Goal: Information Seeking & Learning: Learn about a topic

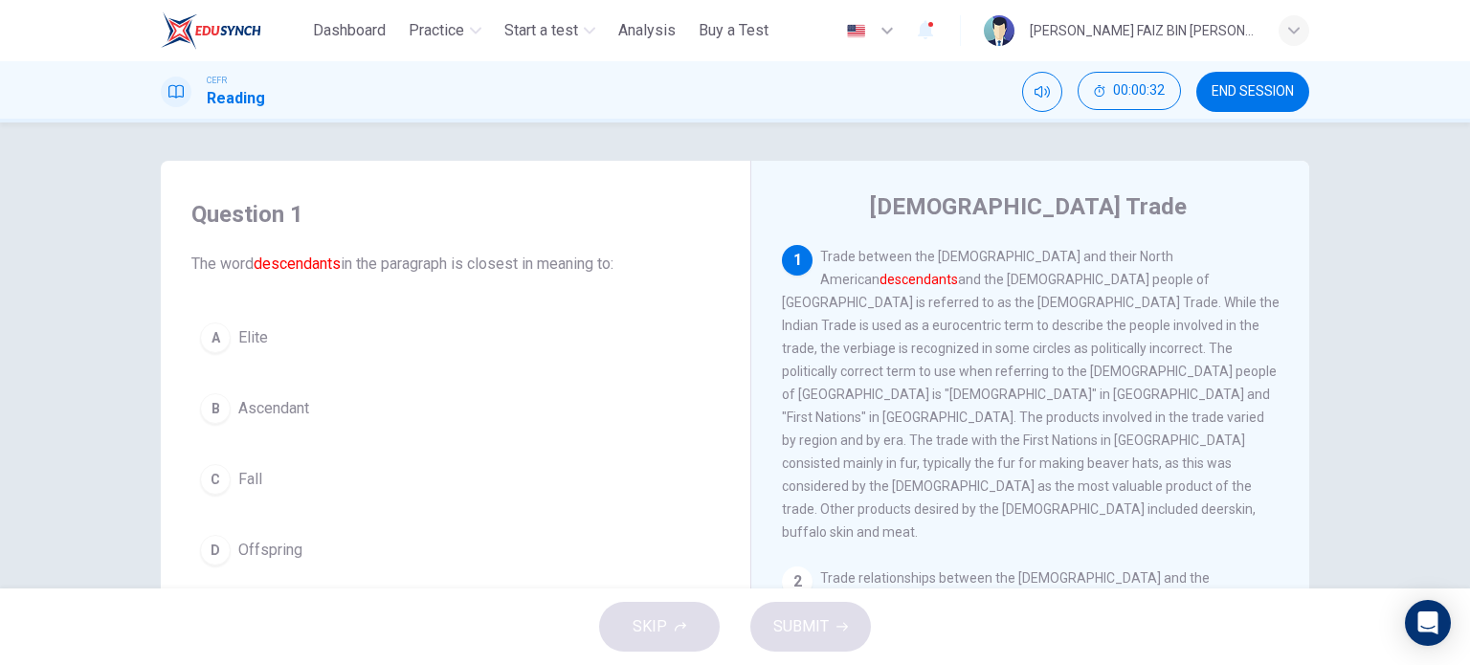
click at [251, 554] on span "Offspring" at bounding box center [270, 550] width 64 height 23
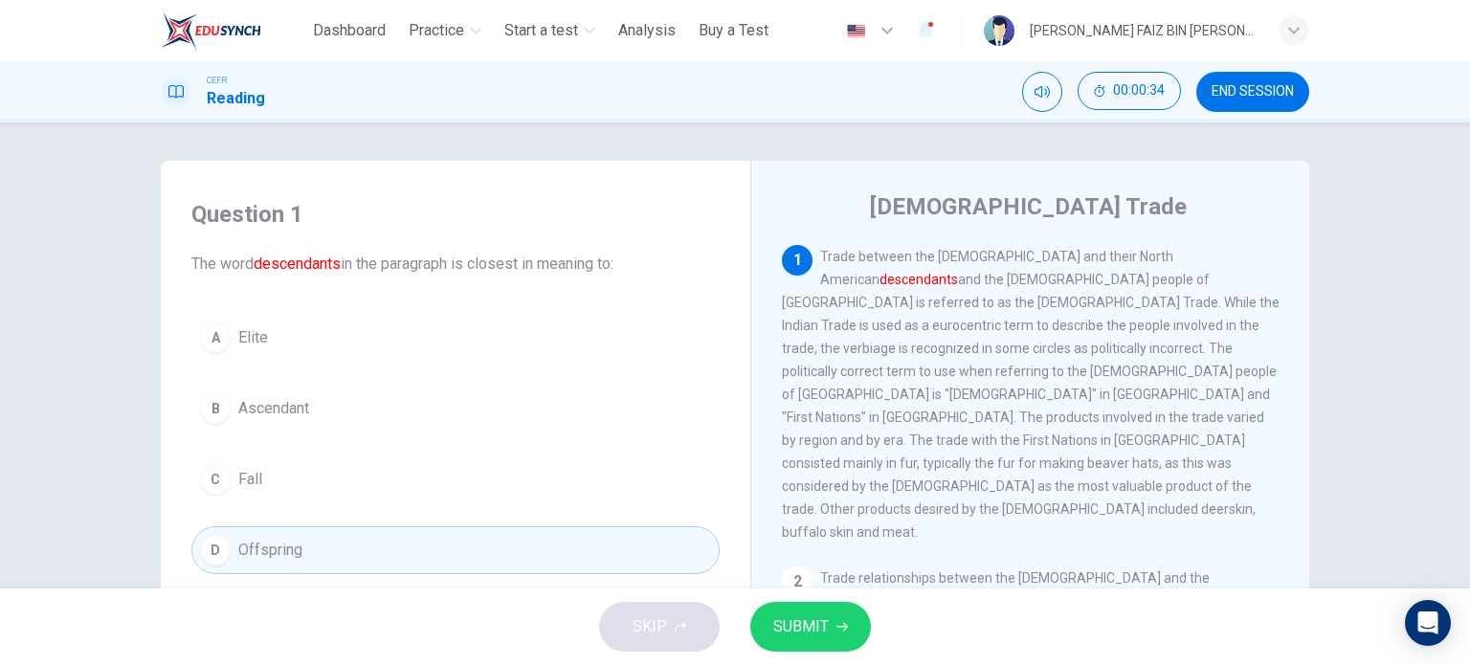
click at [808, 635] on span "SUBMIT" at bounding box center [801, 626] width 56 height 27
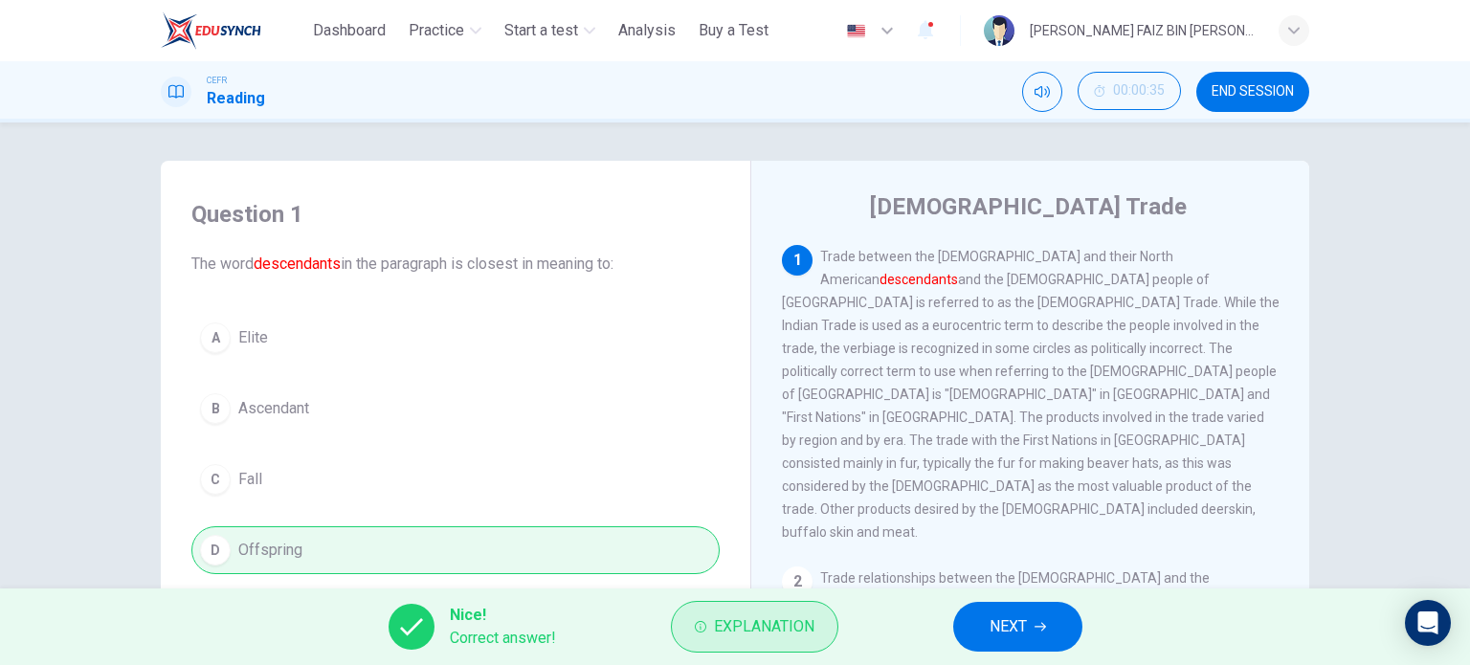
click at [757, 634] on span "Explanation" at bounding box center [764, 626] width 100 height 27
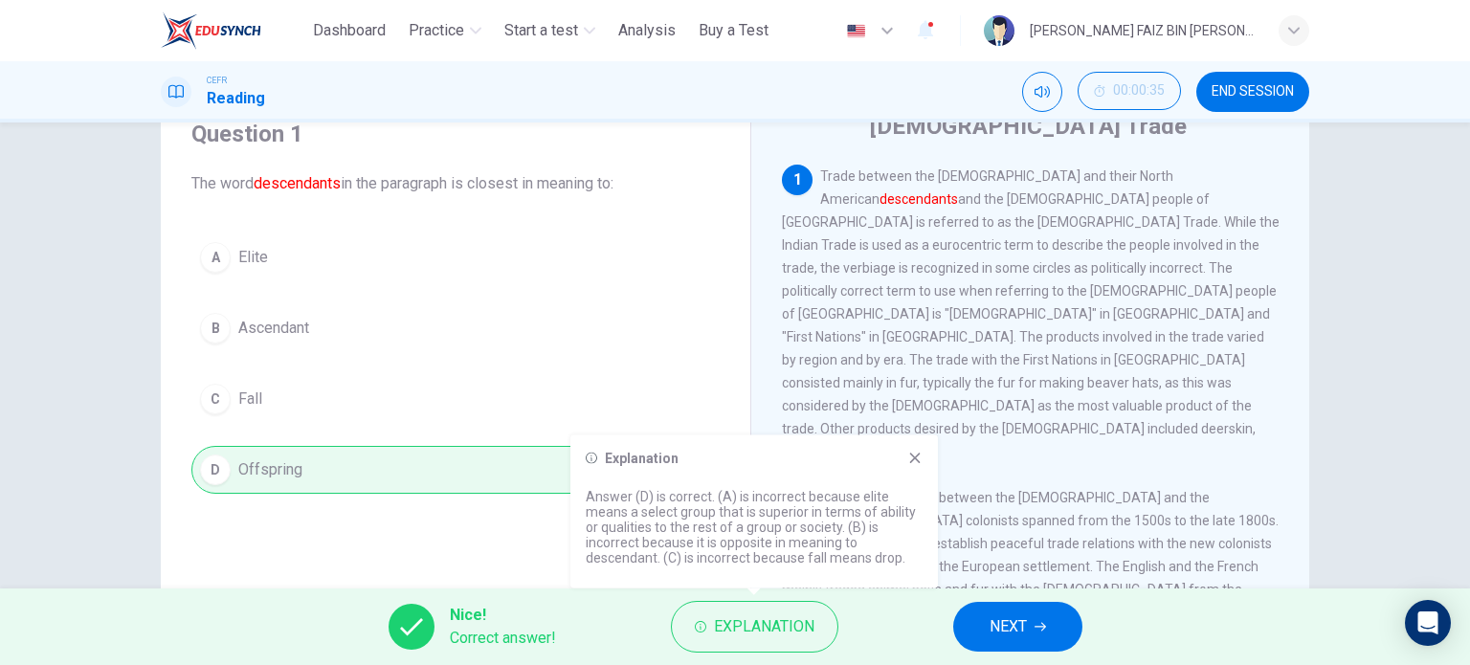
scroll to position [191, 0]
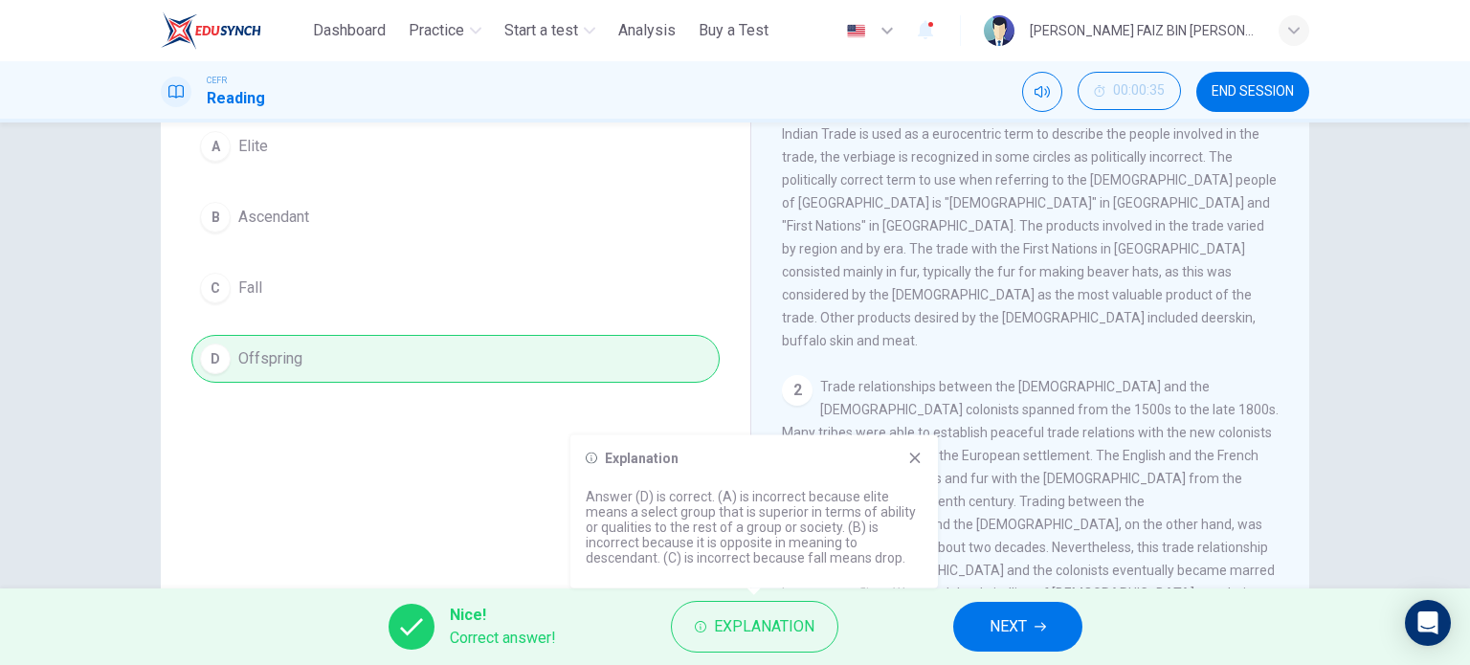
click at [911, 456] on icon at bounding box center [915, 458] width 11 height 11
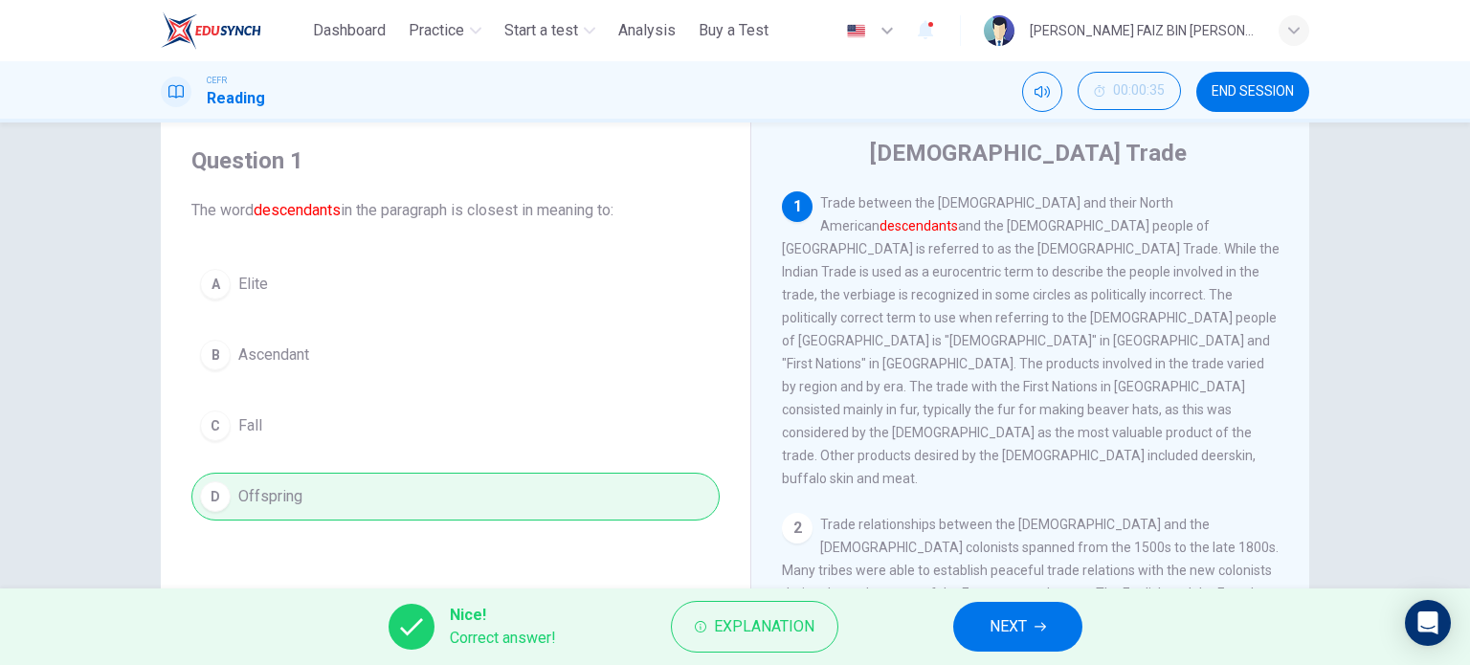
scroll to position [96, 0]
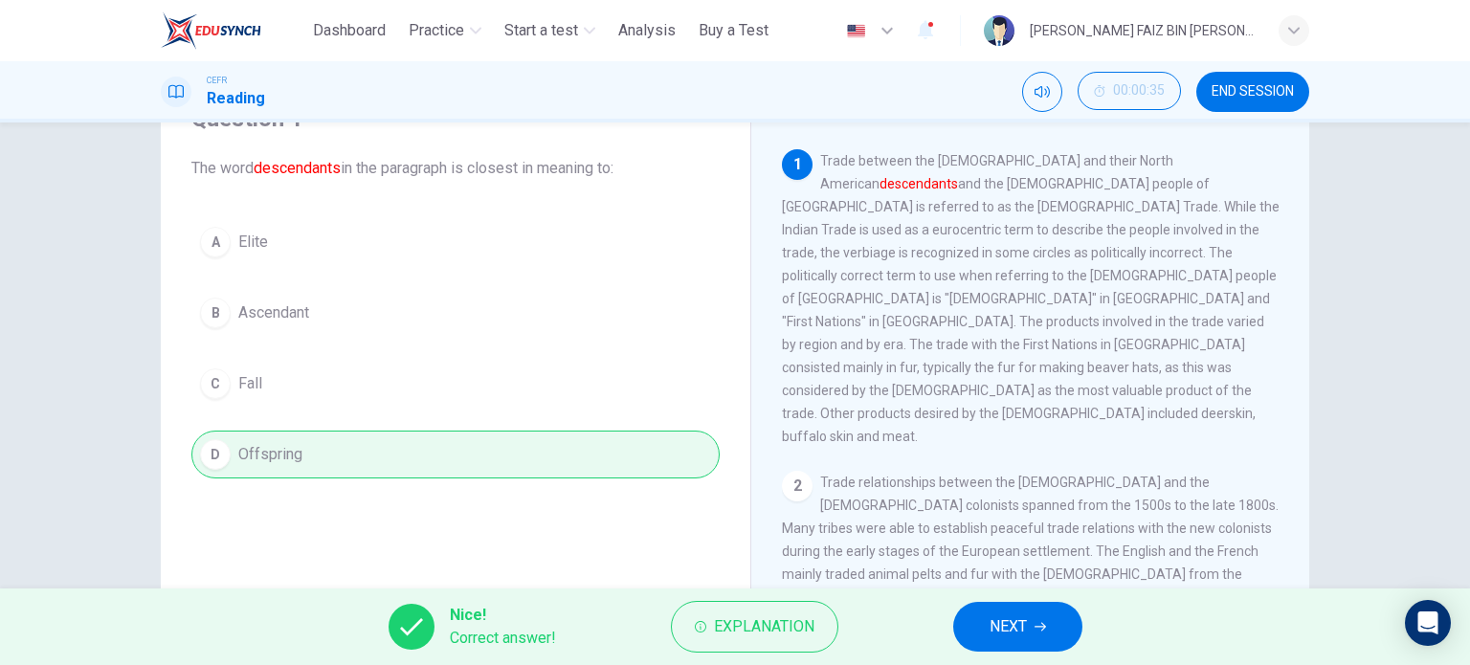
click at [1014, 630] on span "NEXT" at bounding box center [1008, 626] width 37 height 27
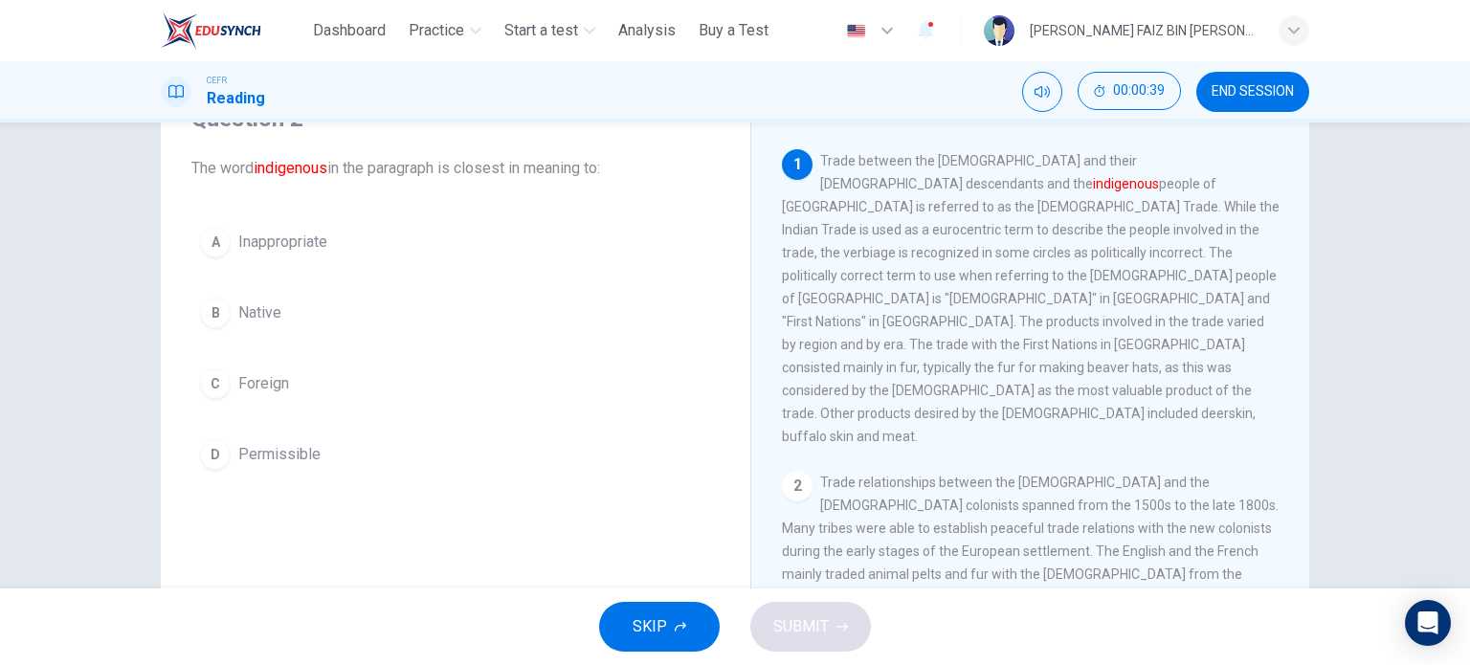
click at [252, 316] on span "Native" at bounding box center [259, 312] width 43 height 23
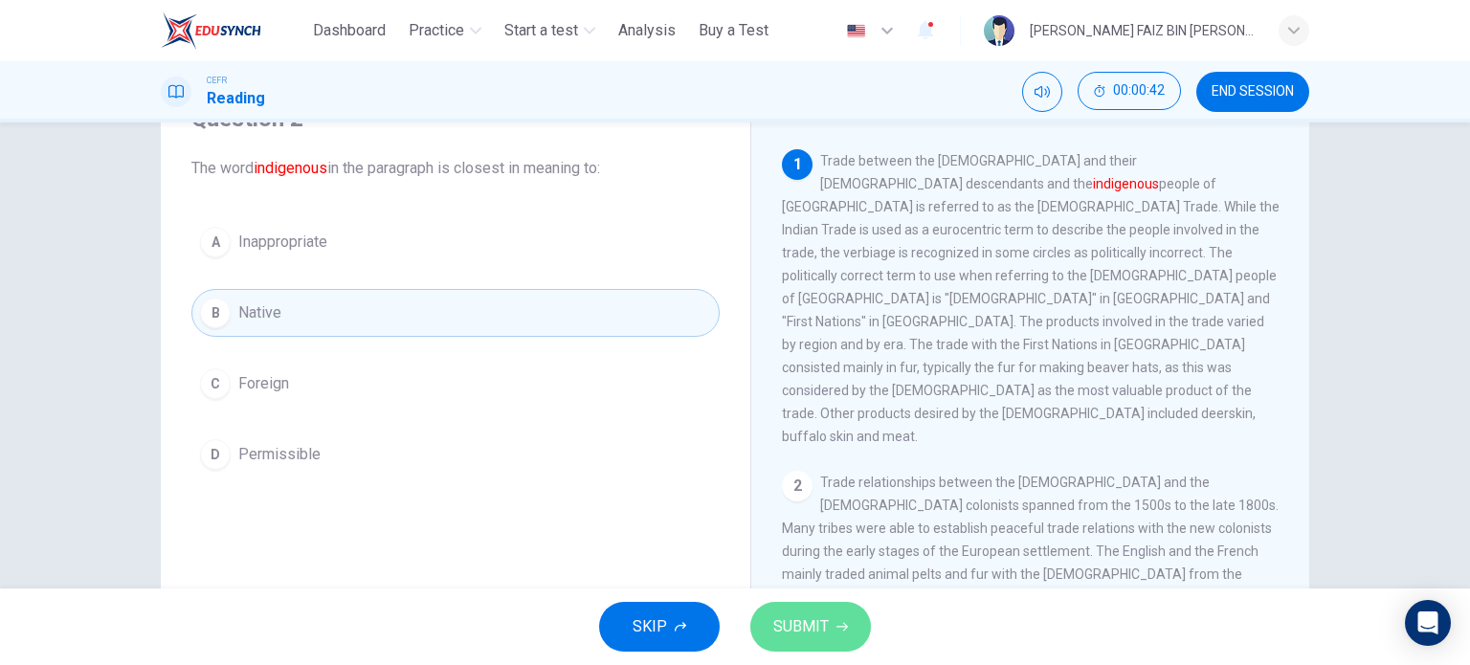
click at [792, 615] on span "SUBMIT" at bounding box center [801, 626] width 56 height 27
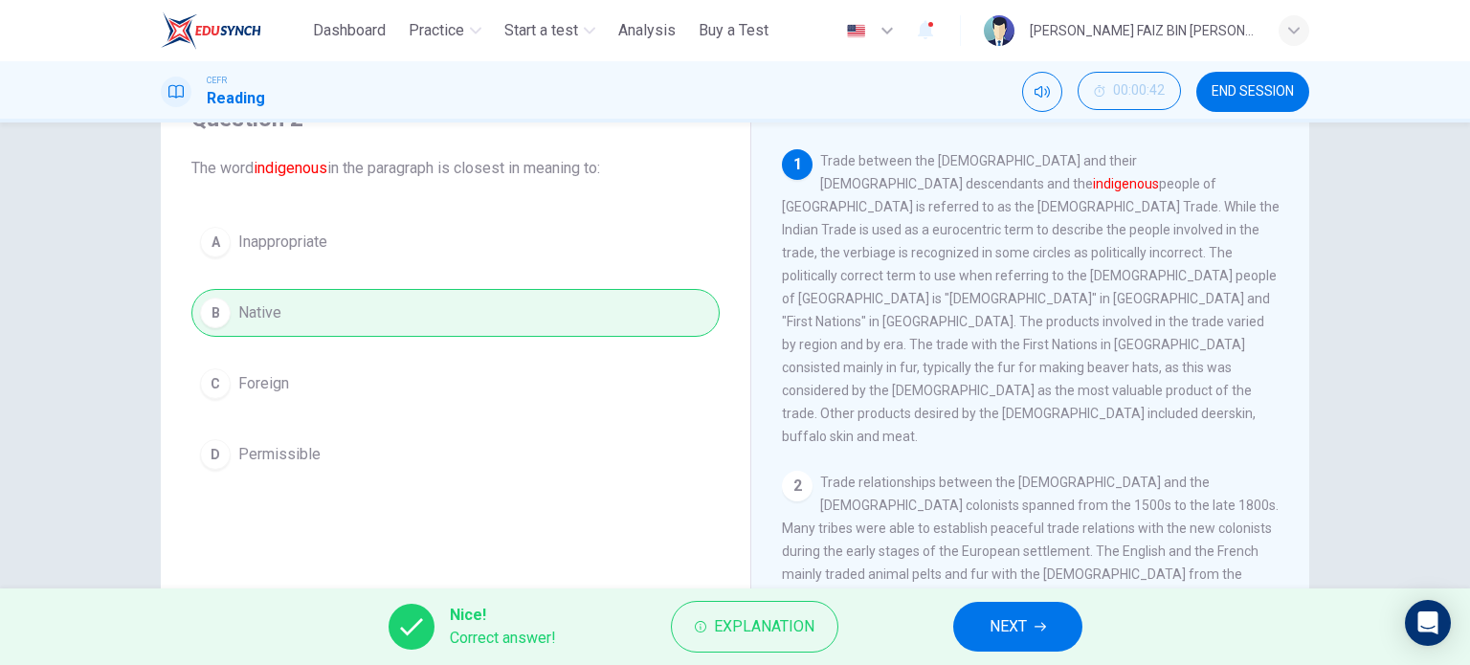
click at [1013, 620] on span "NEXT" at bounding box center [1008, 626] width 37 height 27
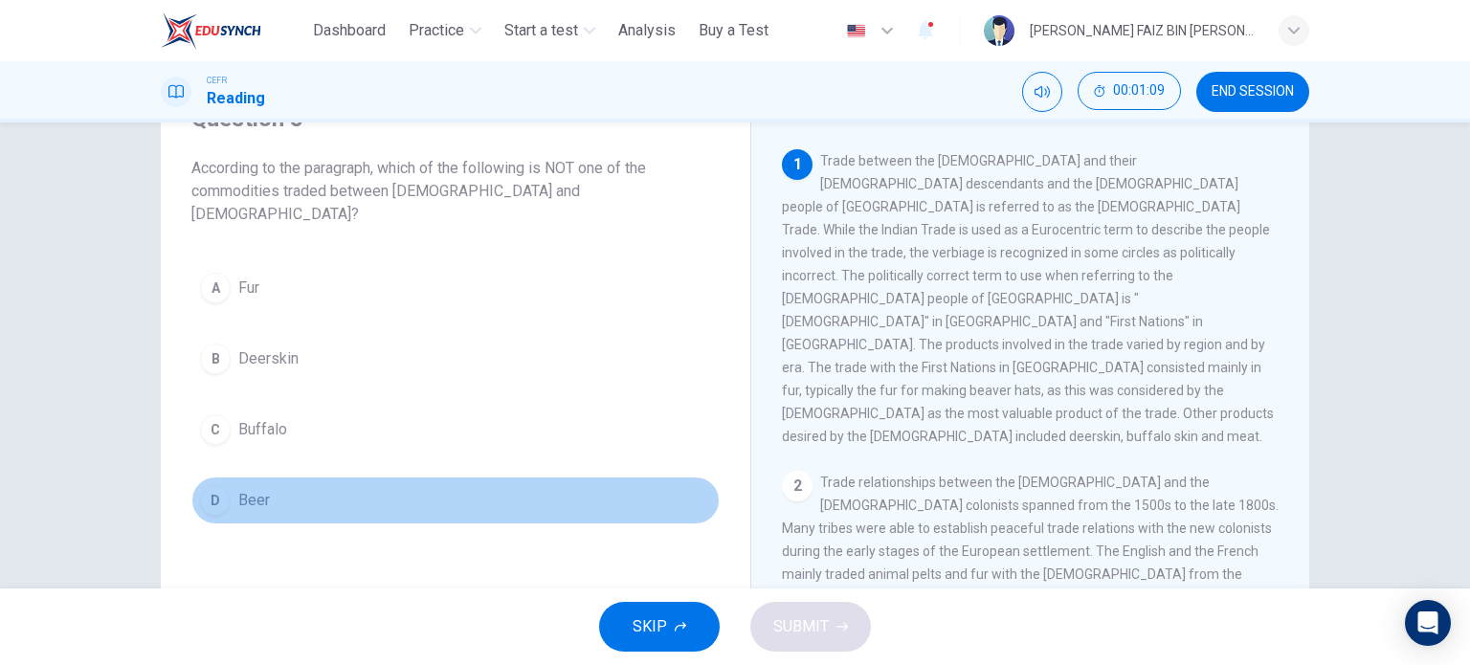
click at [241, 489] on span "Beer" at bounding box center [254, 500] width 32 height 23
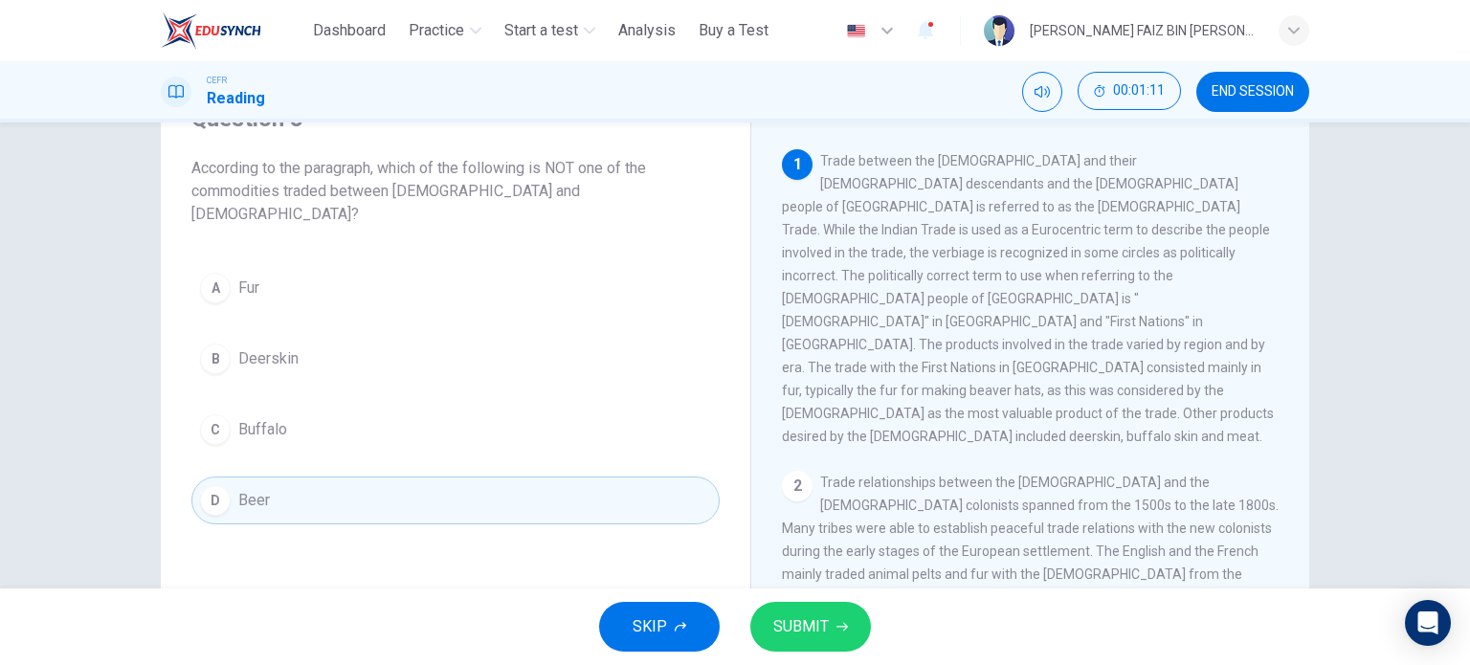
click at [810, 620] on span "SUBMIT" at bounding box center [801, 626] width 56 height 27
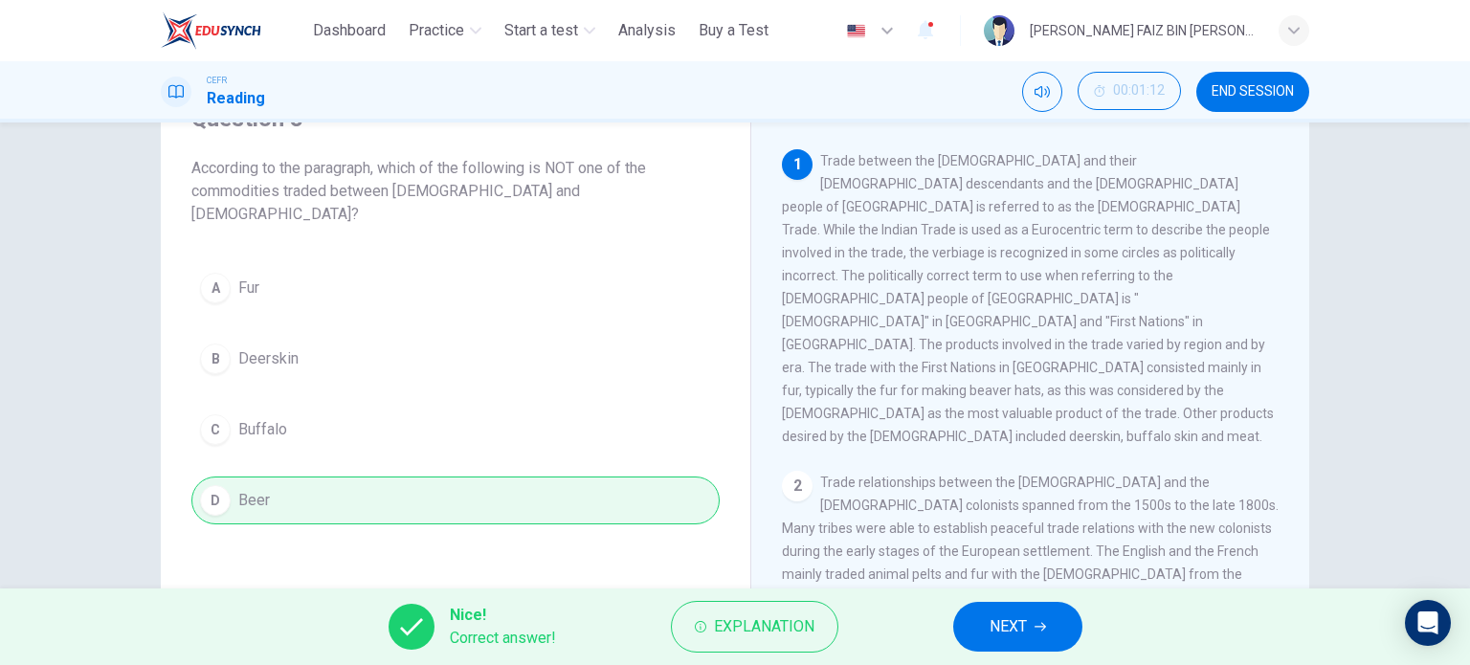
click at [1002, 615] on span "NEXT" at bounding box center [1008, 626] width 37 height 27
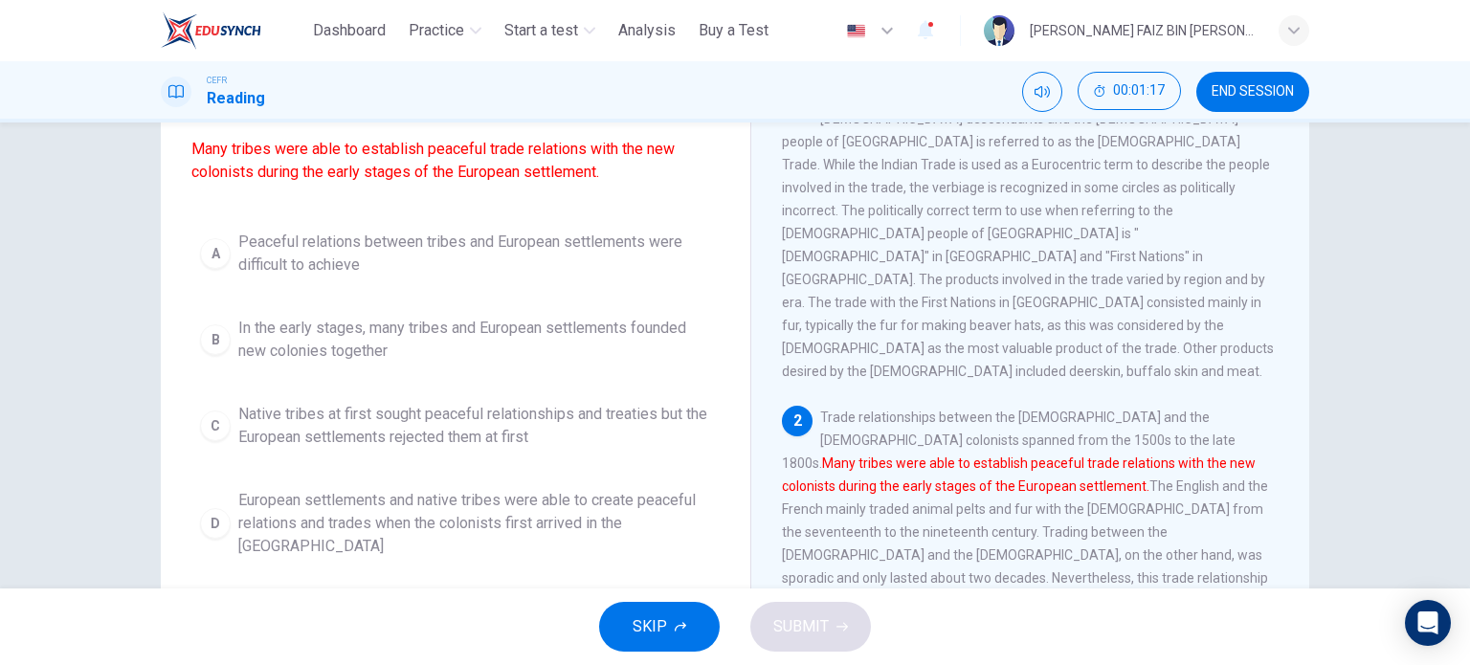
scroll to position [191, 0]
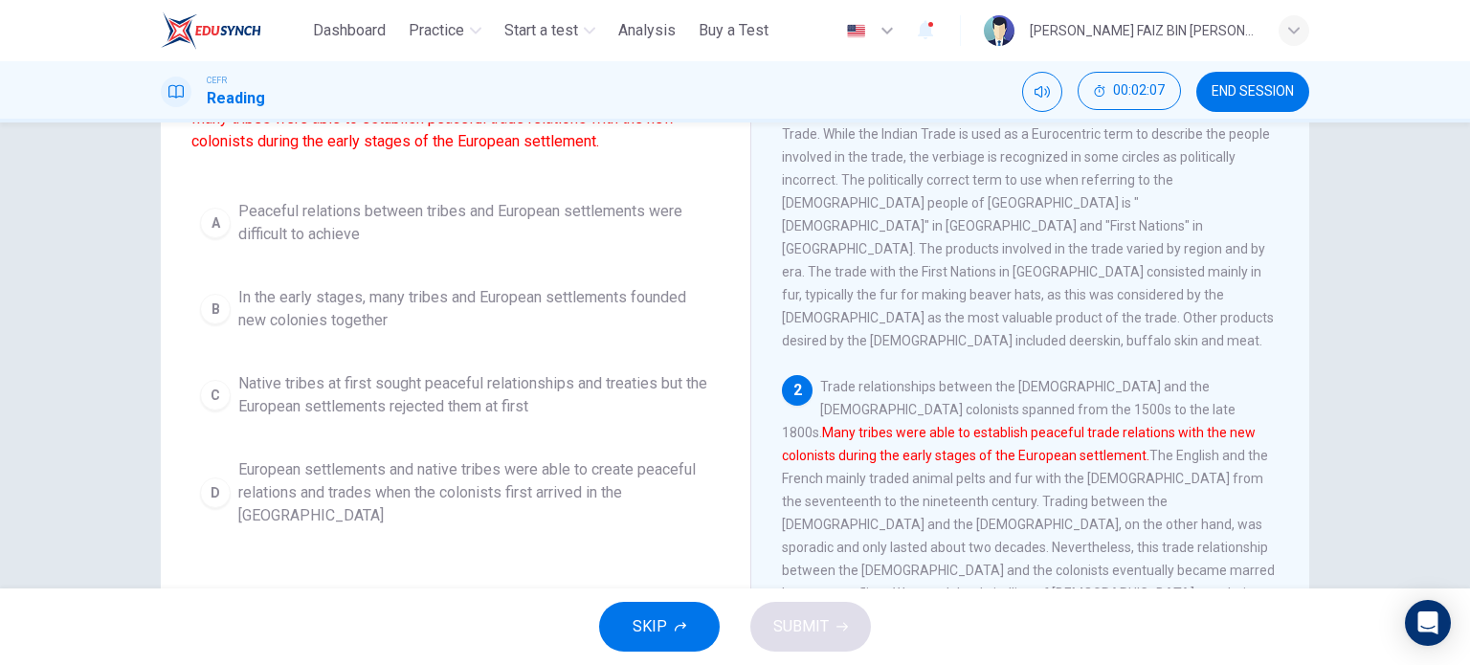
click at [479, 492] on span "European settlements and native tribes were able to create peaceful relations a…" at bounding box center [474, 492] width 473 height 69
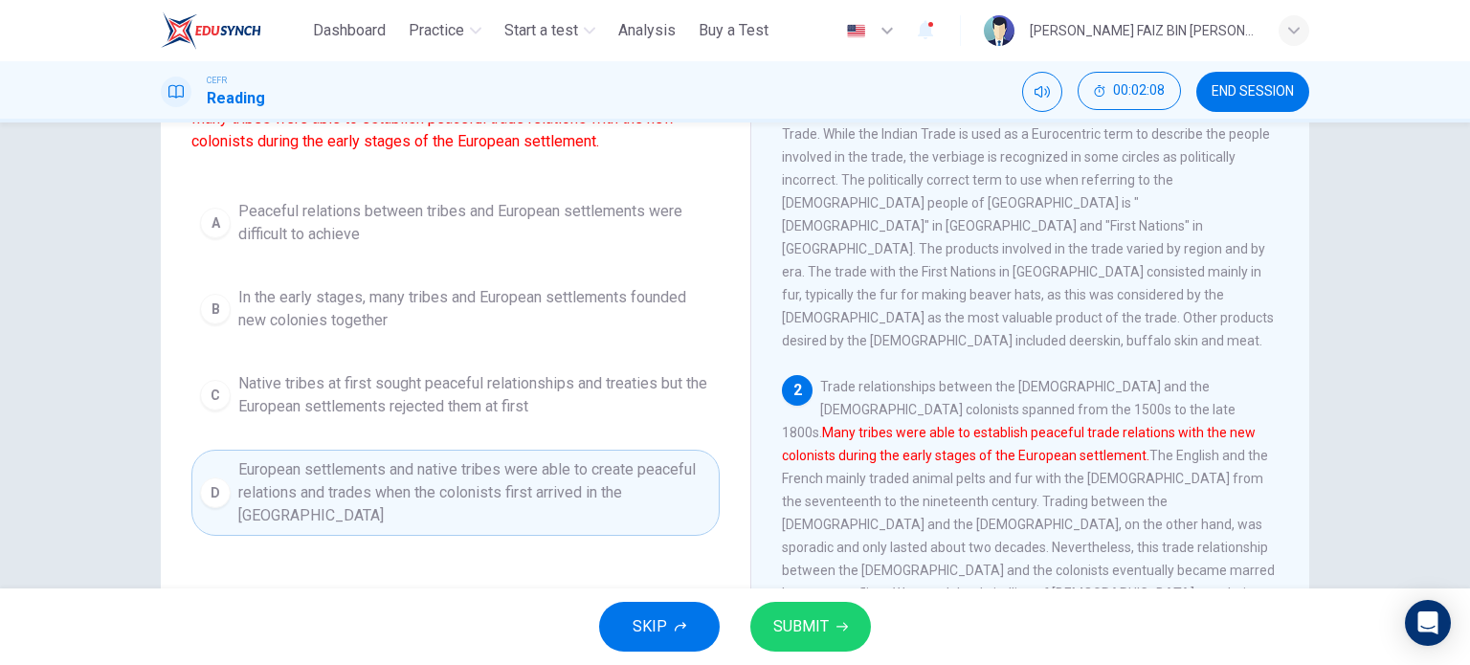
click at [792, 614] on span "SUBMIT" at bounding box center [801, 626] width 56 height 27
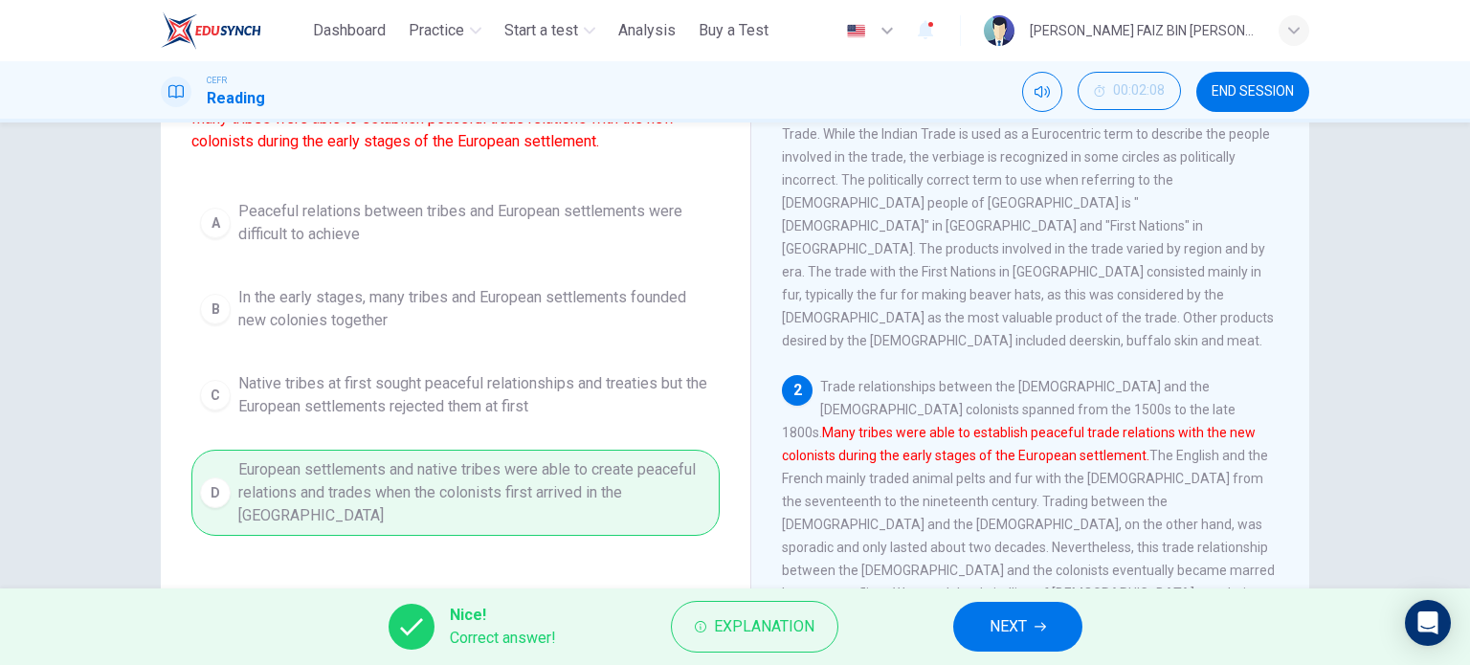
click at [1058, 630] on button "NEXT" at bounding box center [1017, 627] width 129 height 50
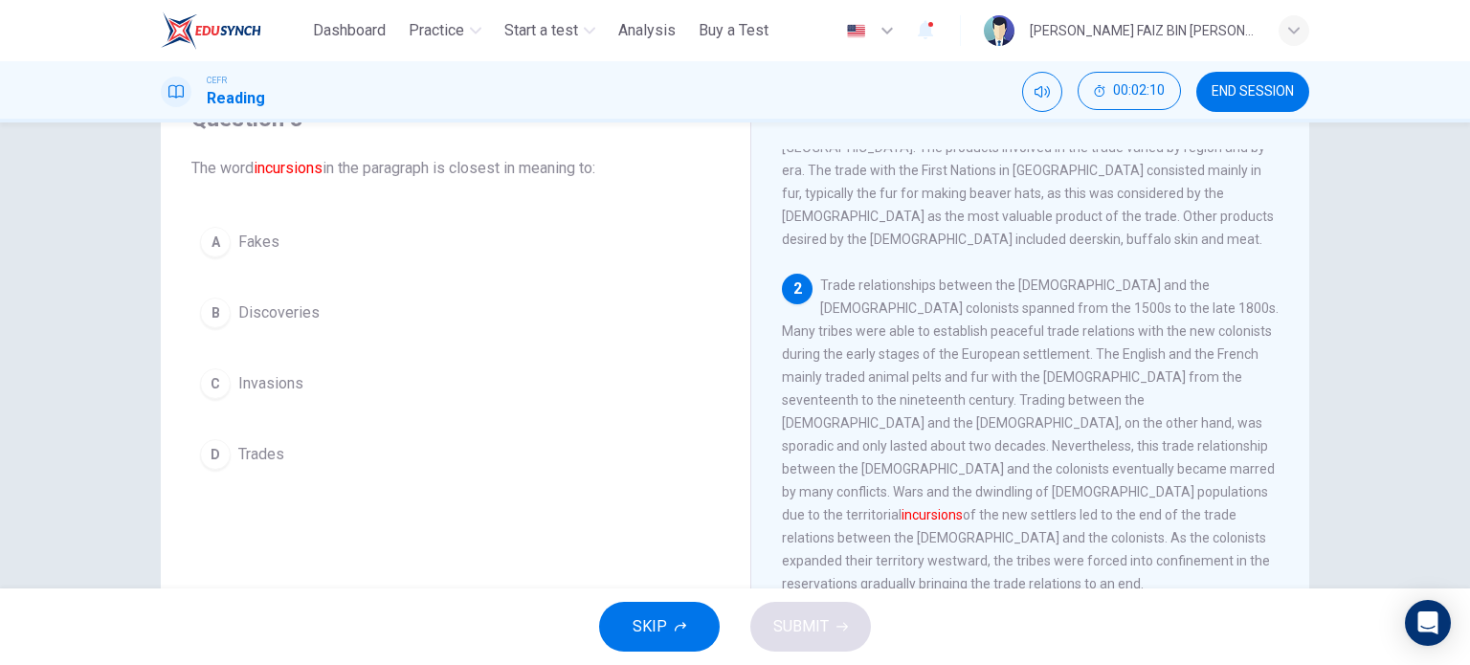
scroll to position [287, 0]
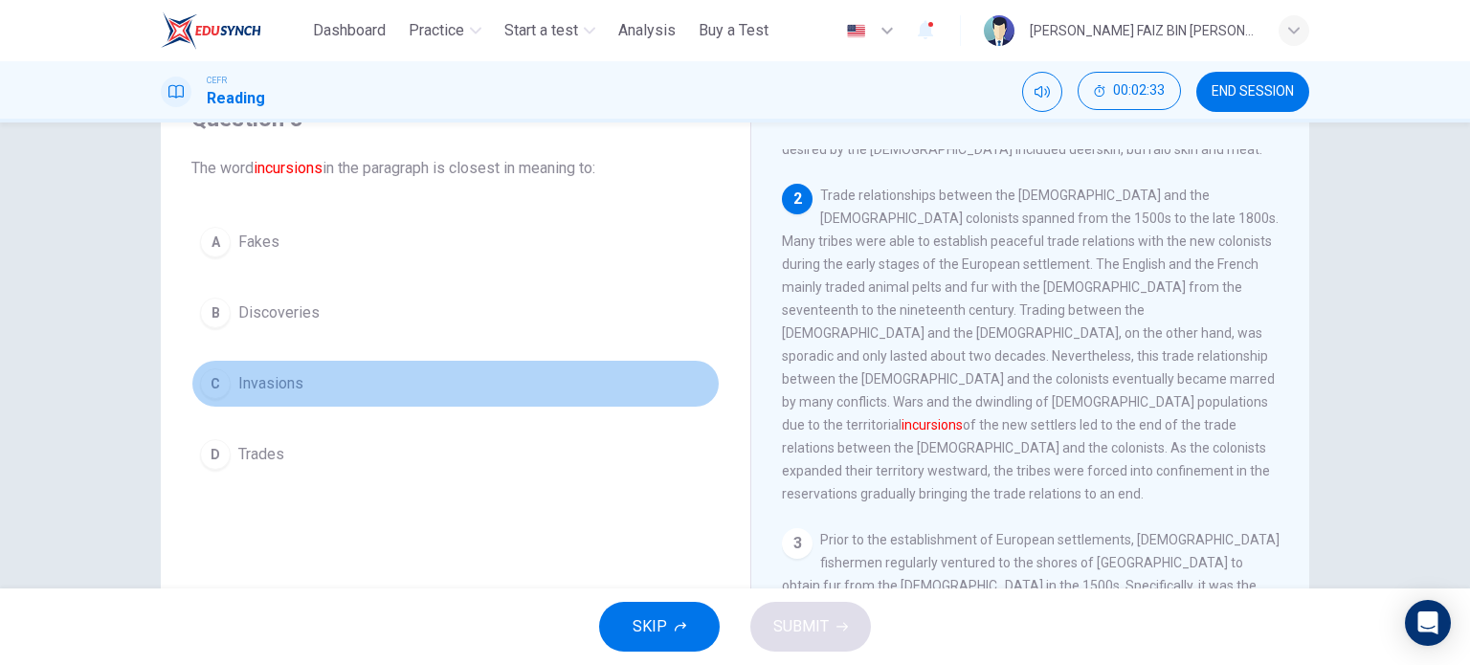
click at [293, 385] on span "Invasions" at bounding box center [270, 383] width 65 height 23
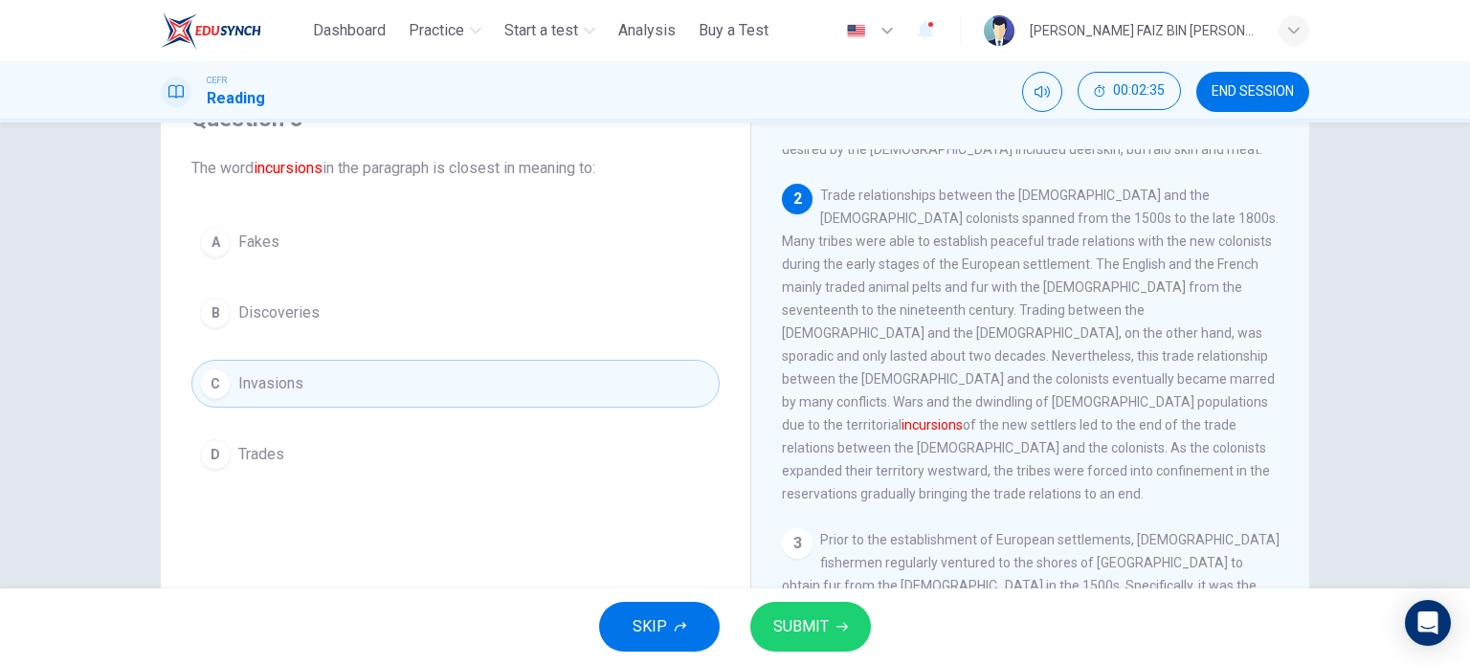
click at [806, 629] on span "SUBMIT" at bounding box center [801, 626] width 56 height 27
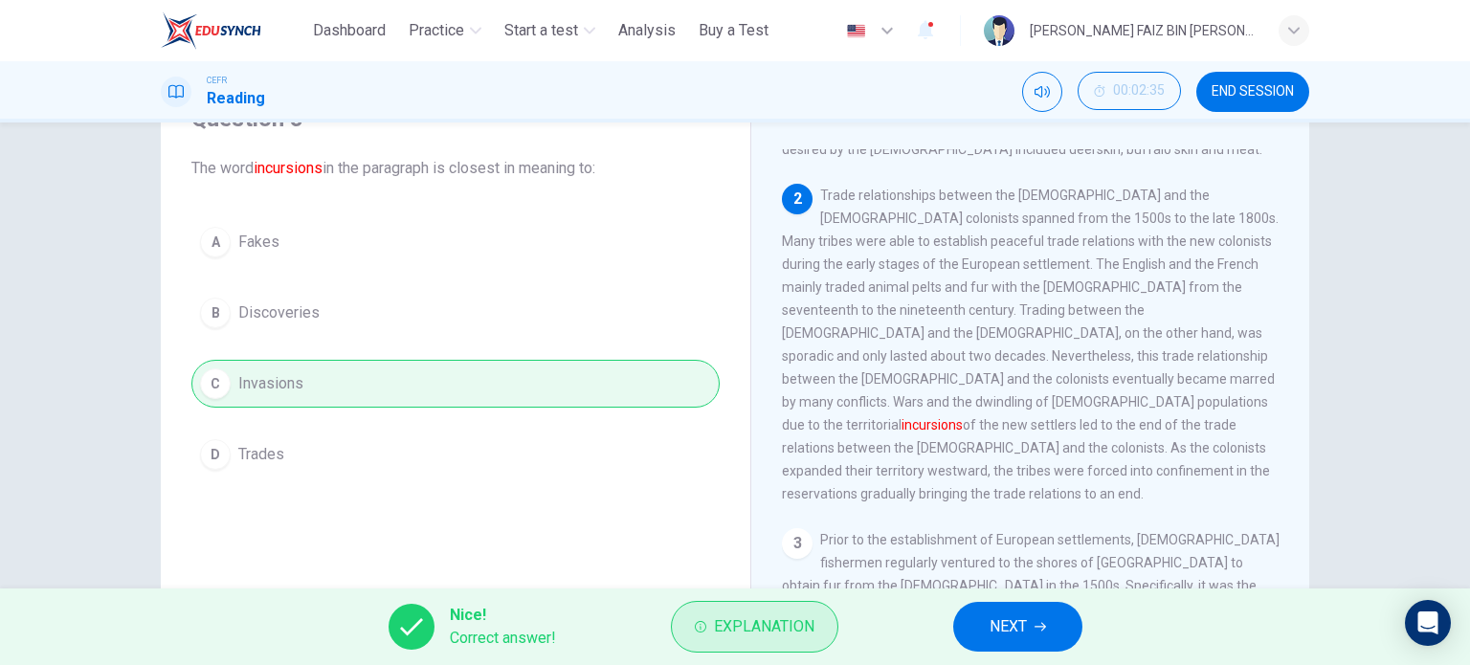
click at [760, 626] on span "Explanation" at bounding box center [764, 626] width 100 height 27
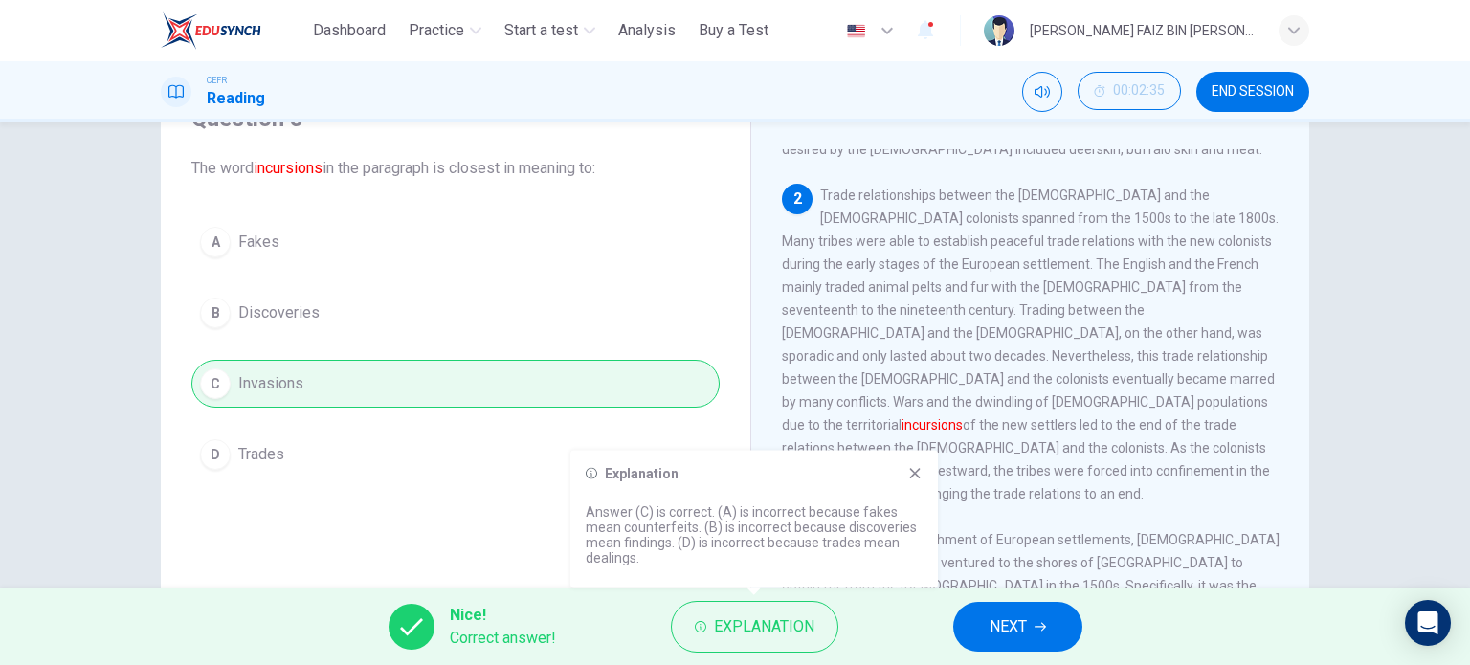
click at [914, 476] on icon at bounding box center [914, 473] width 15 height 15
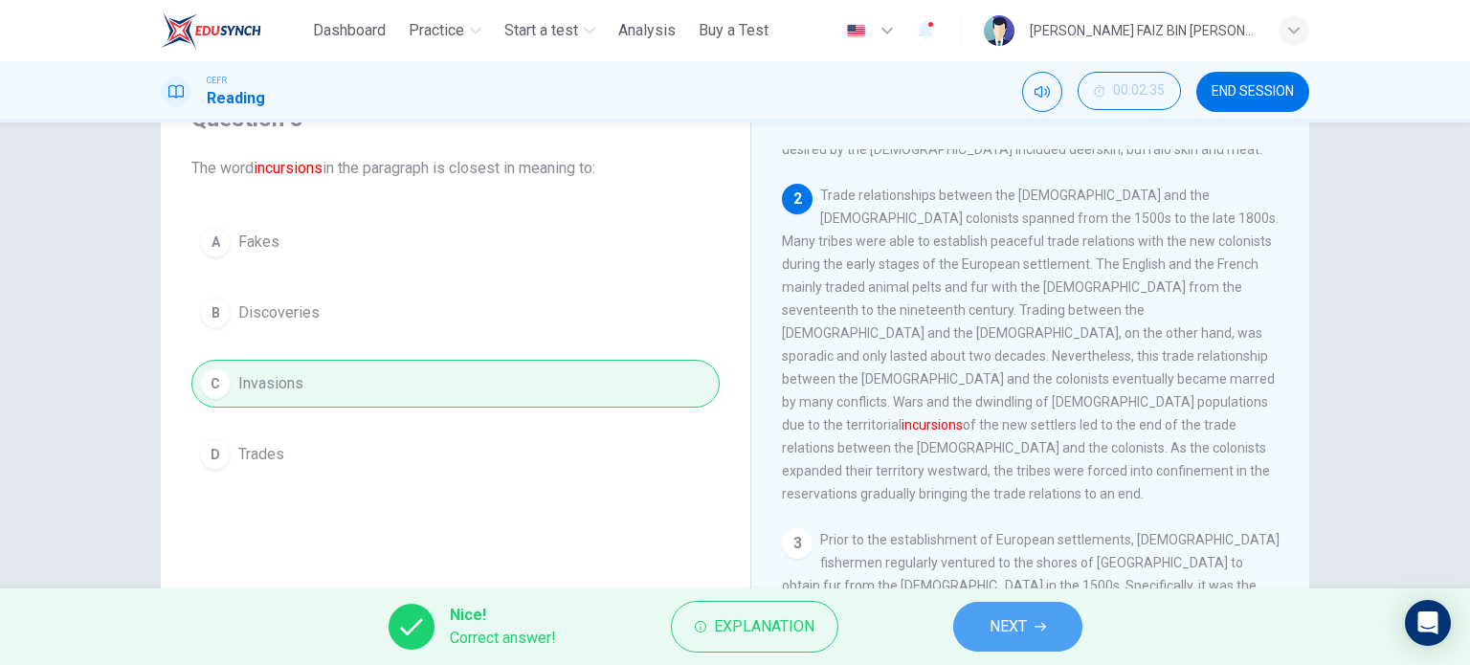
click at [992, 631] on span "NEXT" at bounding box center [1008, 626] width 37 height 27
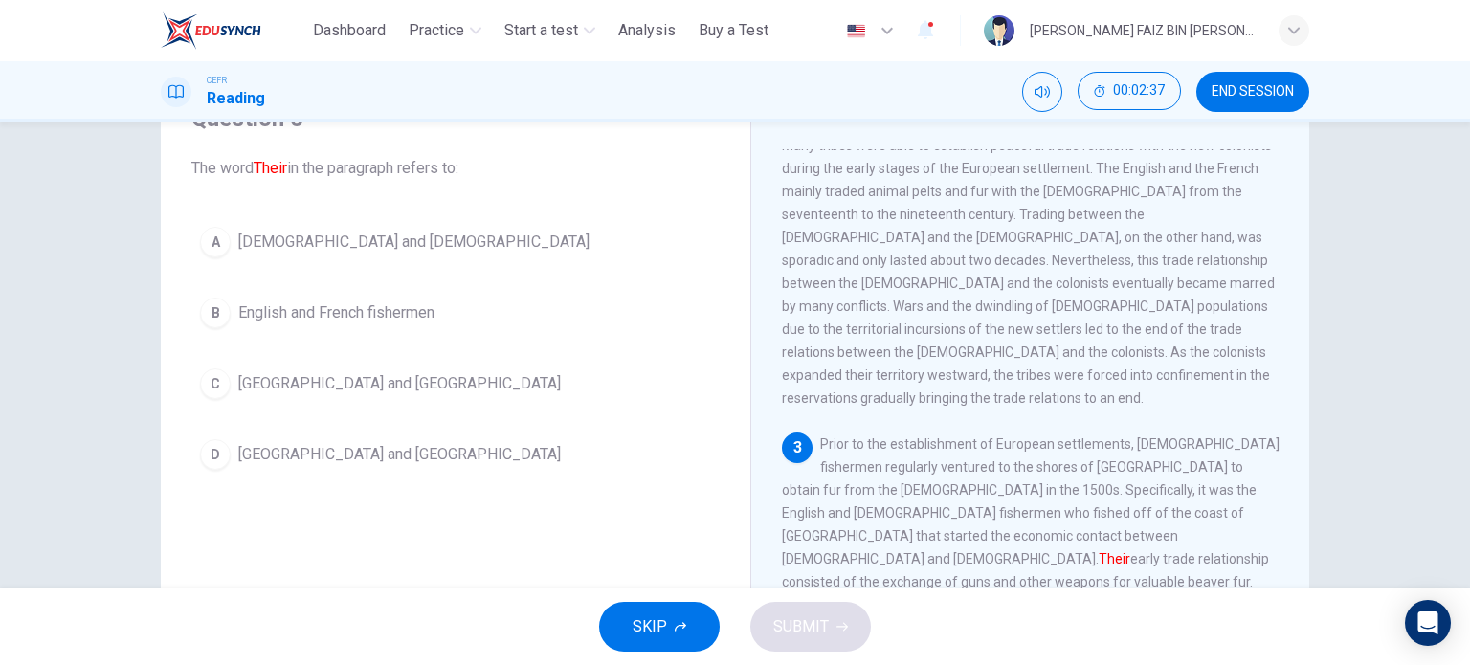
scroll to position [479, 0]
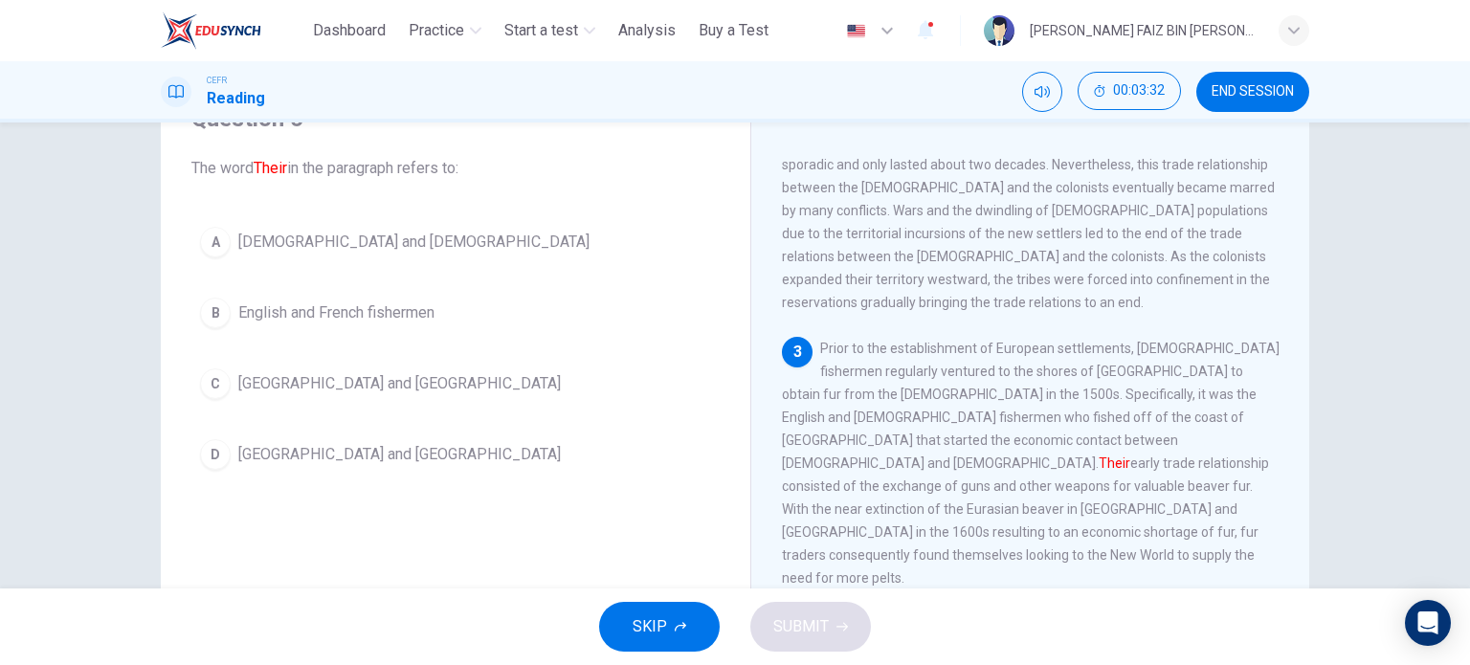
click at [404, 249] on span "[DEMOGRAPHIC_DATA] and [DEMOGRAPHIC_DATA]" at bounding box center [413, 242] width 351 height 23
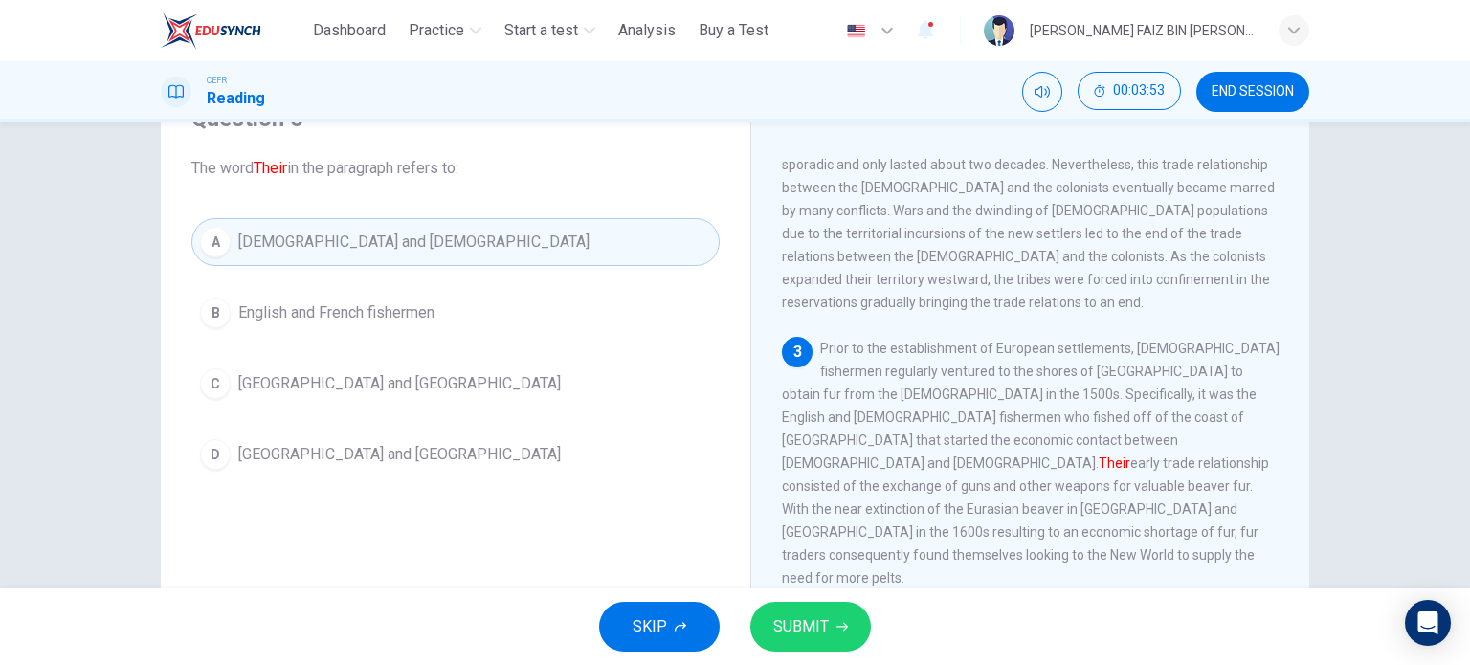
click at [836, 621] on icon "button" at bounding box center [841, 626] width 11 height 11
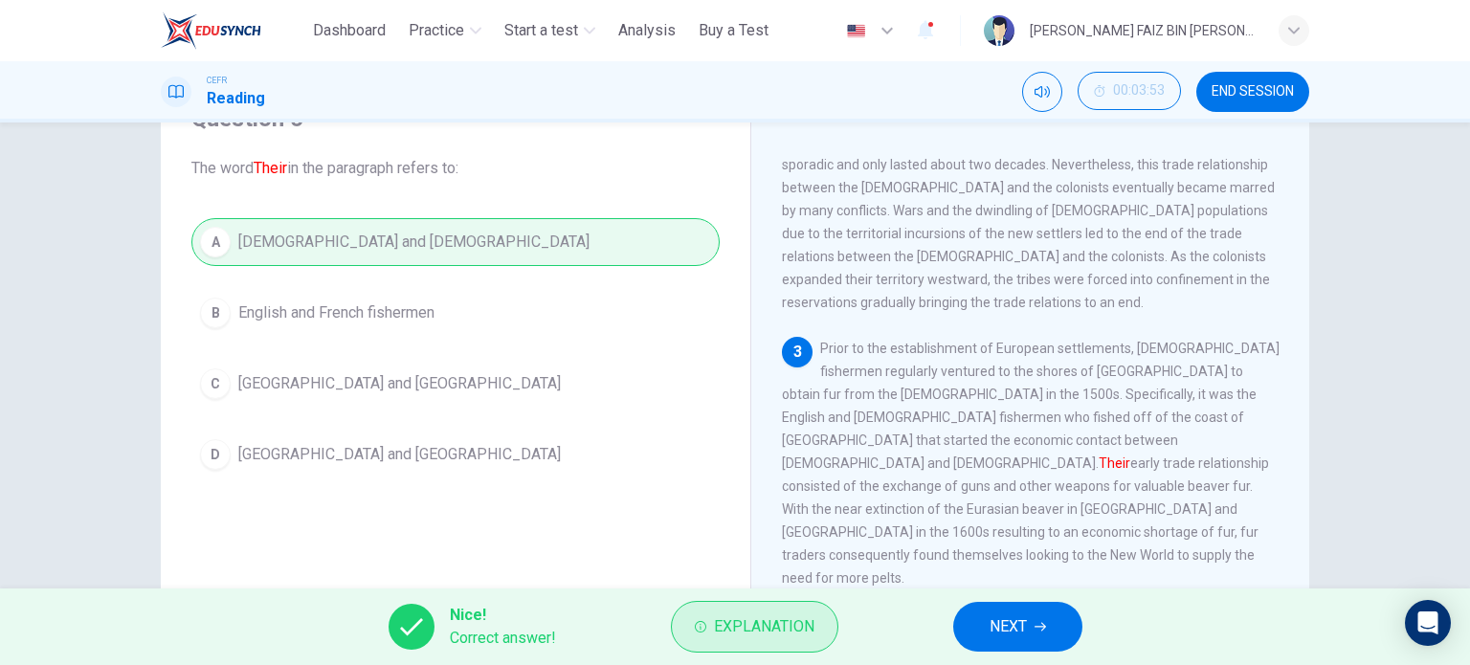
click at [775, 623] on span "Explanation" at bounding box center [764, 626] width 100 height 27
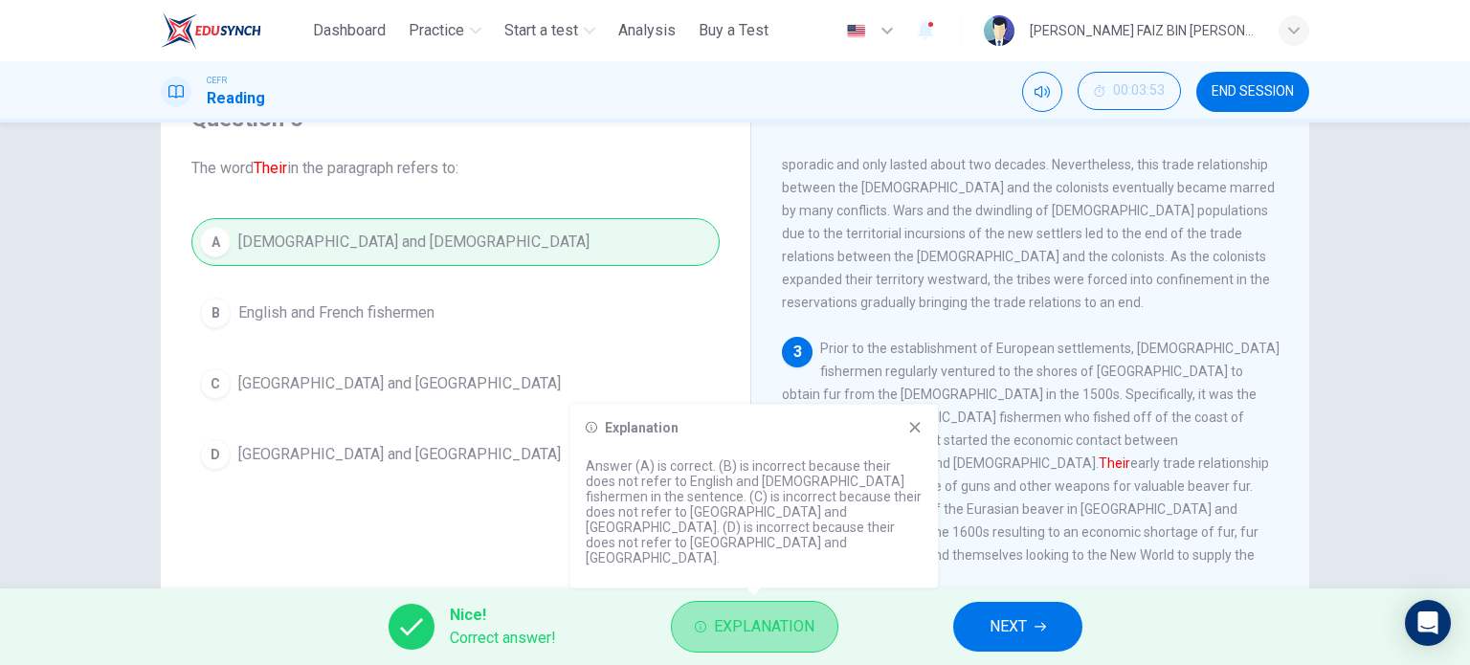
click at [775, 623] on span "Explanation" at bounding box center [764, 626] width 100 height 27
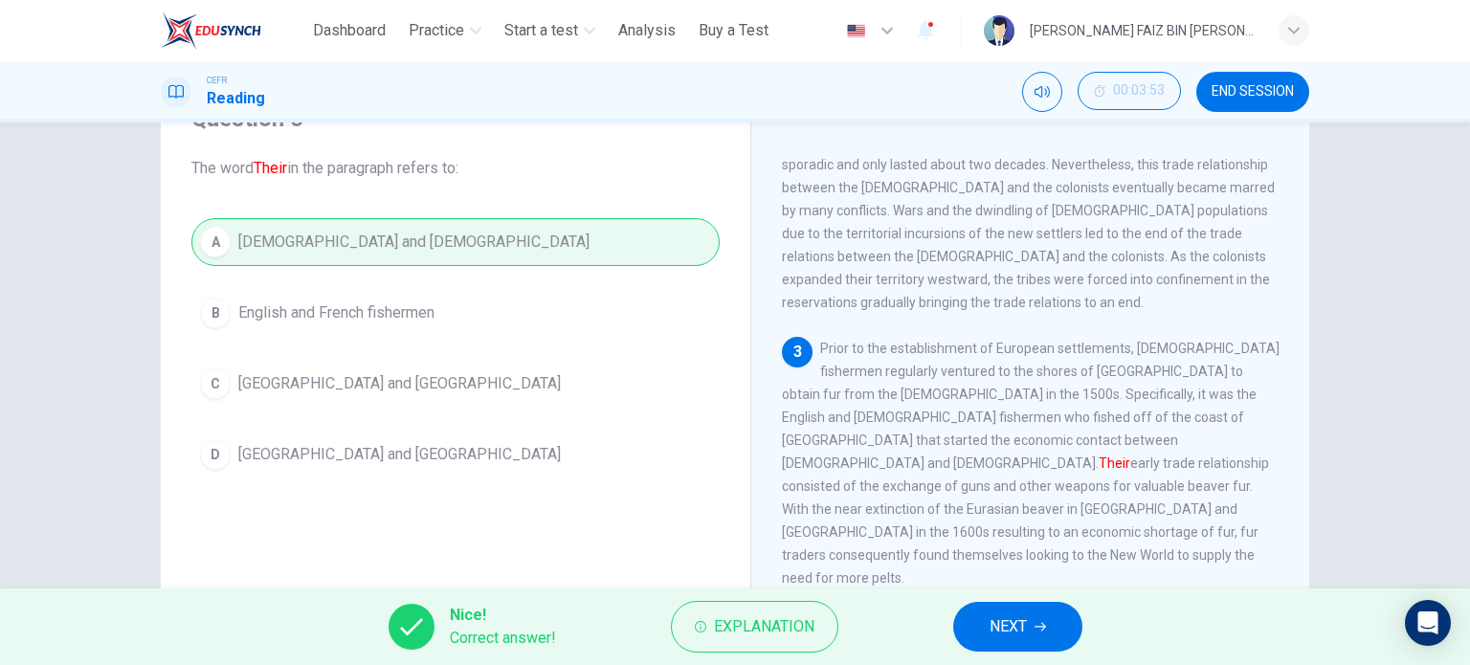
click at [1010, 624] on span "NEXT" at bounding box center [1008, 626] width 37 height 27
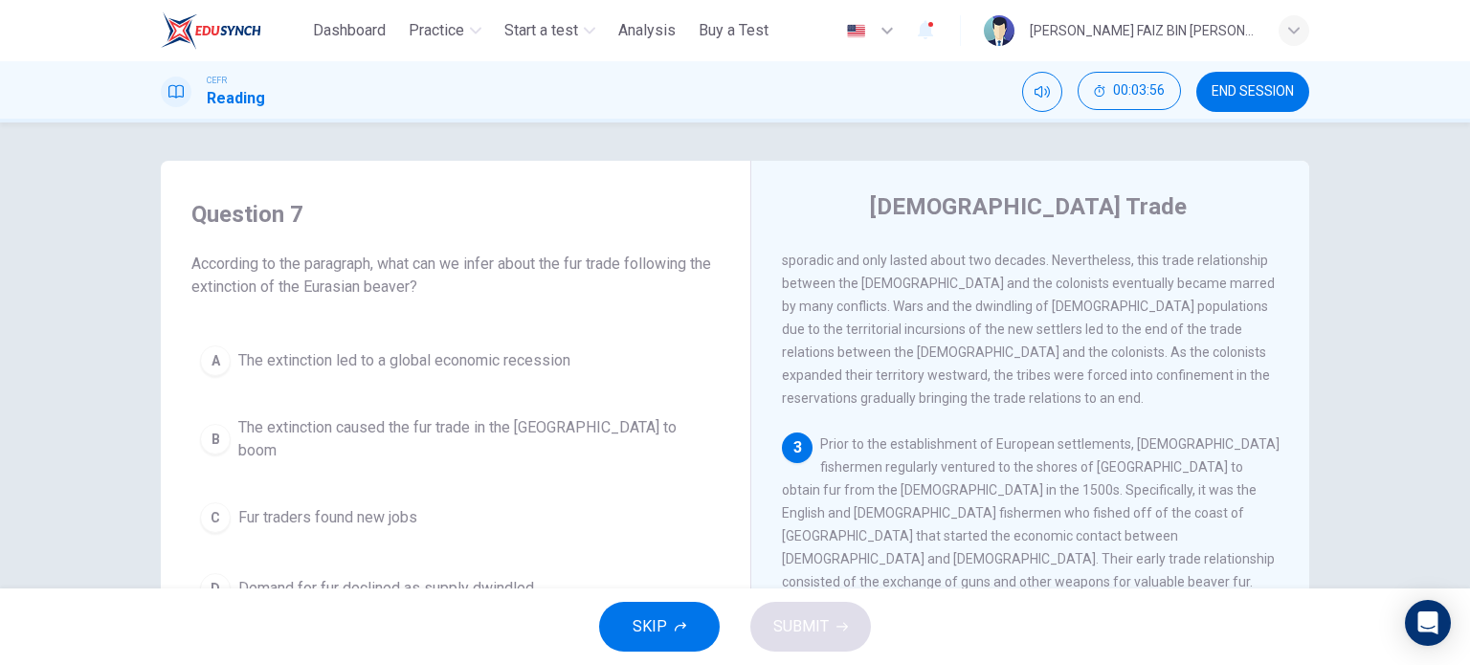
scroll to position [96, 0]
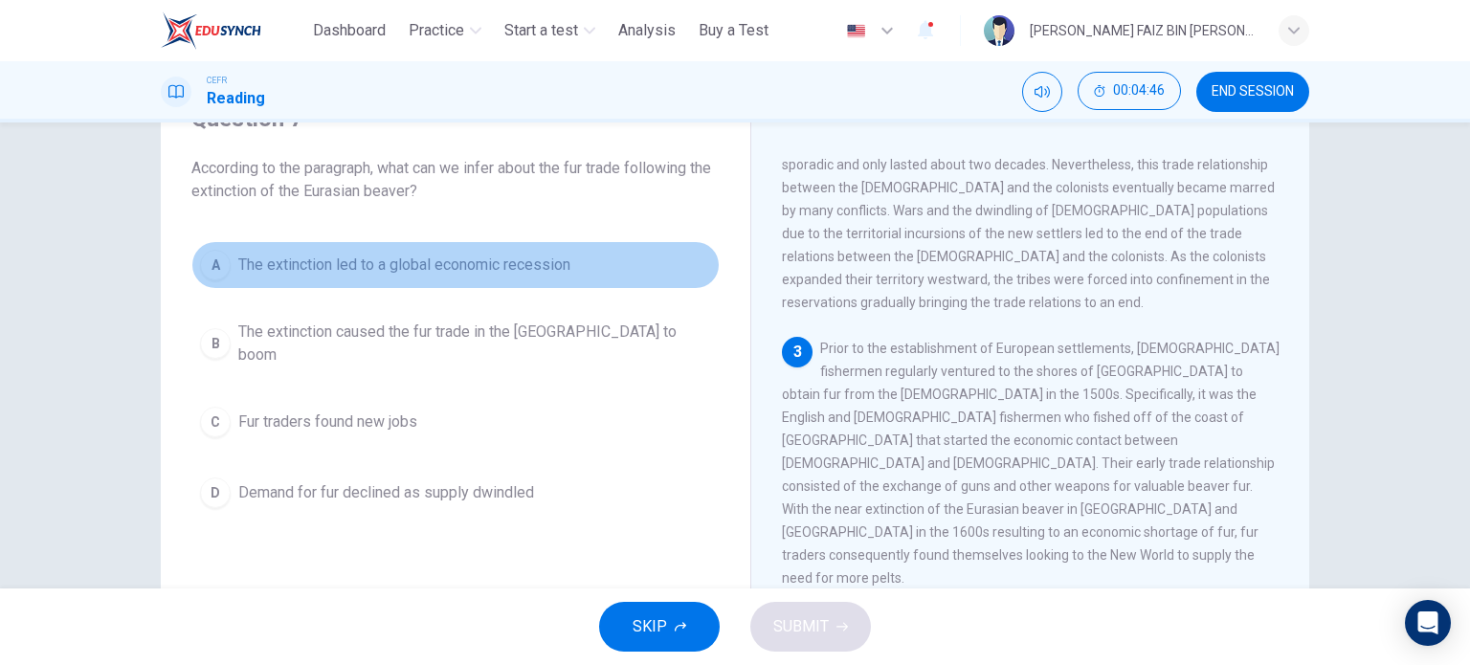
click at [391, 260] on span "The extinction led to a global economic recession" at bounding box center [404, 265] width 332 height 23
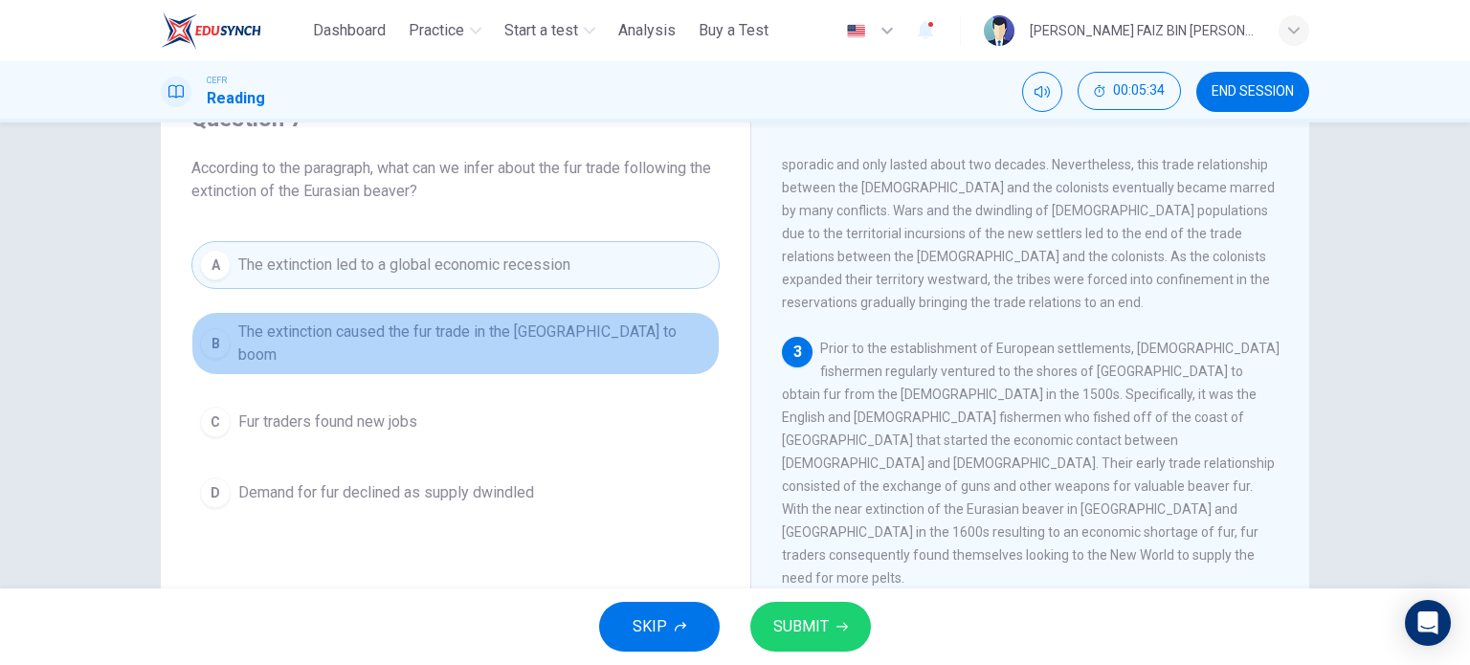
click at [601, 334] on span "The extinction caused the fur trade in the [GEOGRAPHIC_DATA] to boom" at bounding box center [474, 344] width 473 height 46
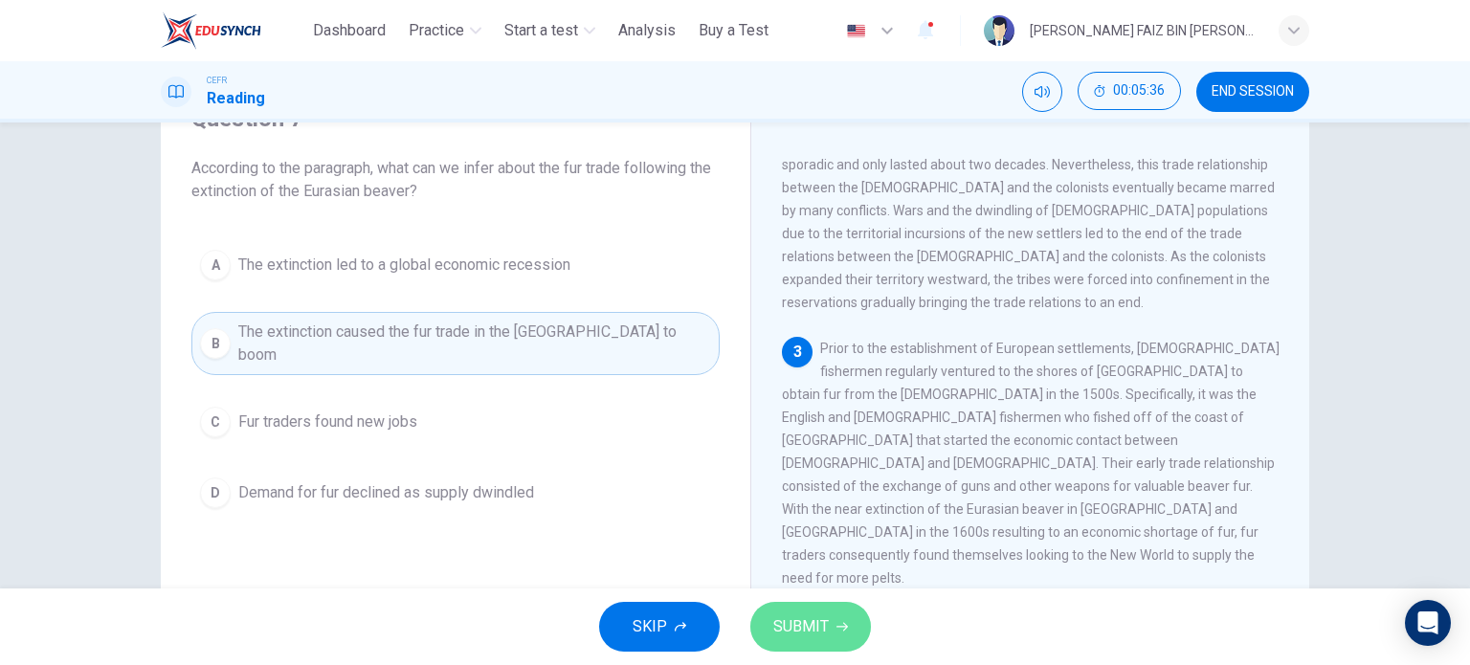
click at [814, 636] on span "SUBMIT" at bounding box center [801, 626] width 56 height 27
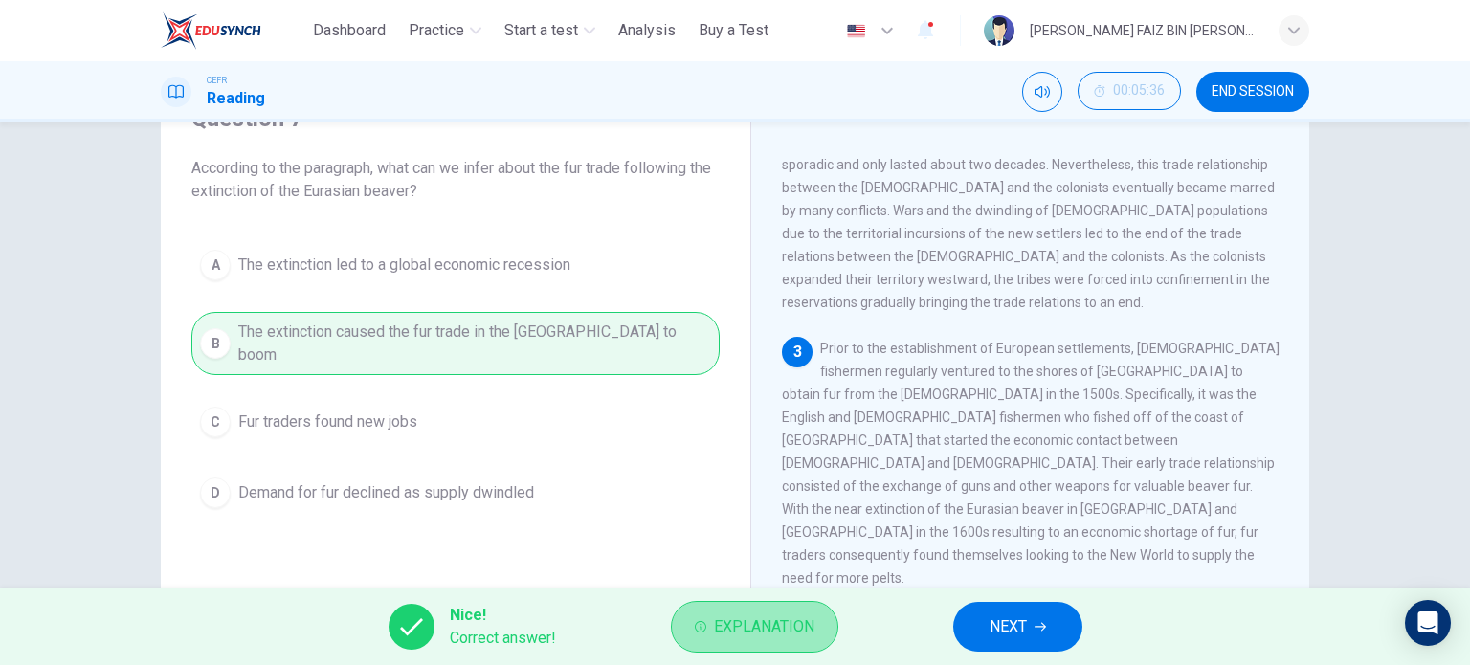
click at [706, 641] on button "Explanation" at bounding box center [754, 627] width 167 height 52
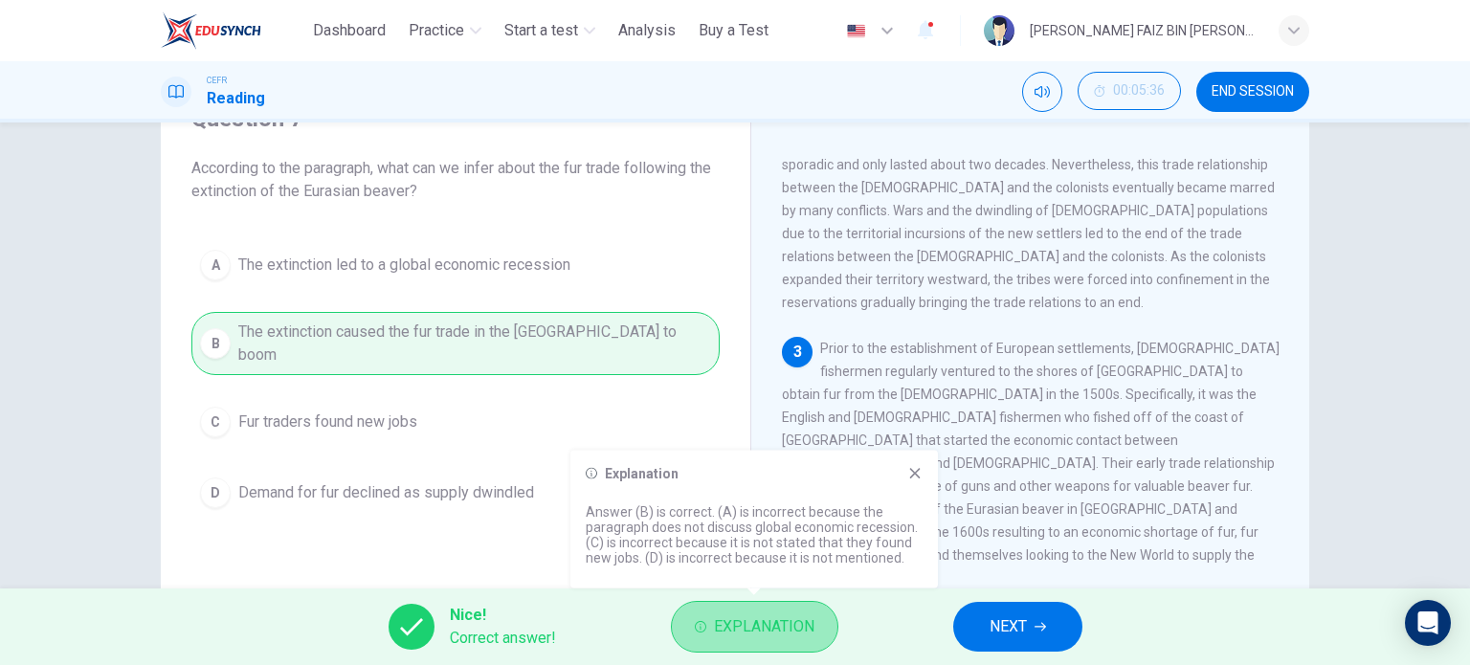
click at [706, 641] on button "Explanation" at bounding box center [754, 627] width 167 height 52
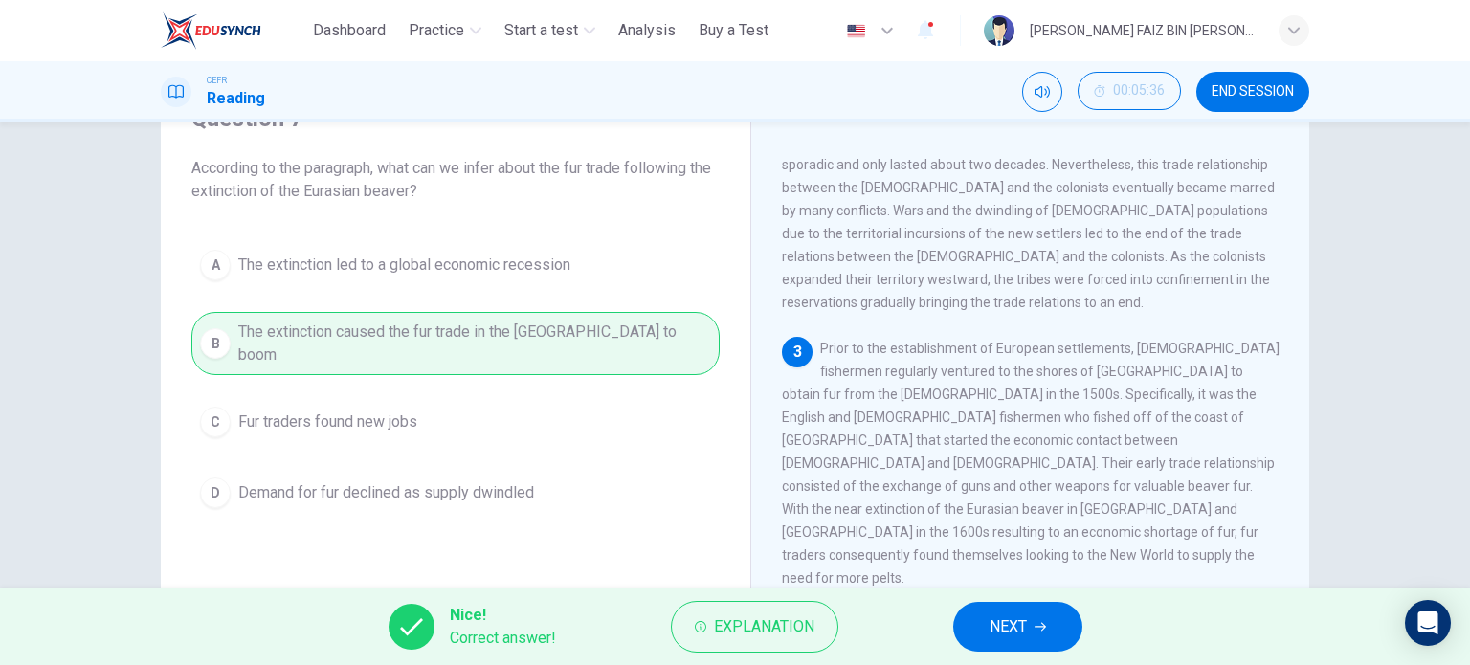
click at [992, 616] on span "NEXT" at bounding box center [1008, 626] width 37 height 27
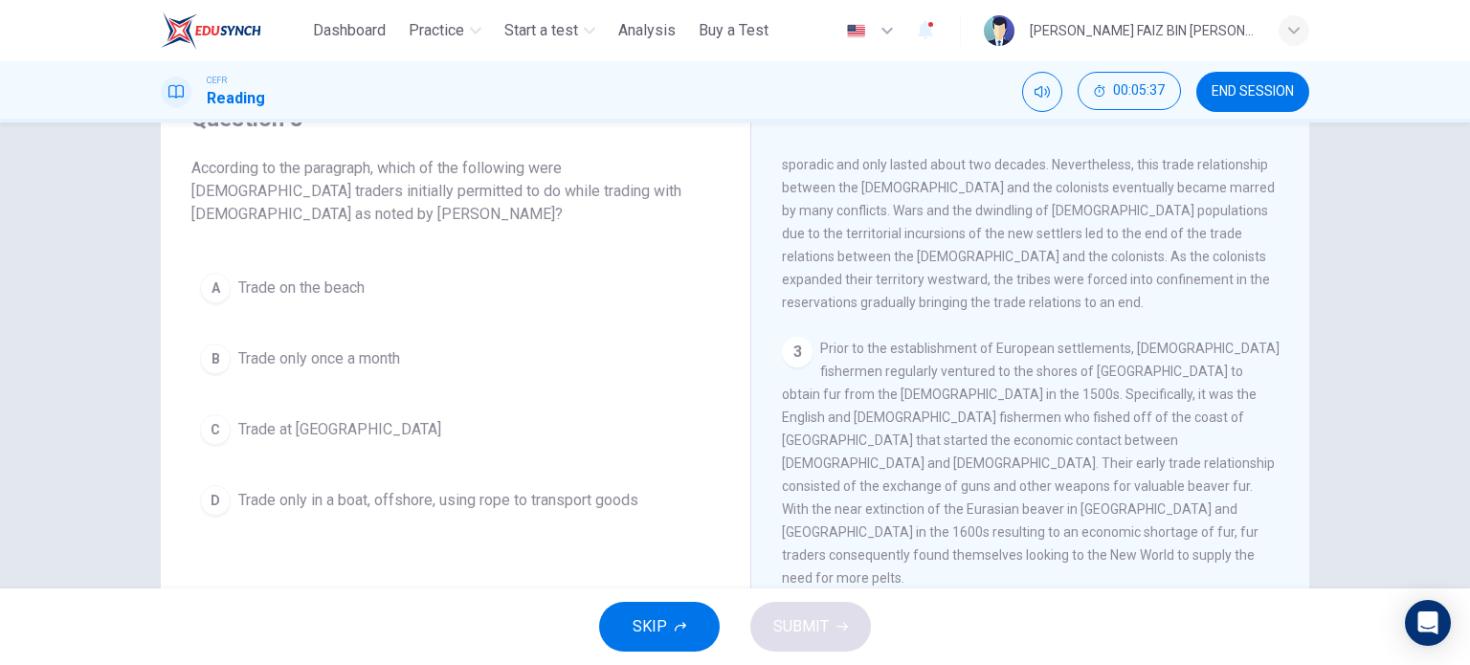
scroll to position [766, 0]
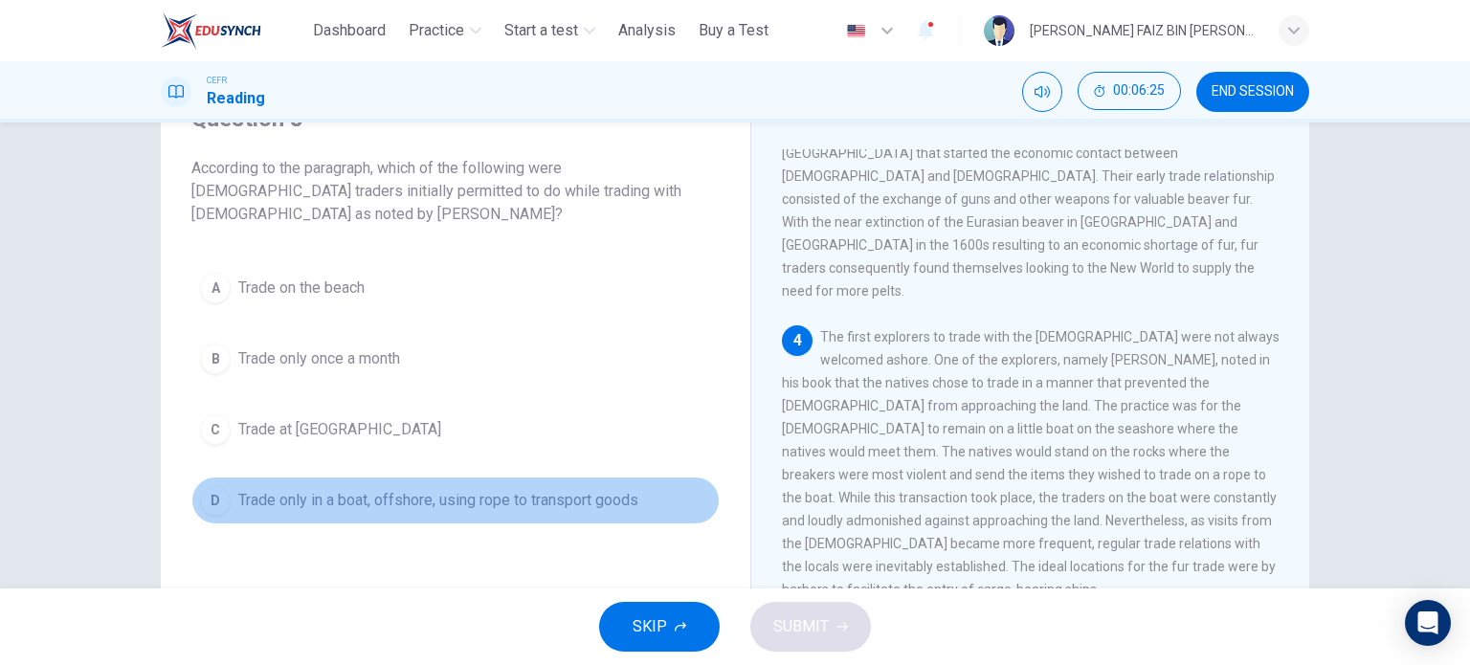
click at [546, 501] on span "Trade only in a boat, offshore, using rope to transport goods" at bounding box center [438, 500] width 400 height 23
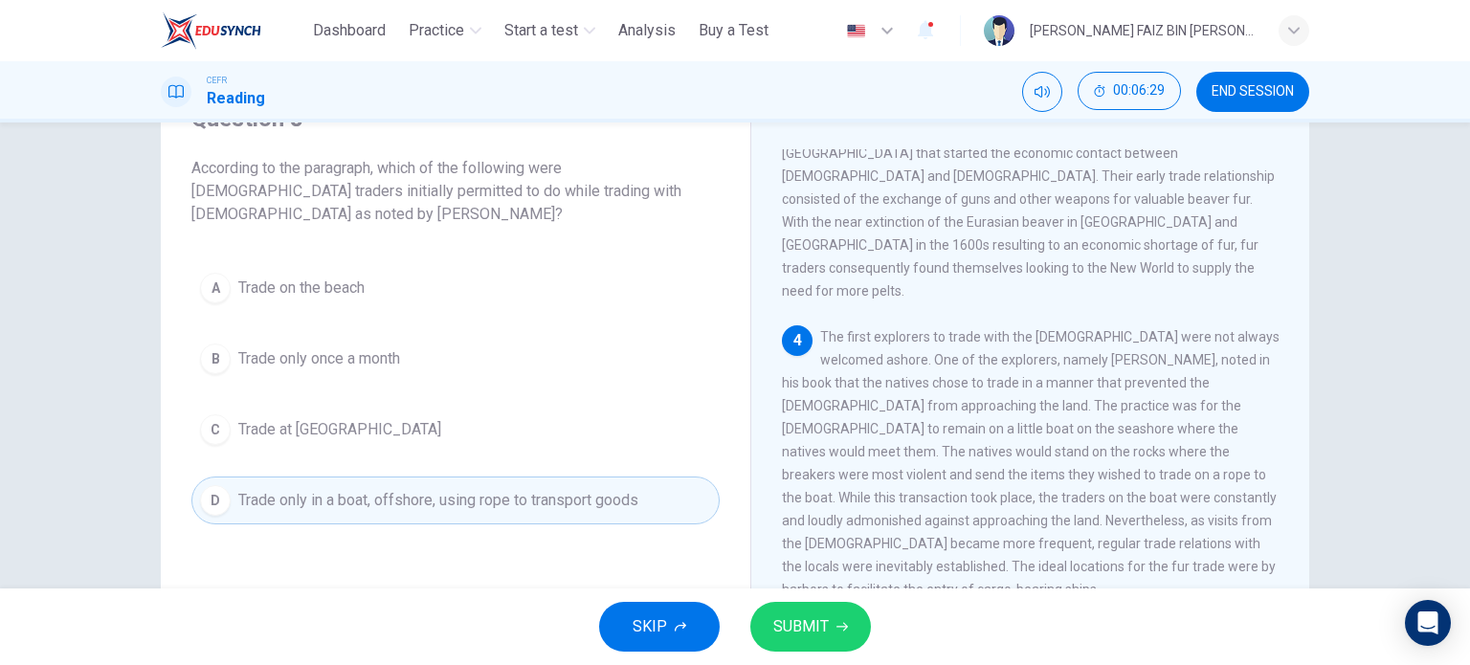
click at [782, 631] on span "SUBMIT" at bounding box center [801, 626] width 56 height 27
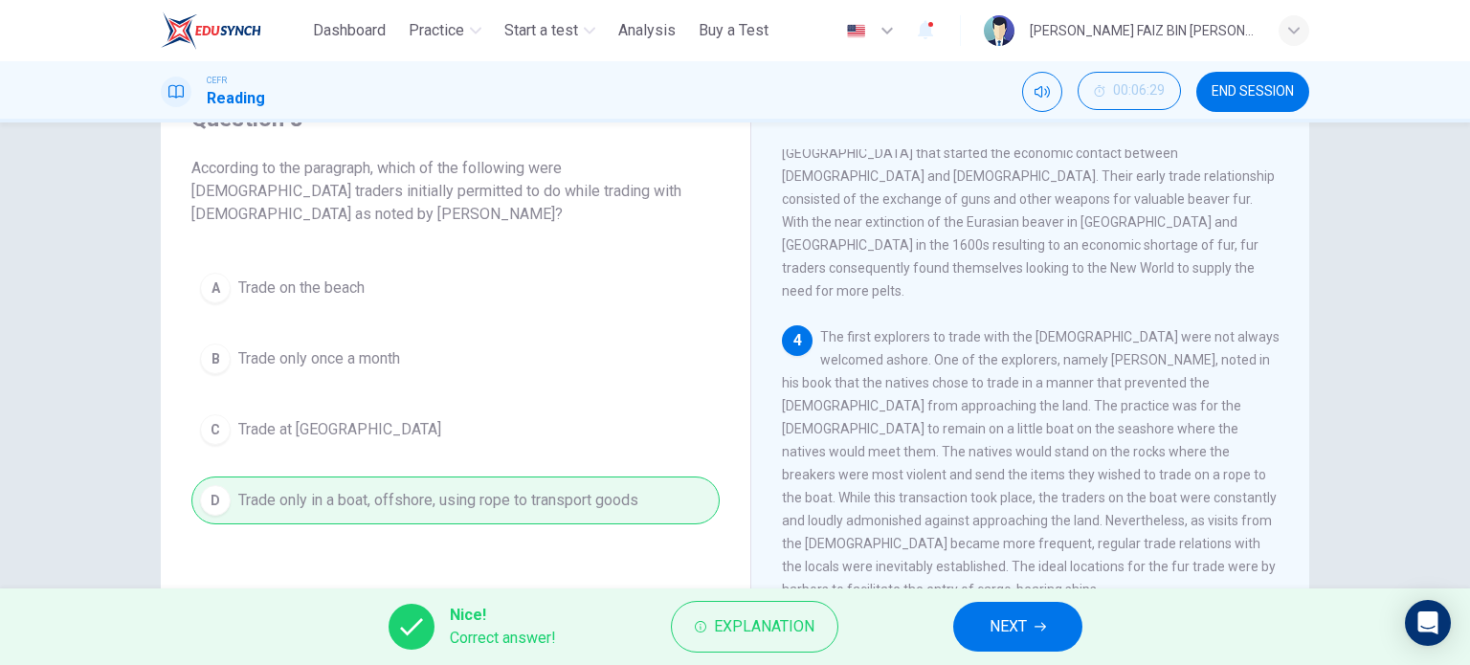
click at [1040, 627] on icon "button" at bounding box center [1040, 627] width 11 height 9
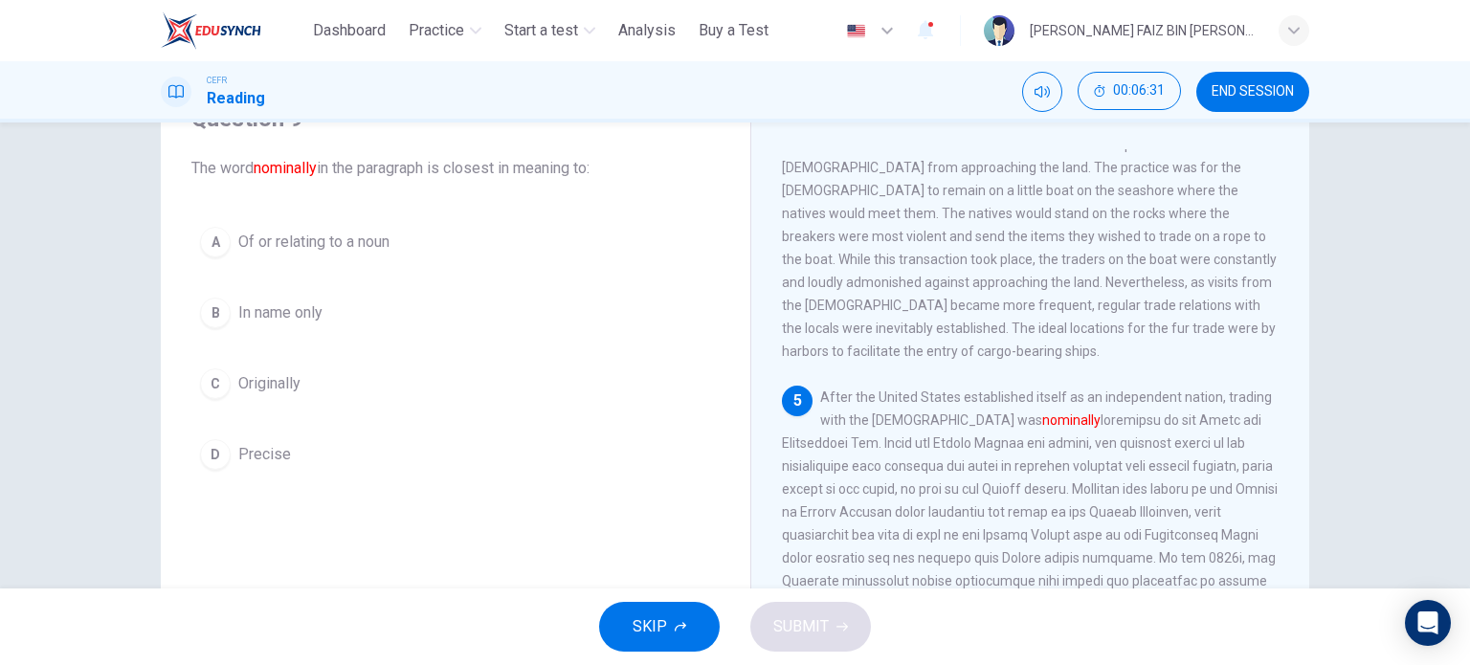
scroll to position [1005, 0]
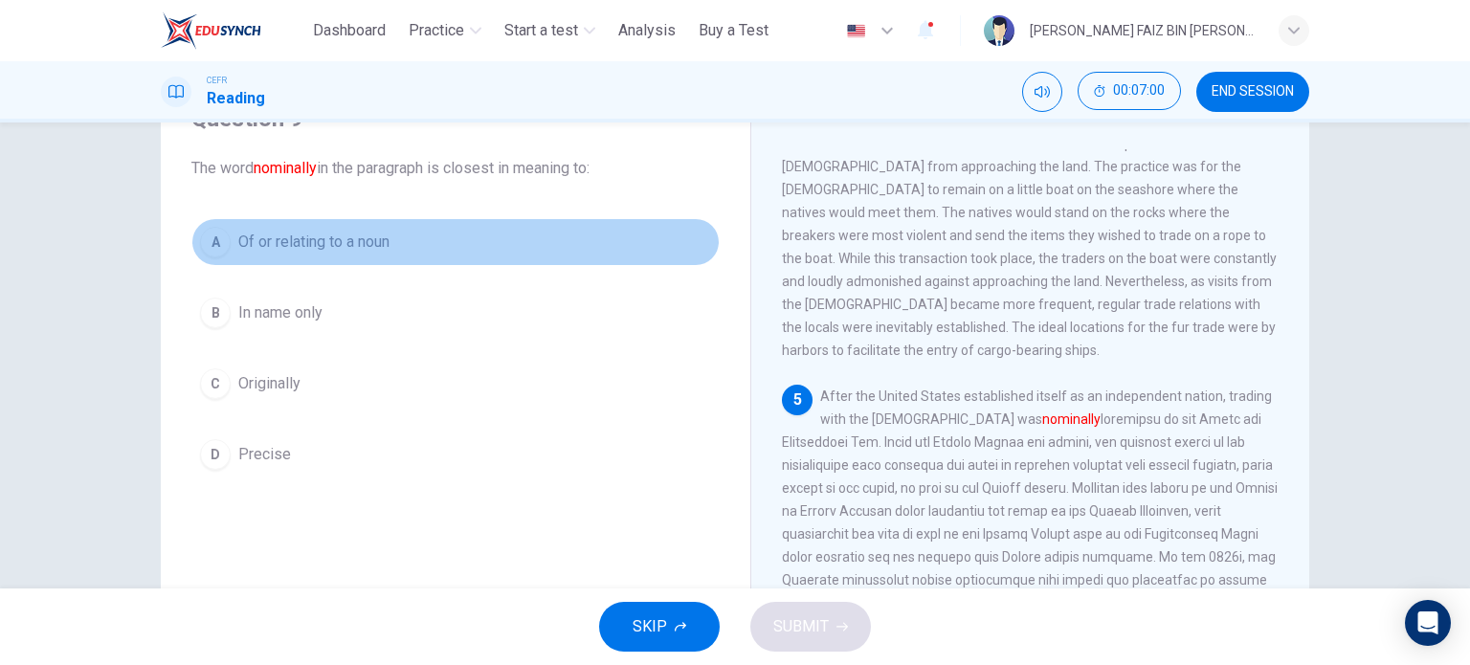
click at [331, 243] on span "Of or relating to a noun" at bounding box center [313, 242] width 151 height 23
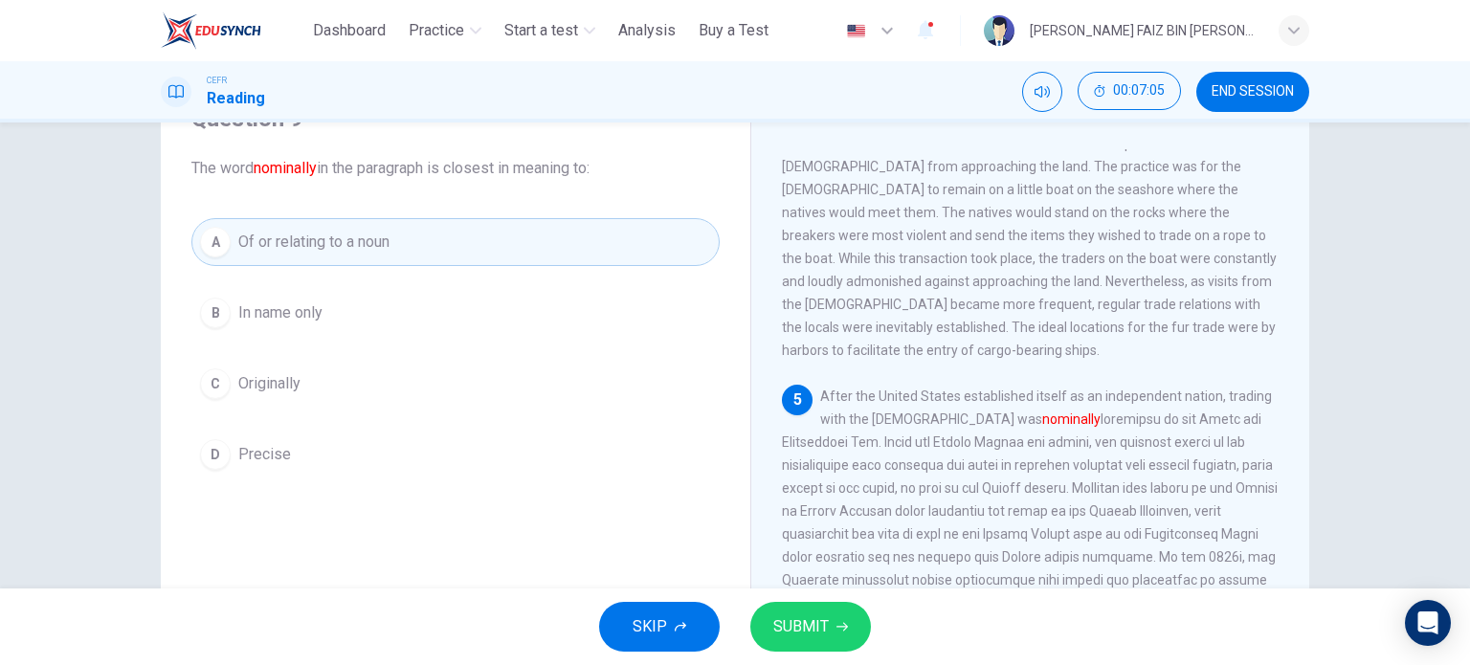
click at [822, 617] on span "SUBMIT" at bounding box center [801, 626] width 56 height 27
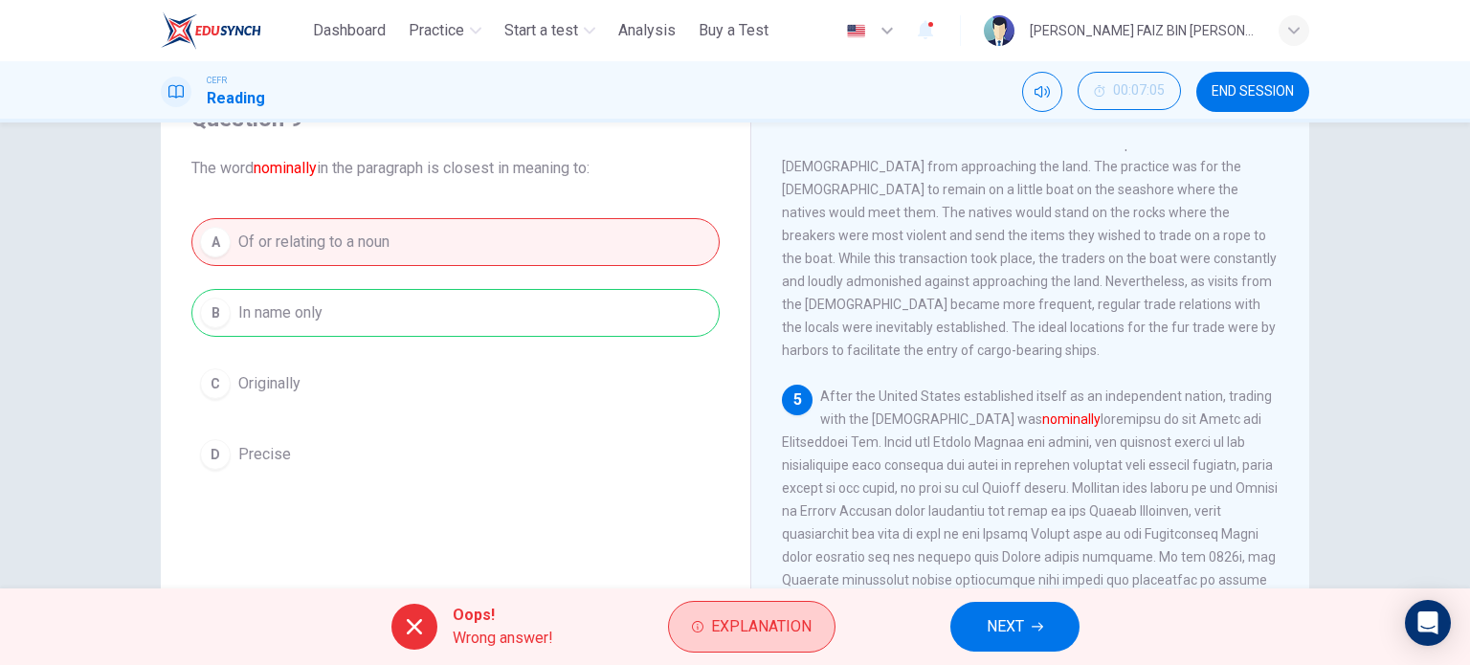
click at [762, 628] on span "Explanation" at bounding box center [761, 626] width 100 height 27
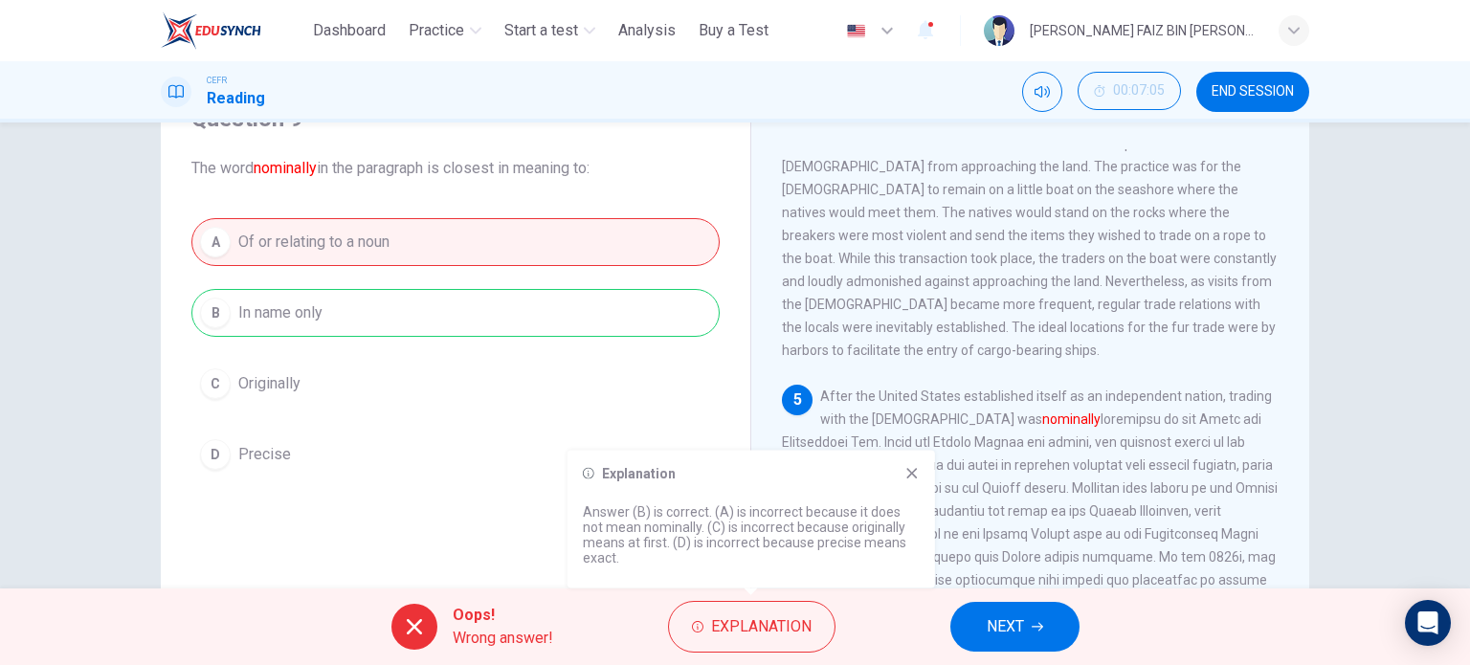
click at [911, 473] on icon at bounding box center [911, 473] width 11 height 11
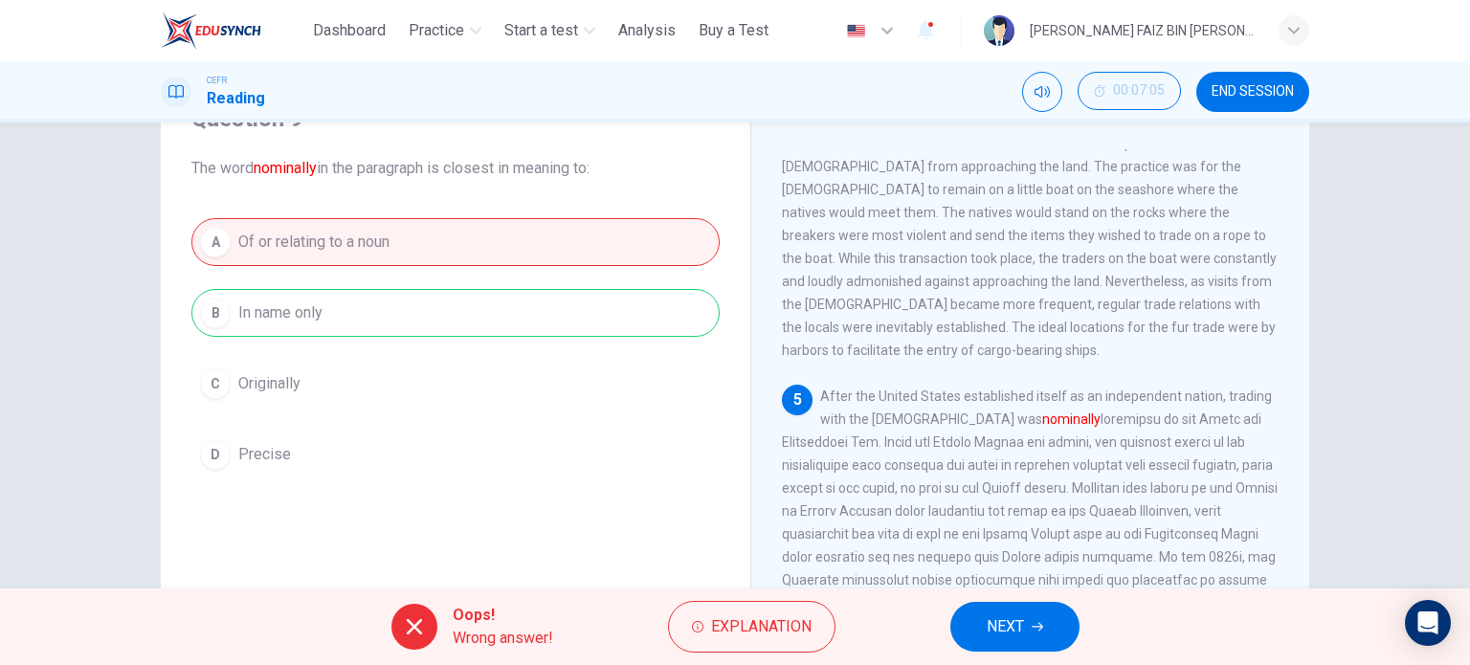
click at [1023, 636] on span "NEXT" at bounding box center [1005, 626] width 37 height 27
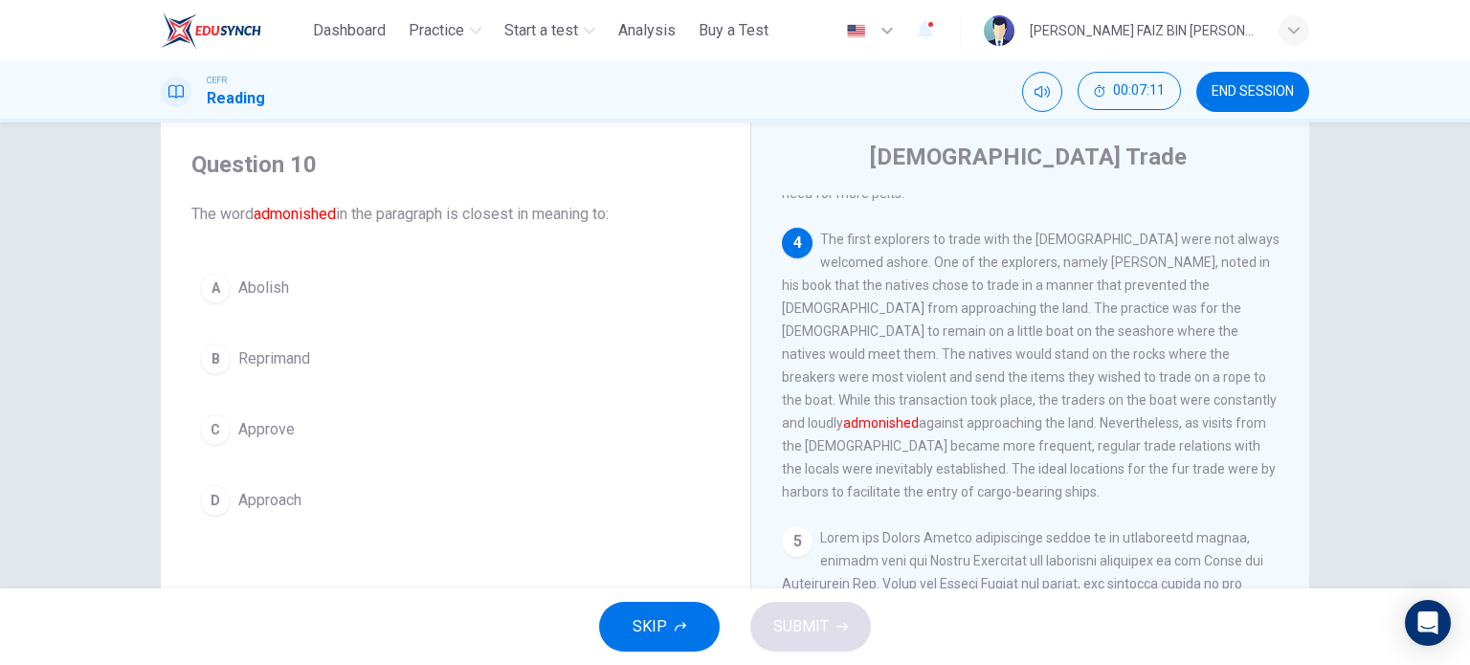
scroll to position [96, 0]
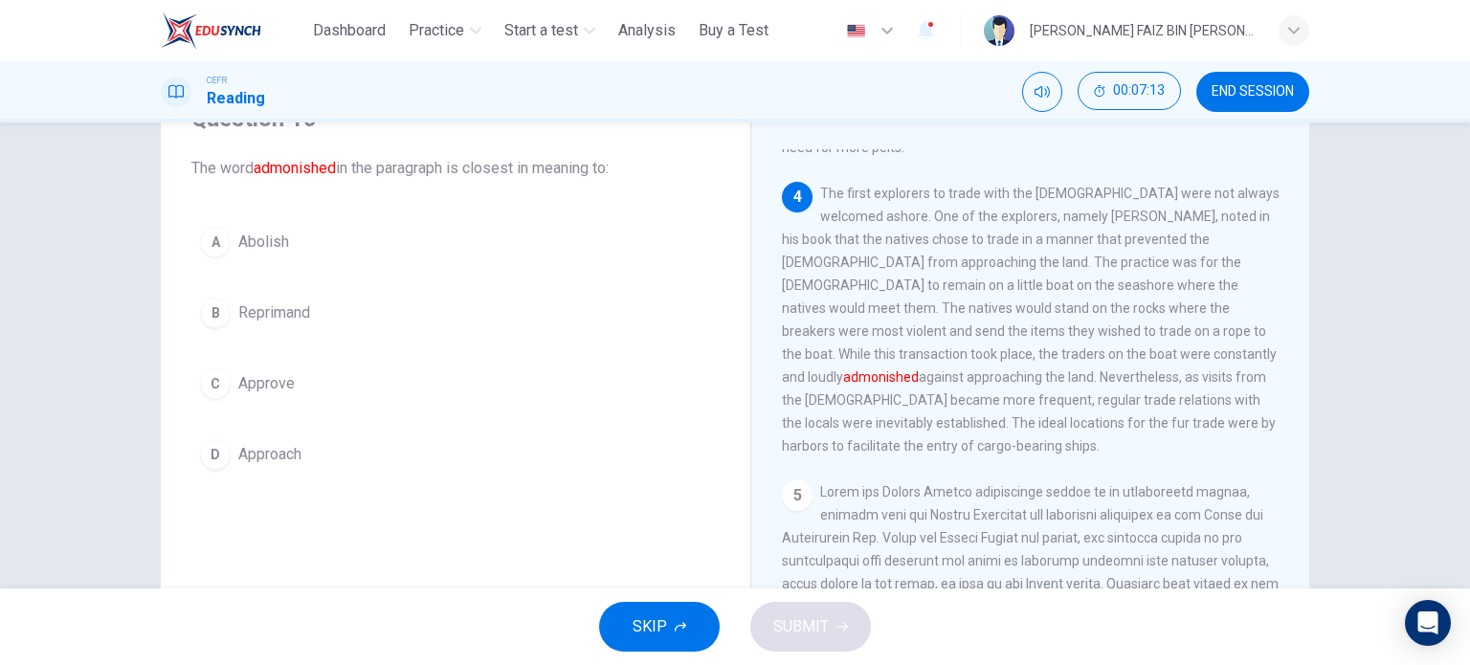
click at [252, 321] on span "Reprimand" at bounding box center [274, 312] width 72 height 23
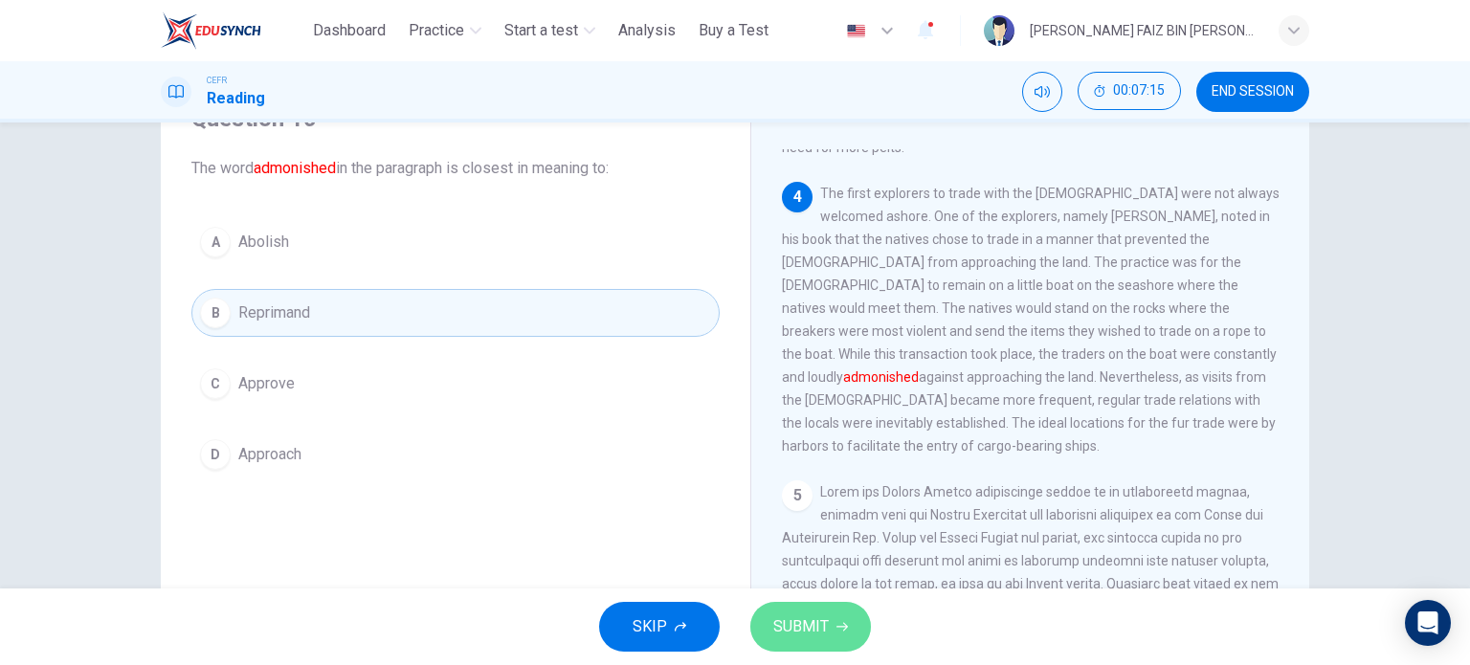
click at [799, 635] on span "SUBMIT" at bounding box center [801, 626] width 56 height 27
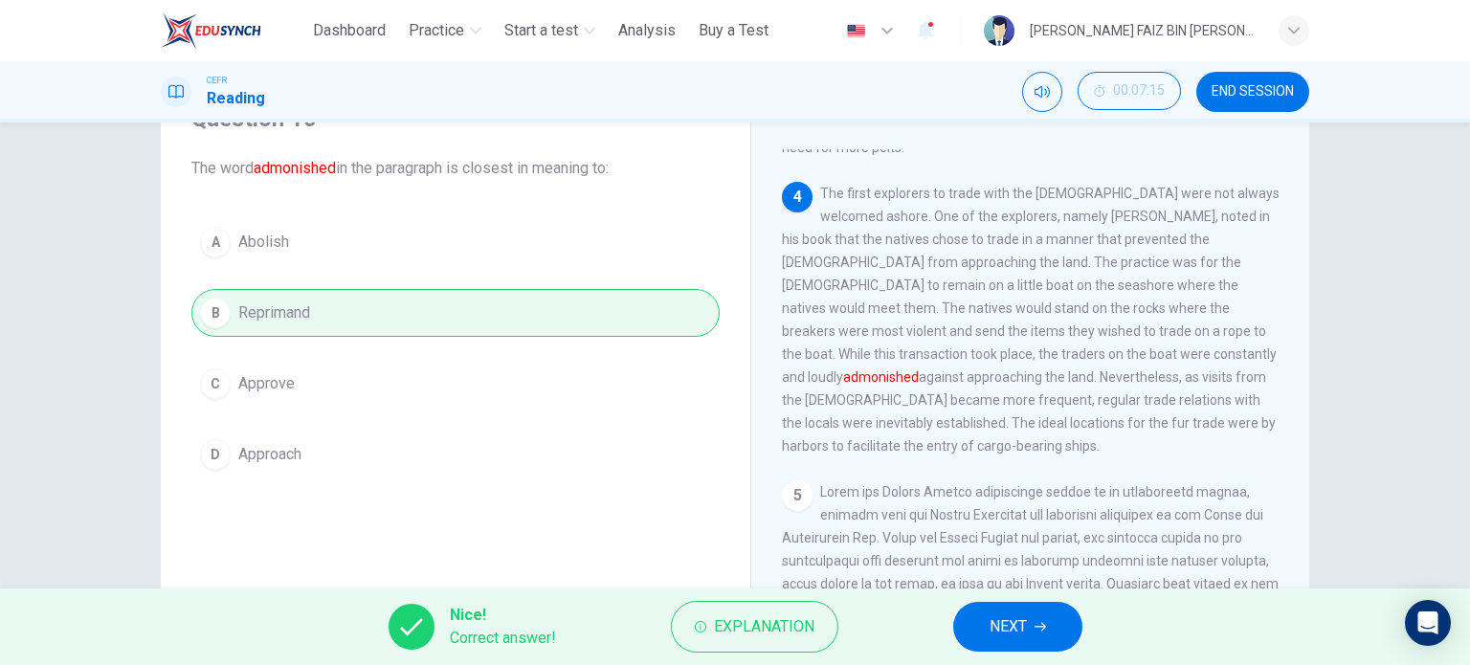
click at [988, 635] on button "NEXT" at bounding box center [1017, 627] width 129 height 50
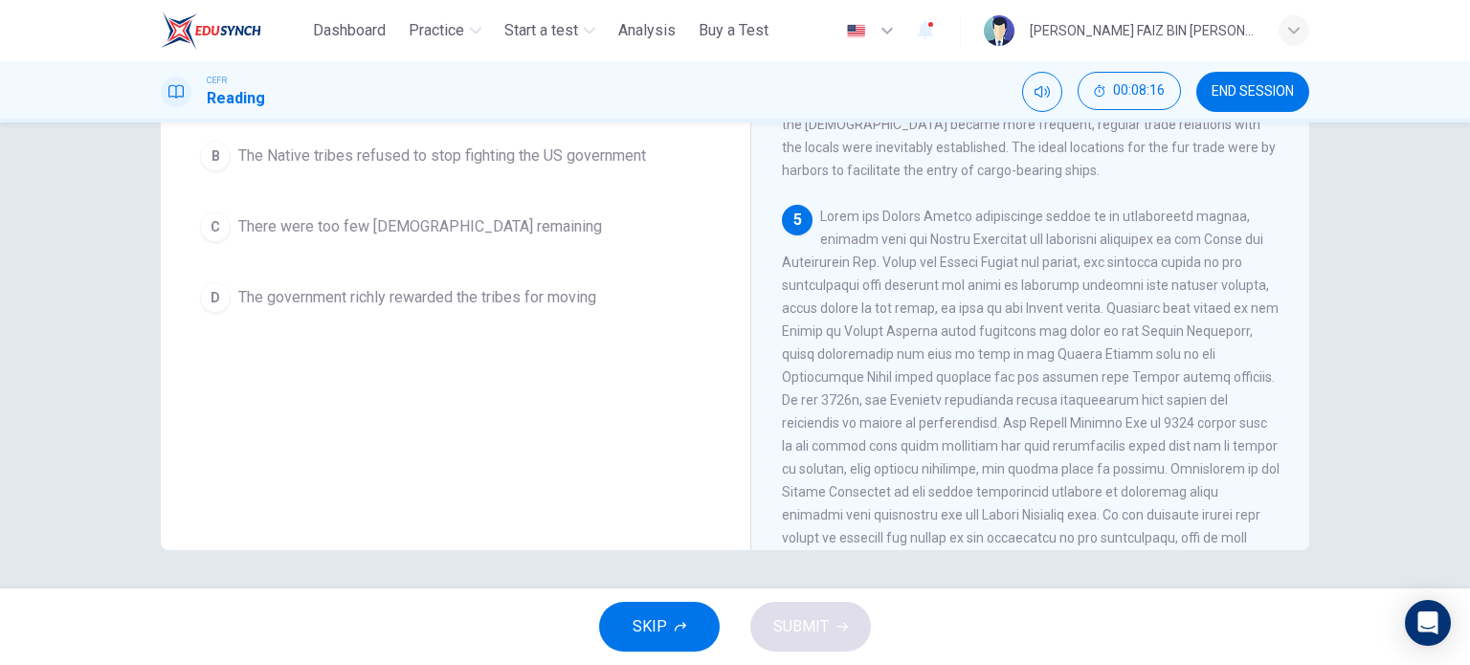
scroll to position [180, 0]
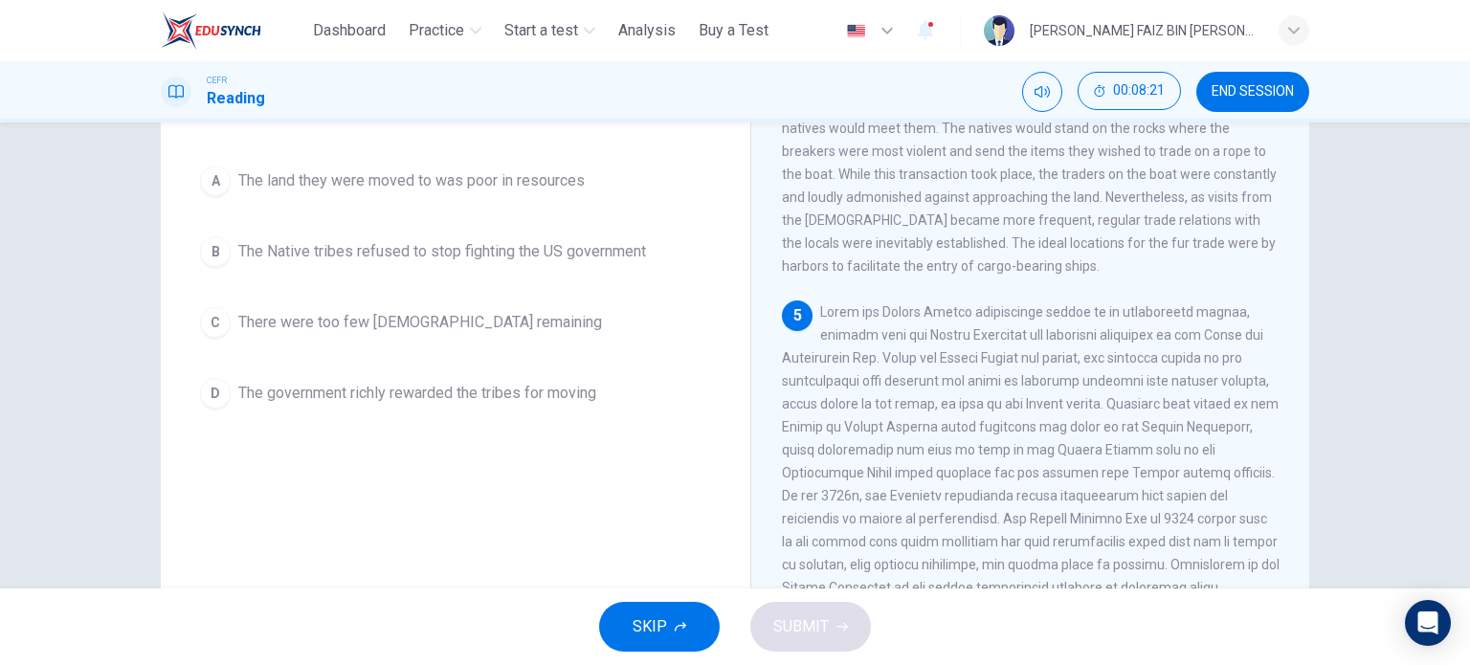
click at [535, 174] on span "The land they were moved to was poor in resources" at bounding box center [411, 180] width 346 height 23
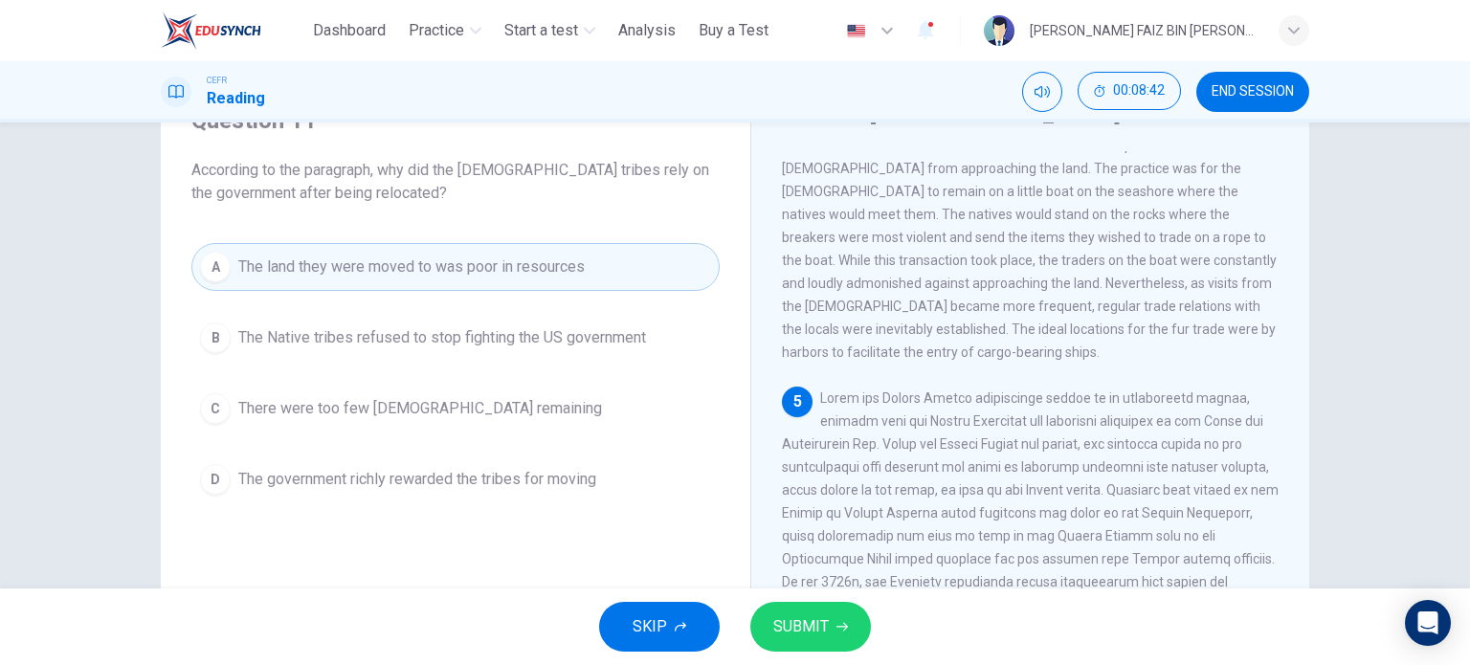
scroll to position [84, 0]
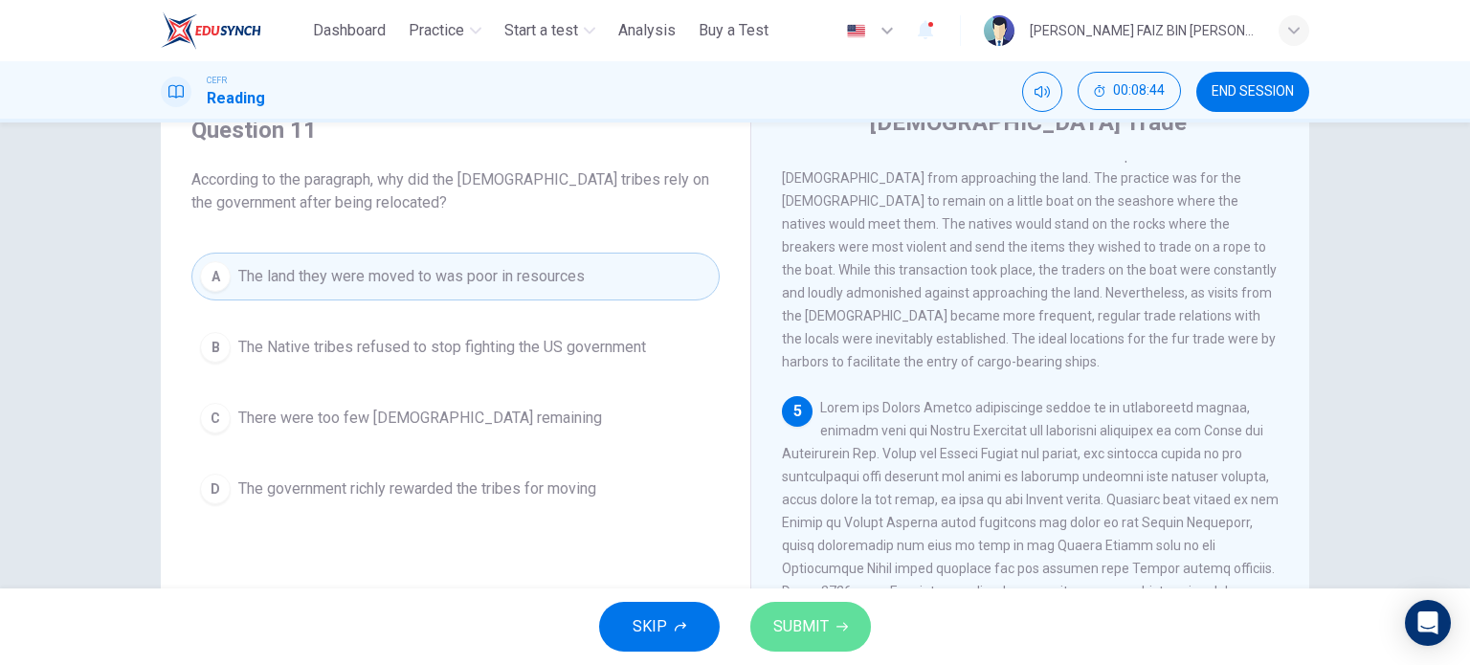
click at [844, 615] on button "SUBMIT" at bounding box center [810, 627] width 121 height 50
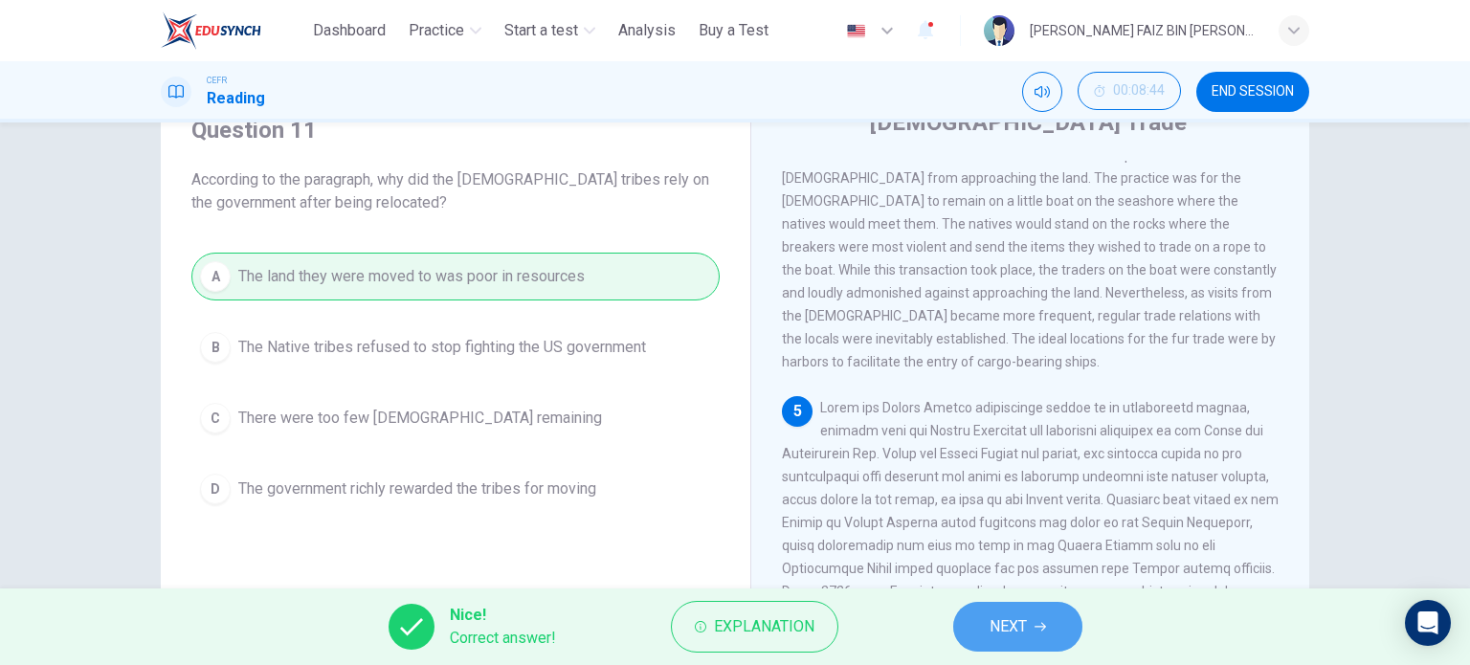
click at [970, 635] on button "NEXT" at bounding box center [1017, 627] width 129 height 50
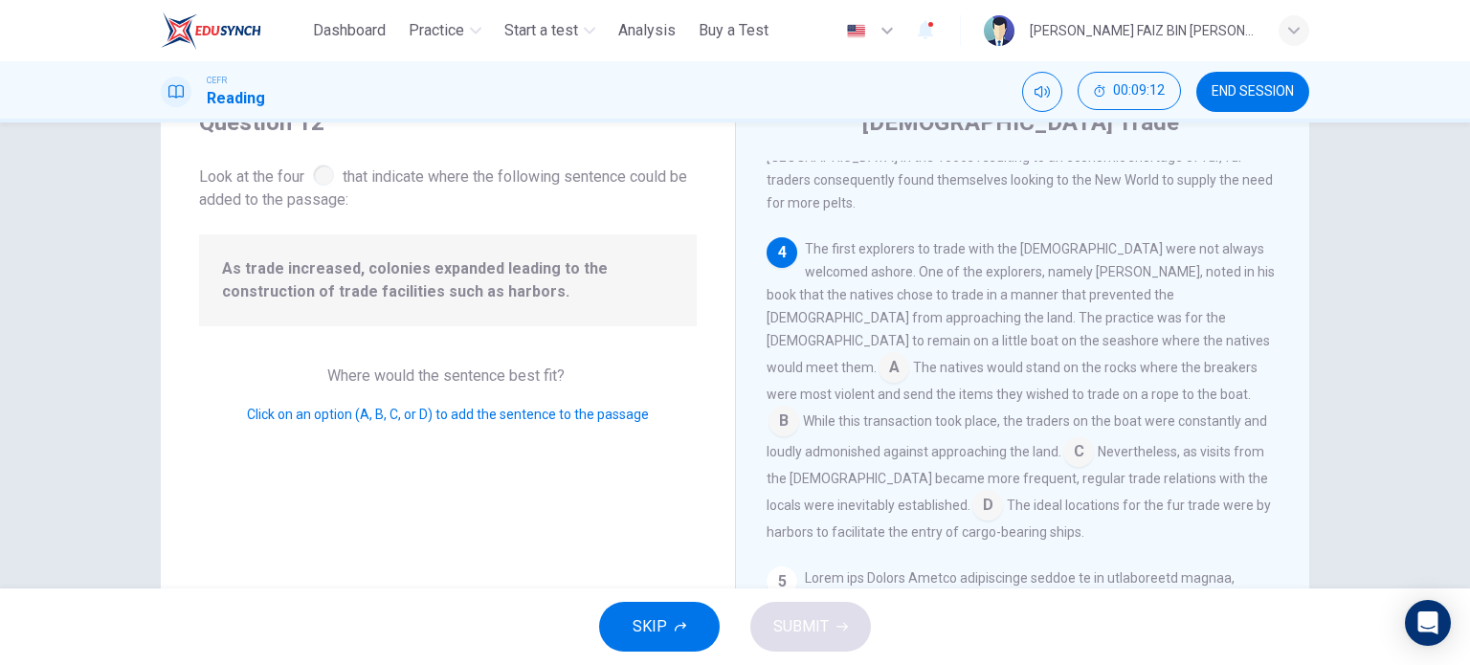
scroll to position [871, 0]
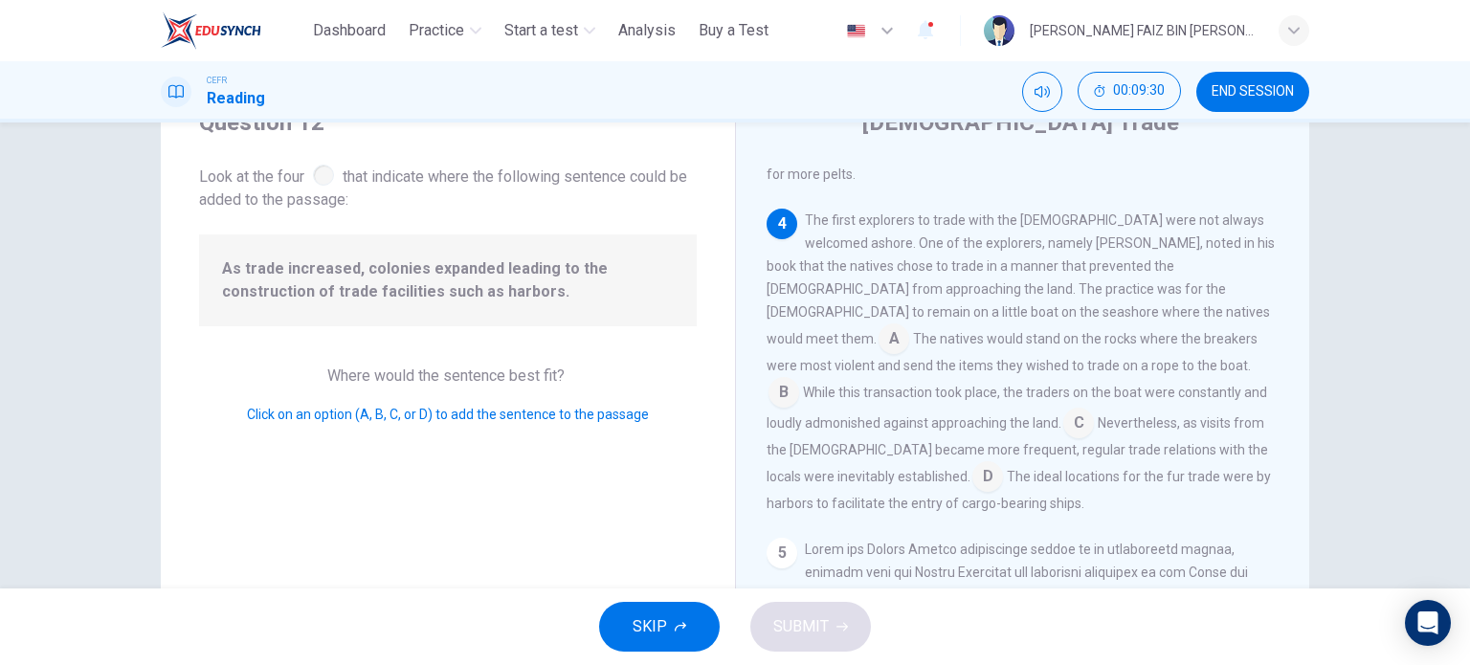
click at [1003, 463] on input at bounding box center [987, 478] width 31 height 31
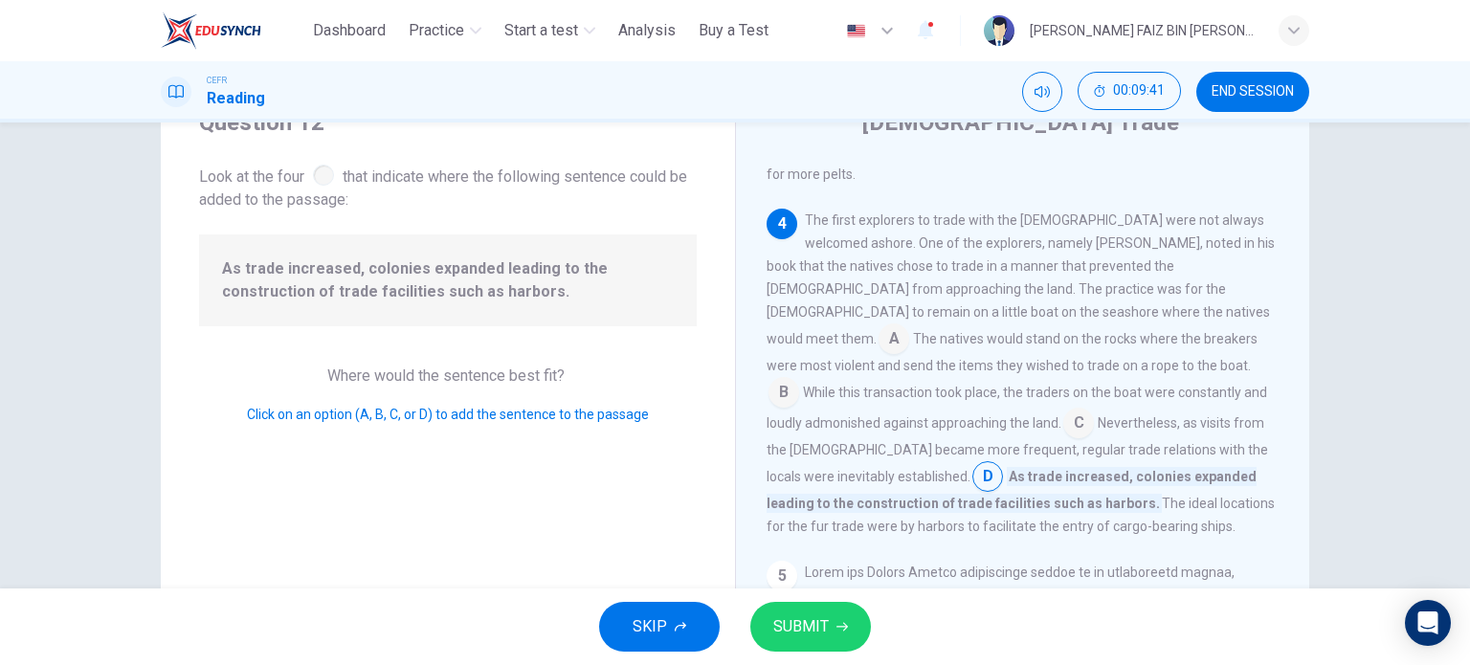
click at [1063, 410] on input at bounding box center [1078, 425] width 31 height 31
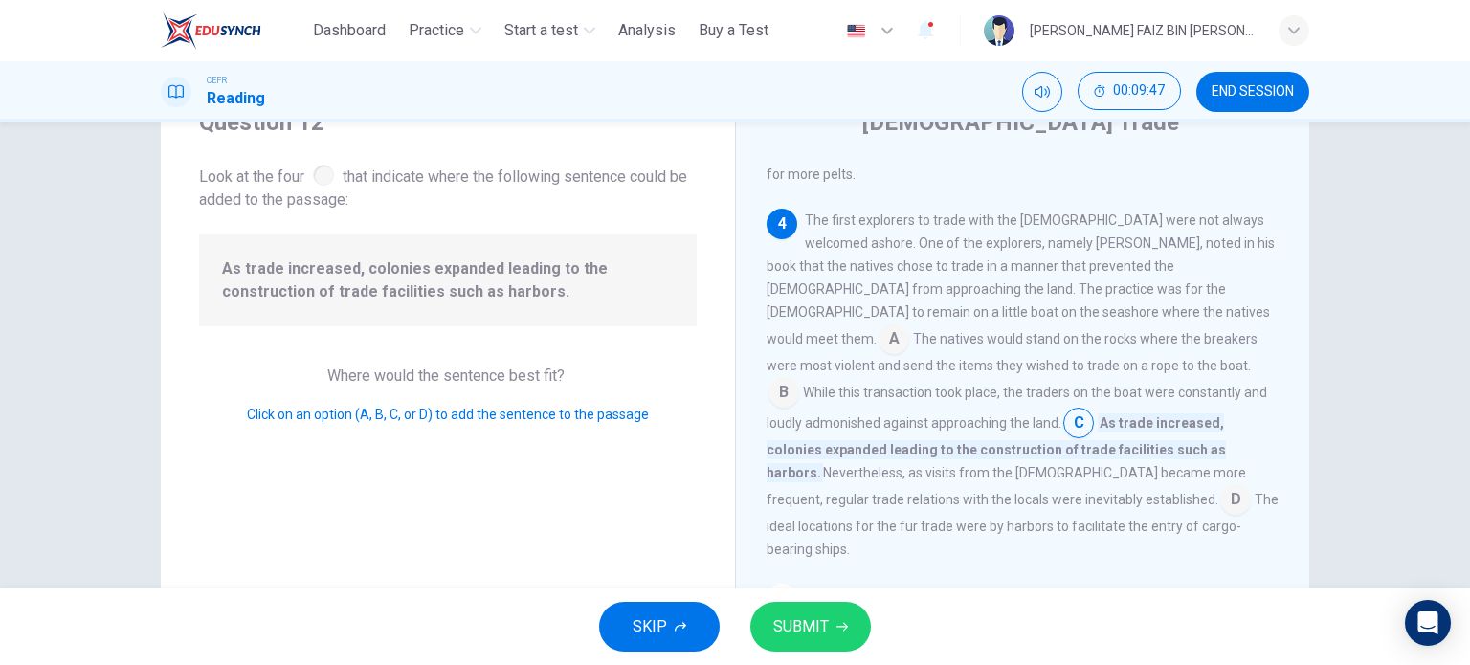
click at [1220, 486] on input at bounding box center [1235, 501] width 31 height 31
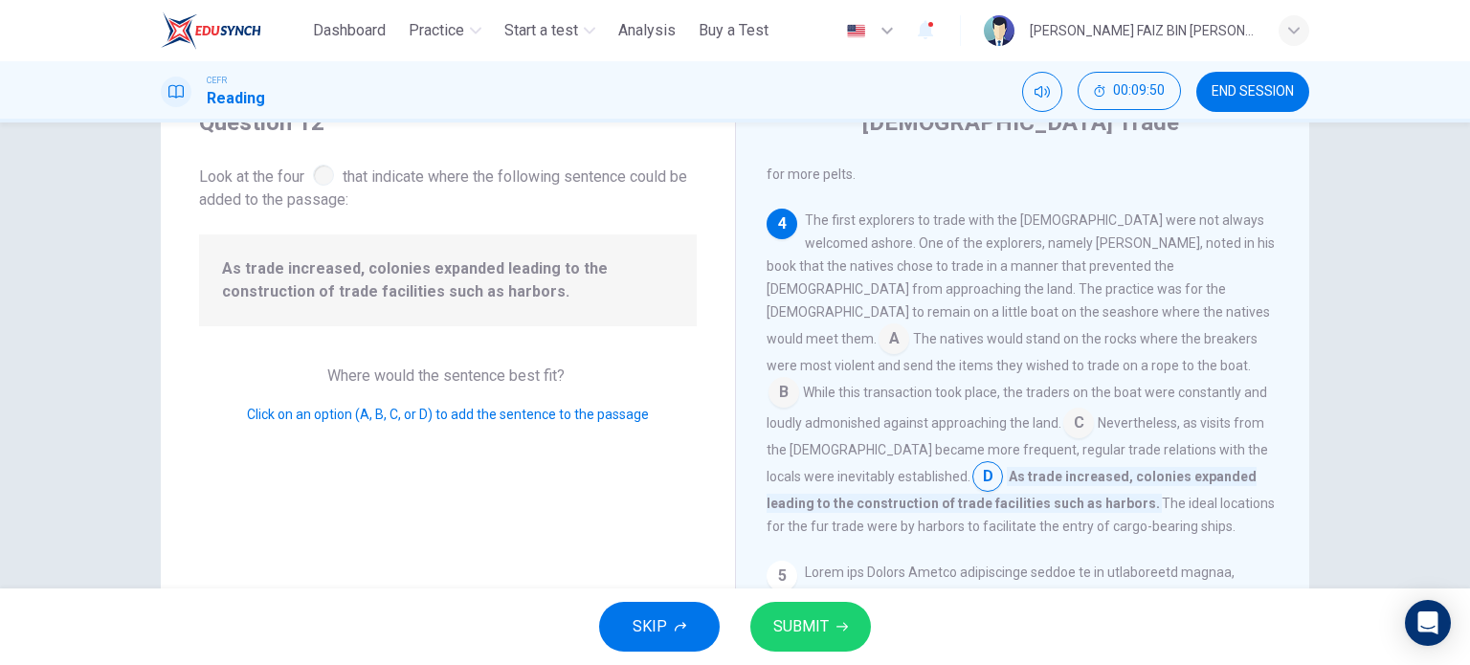
click at [819, 615] on span "SUBMIT" at bounding box center [801, 626] width 56 height 27
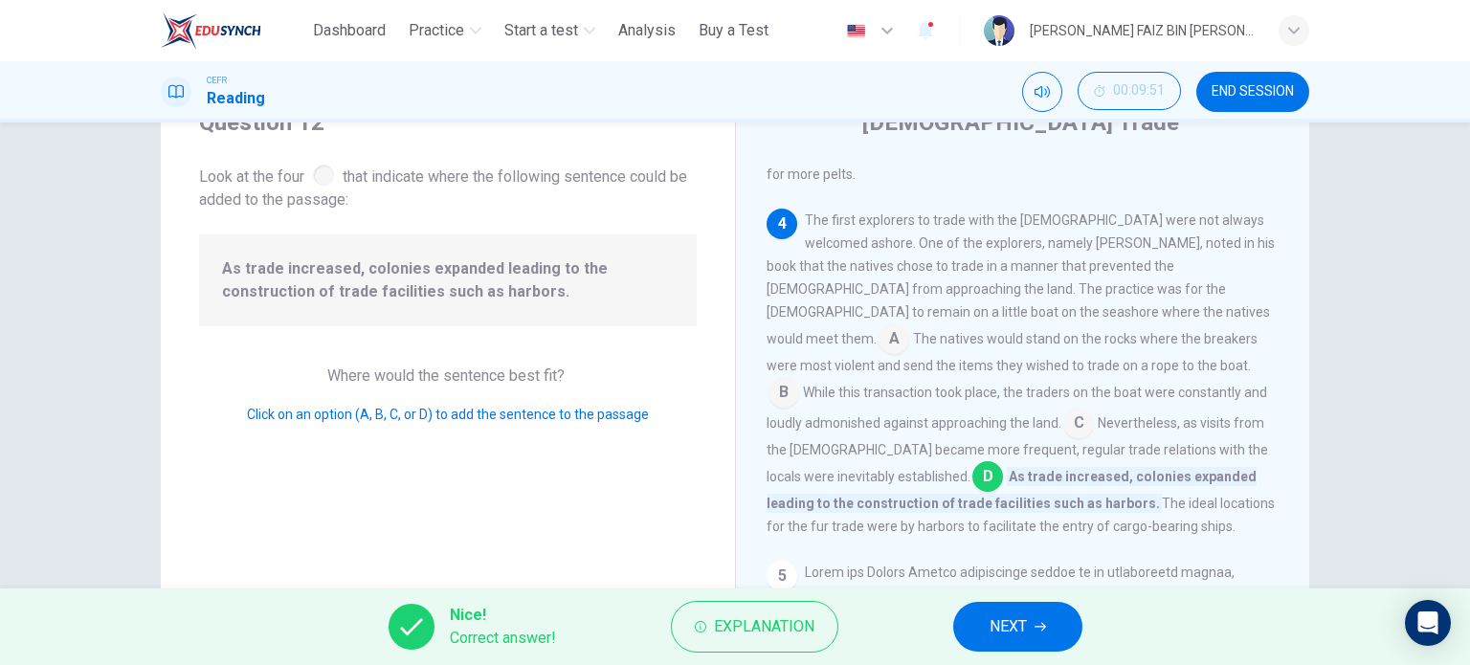
click at [977, 628] on button "NEXT" at bounding box center [1017, 627] width 129 height 50
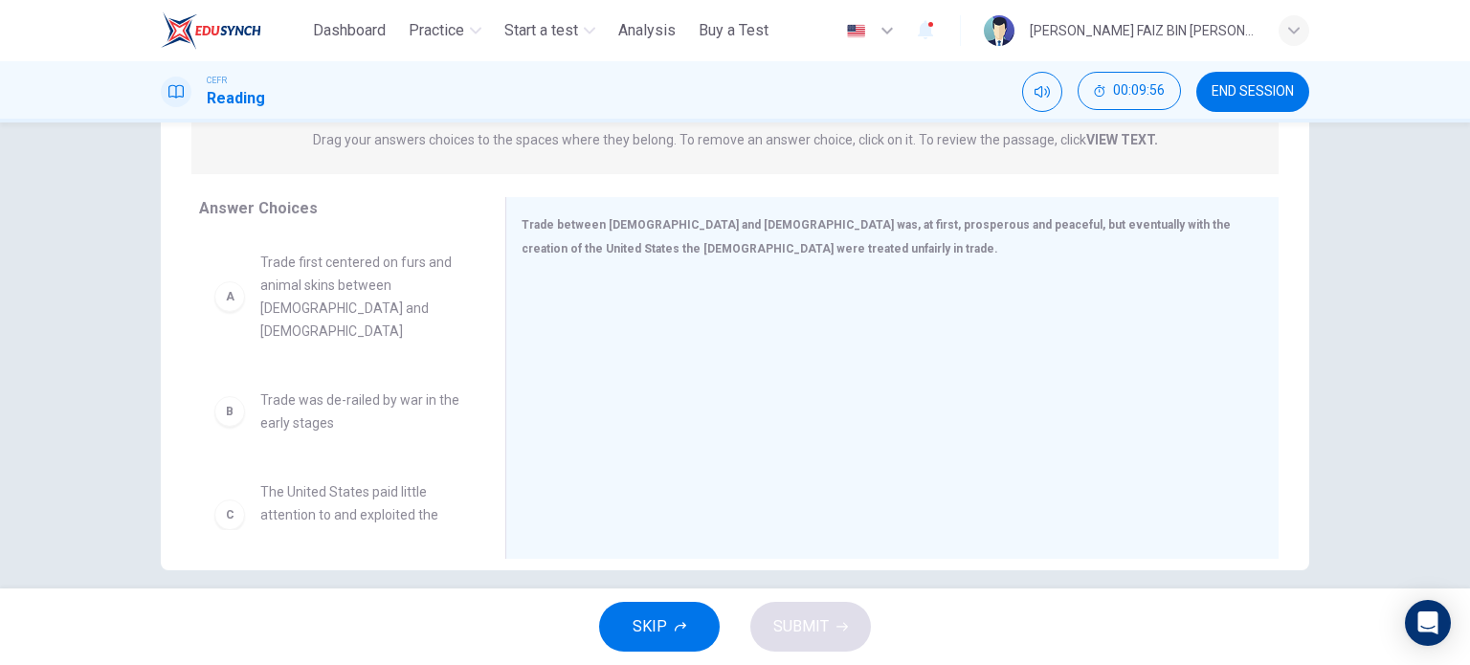
scroll to position [276, 0]
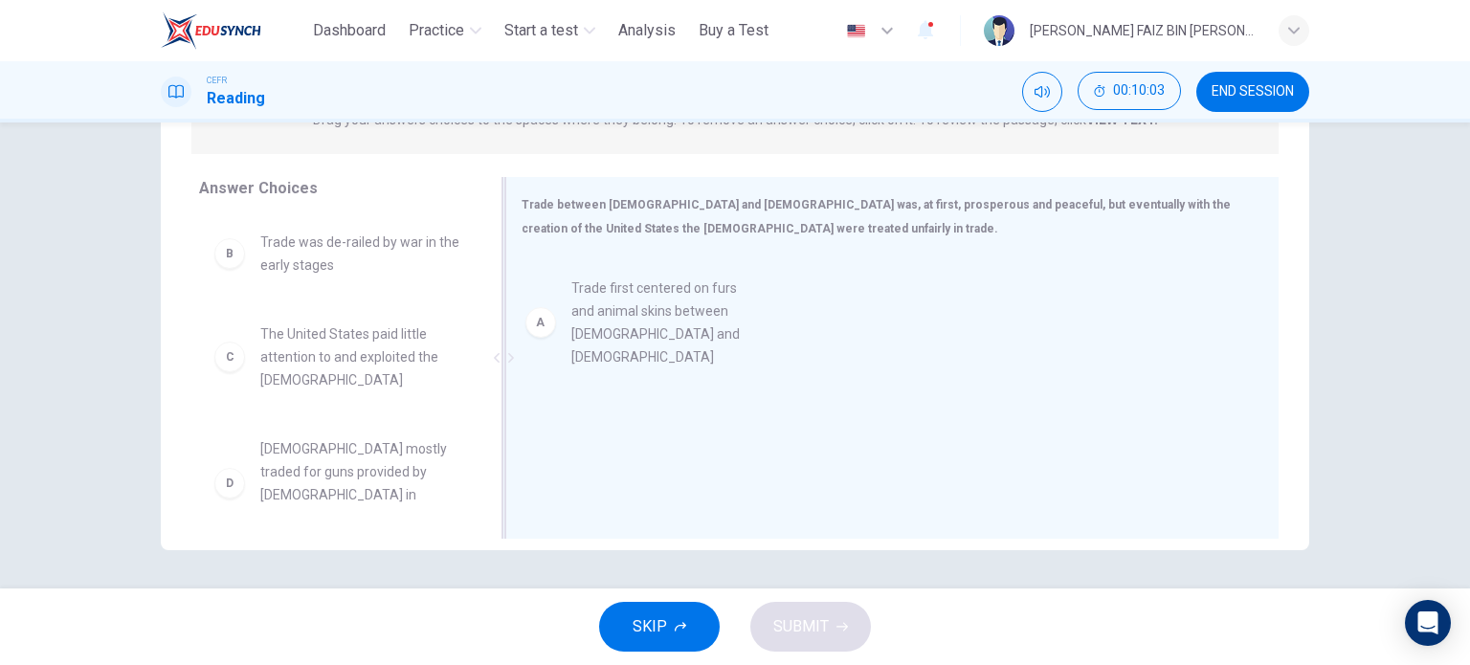
drag, startPoint x: 349, startPoint y: 271, endPoint x: 671, endPoint y: 317, distance: 324.8
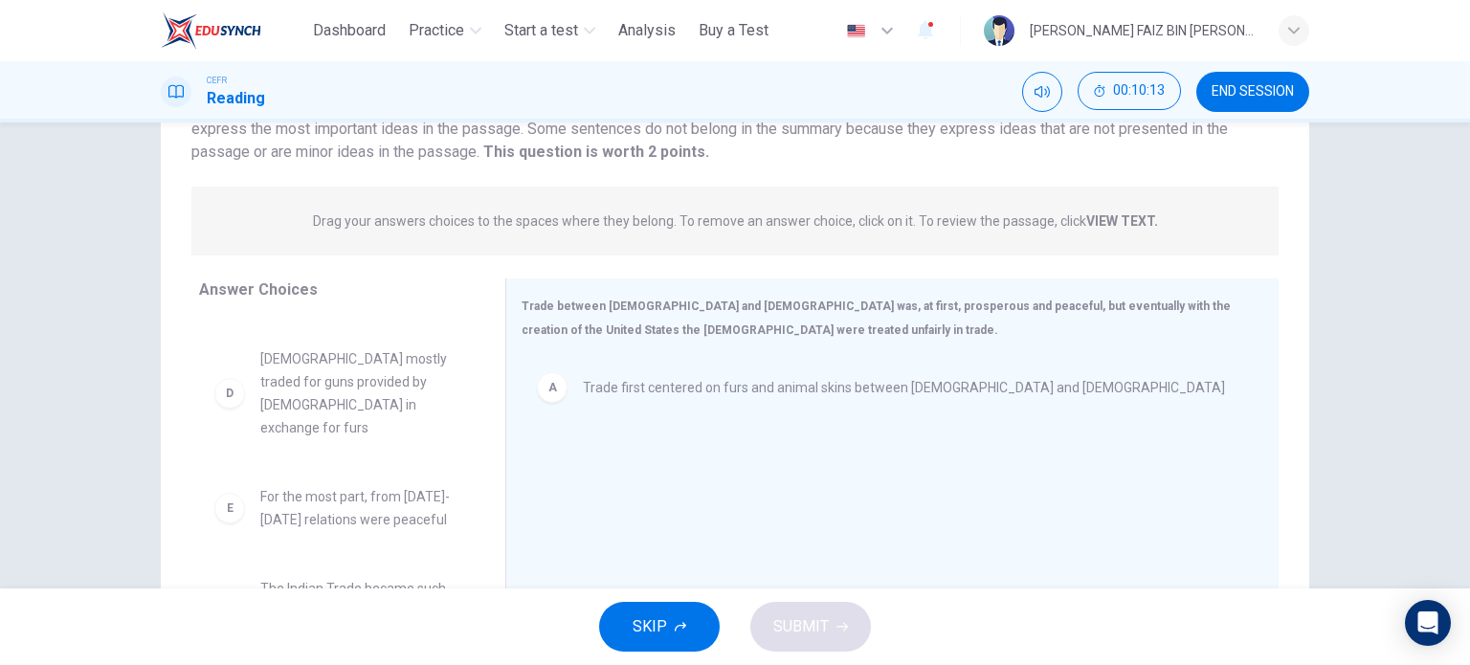
scroll to position [0, 0]
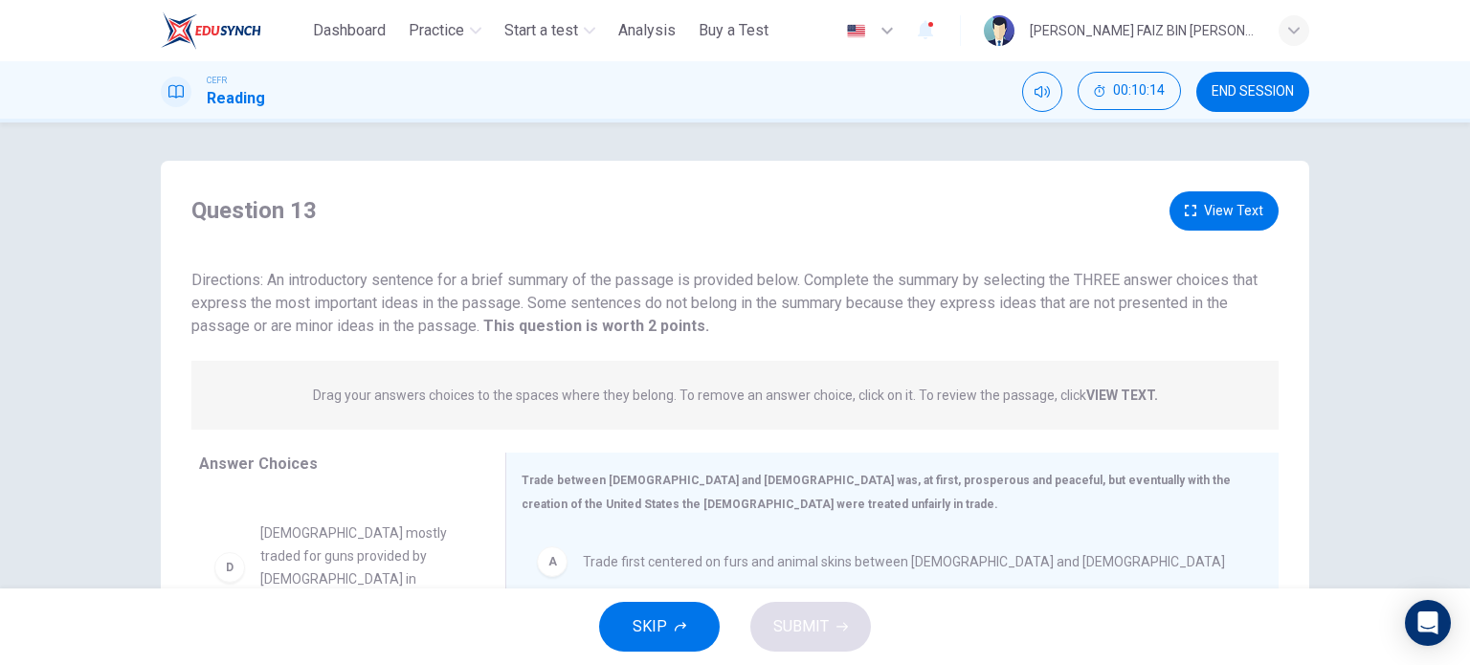
click at [1180, 204] on button "View Text" at bounding box center [1224, 210] width 109 height 39
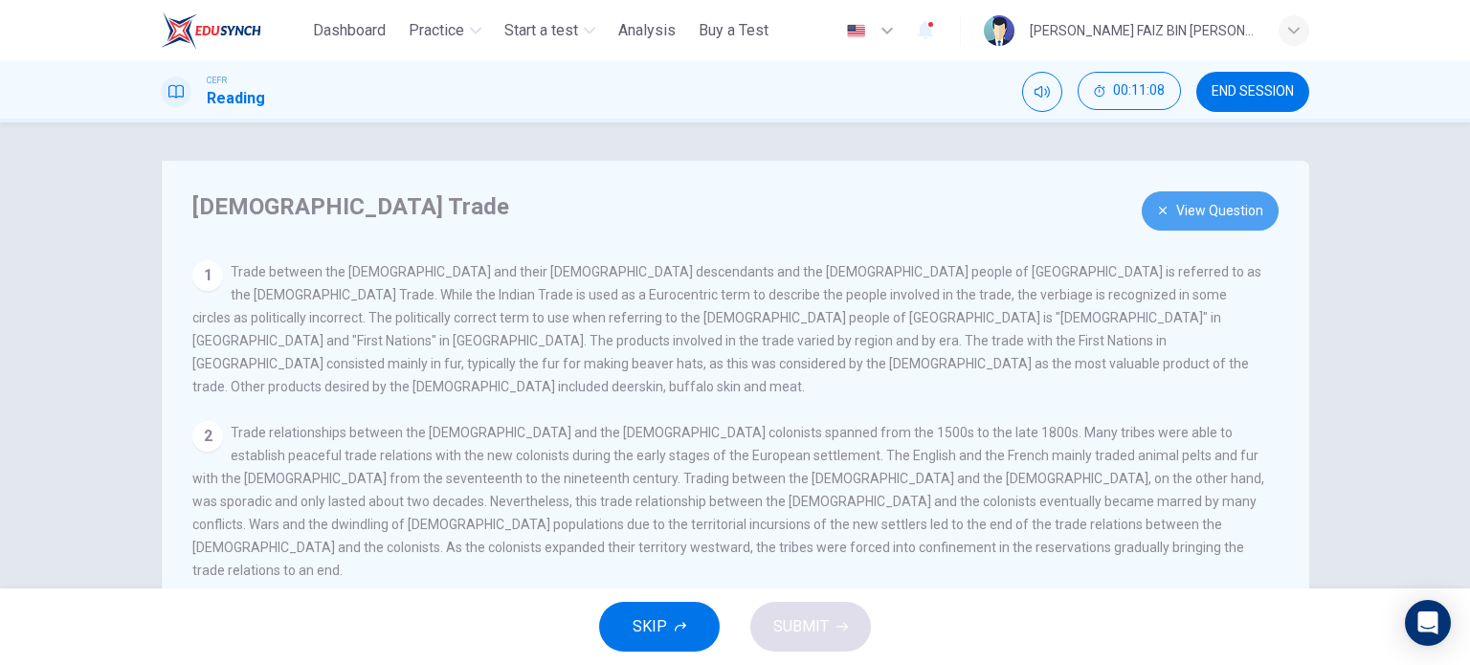
click at [1210, 218] on button "View Question" at bounding box center [1210, 210] width 137 height 39
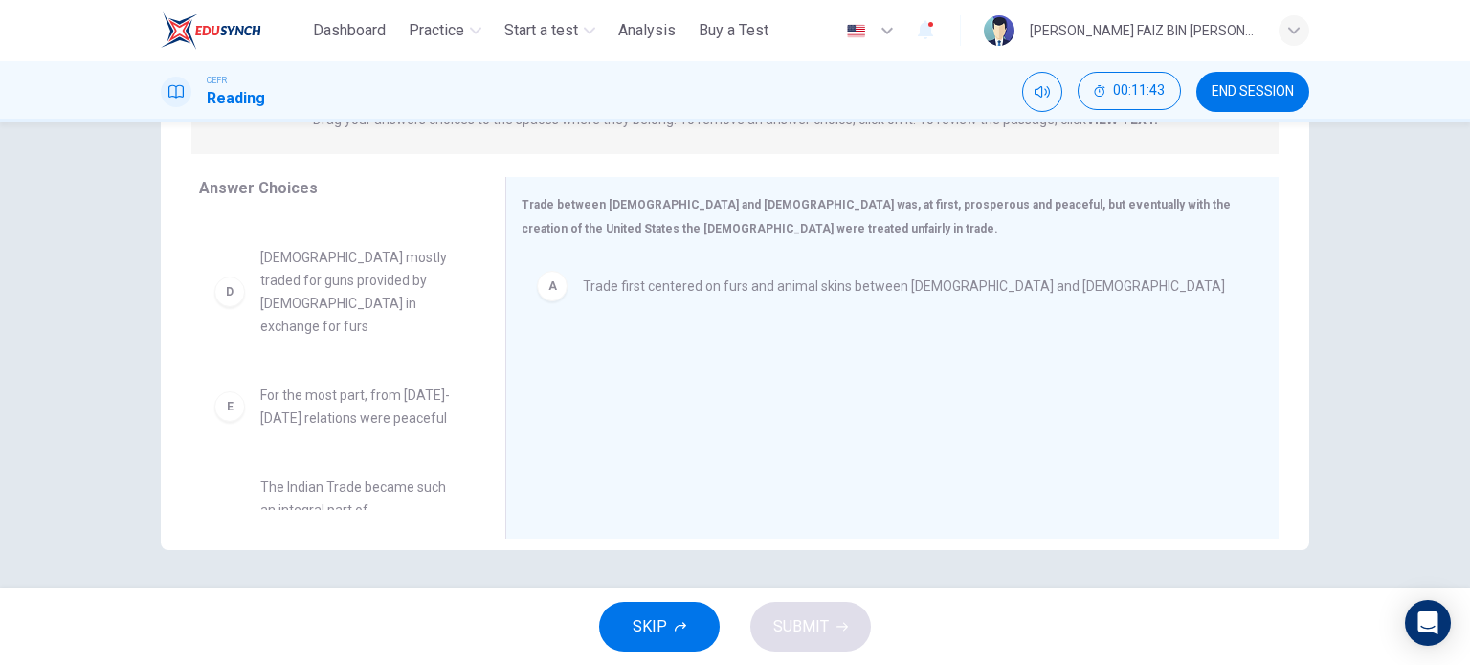
scroll to position [188, 0]
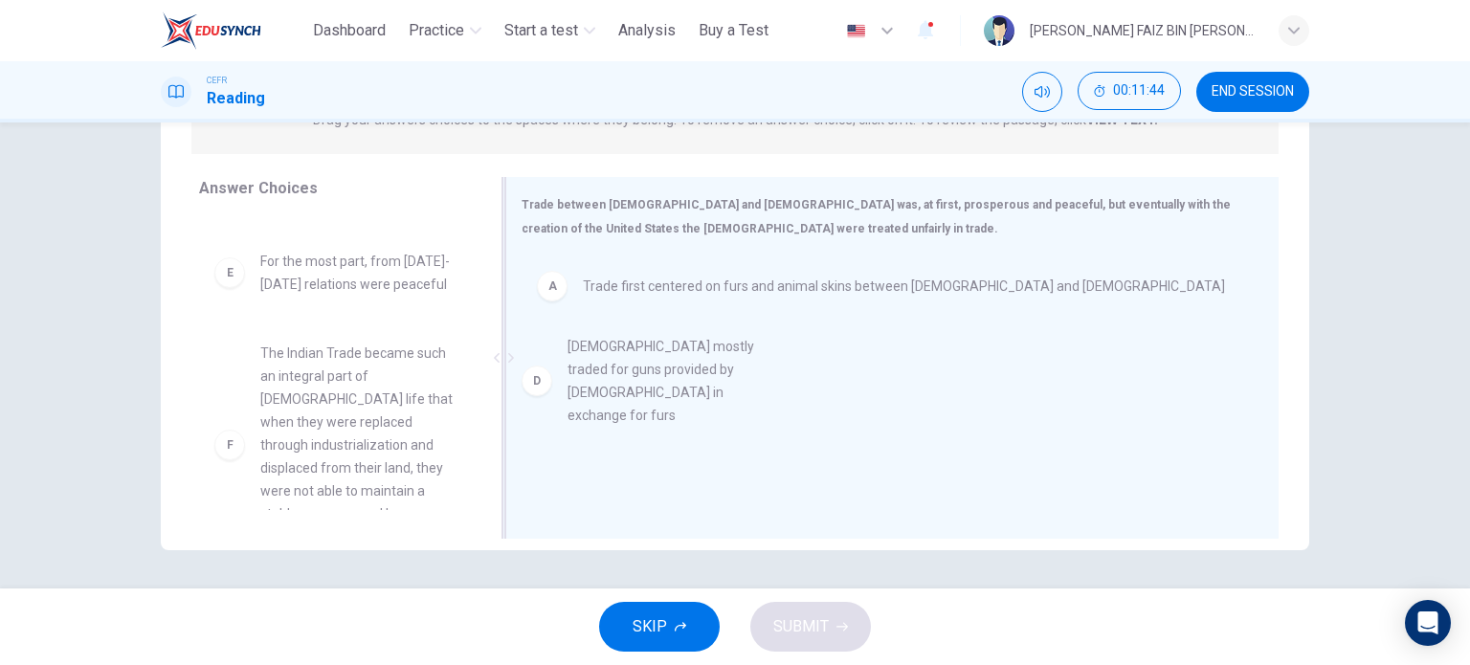
drag, startPoint x: 383, startPoint y: 286, endPoint x: 701, endPoint y: 375, distance: 330.0
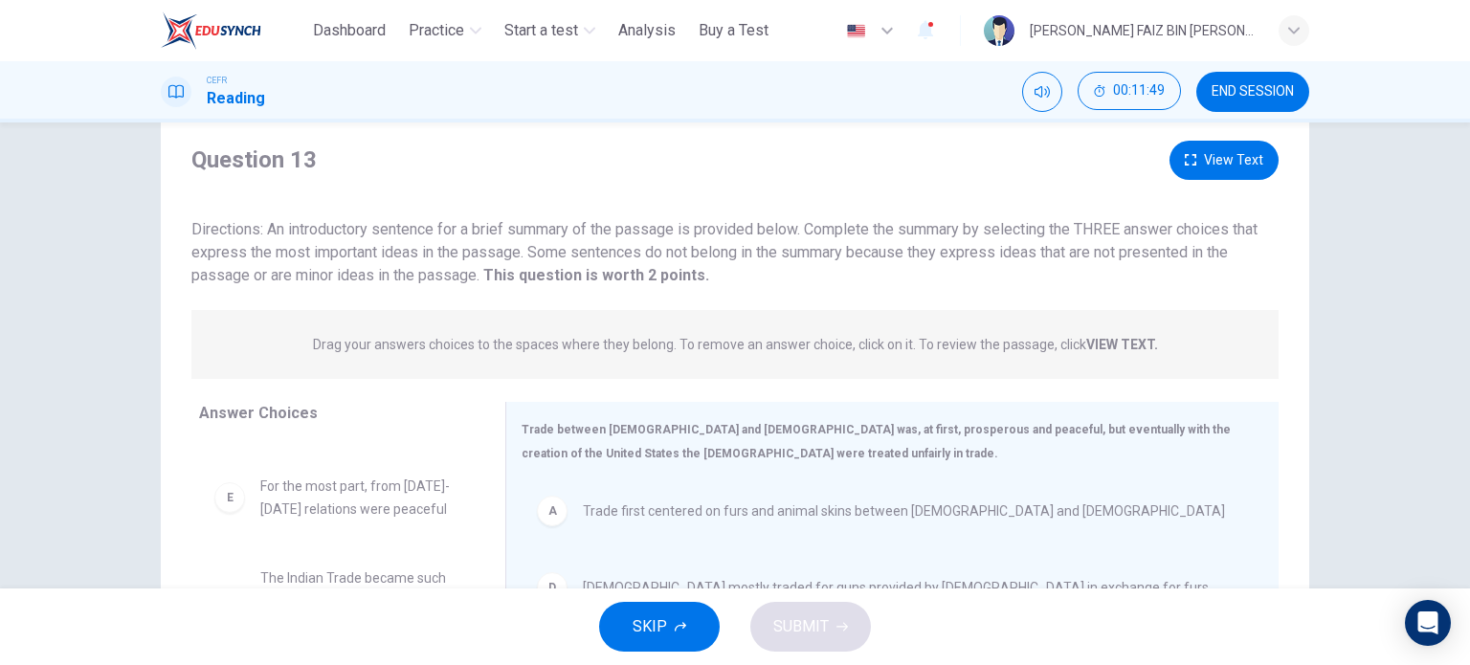
scroll to position [0, 0]
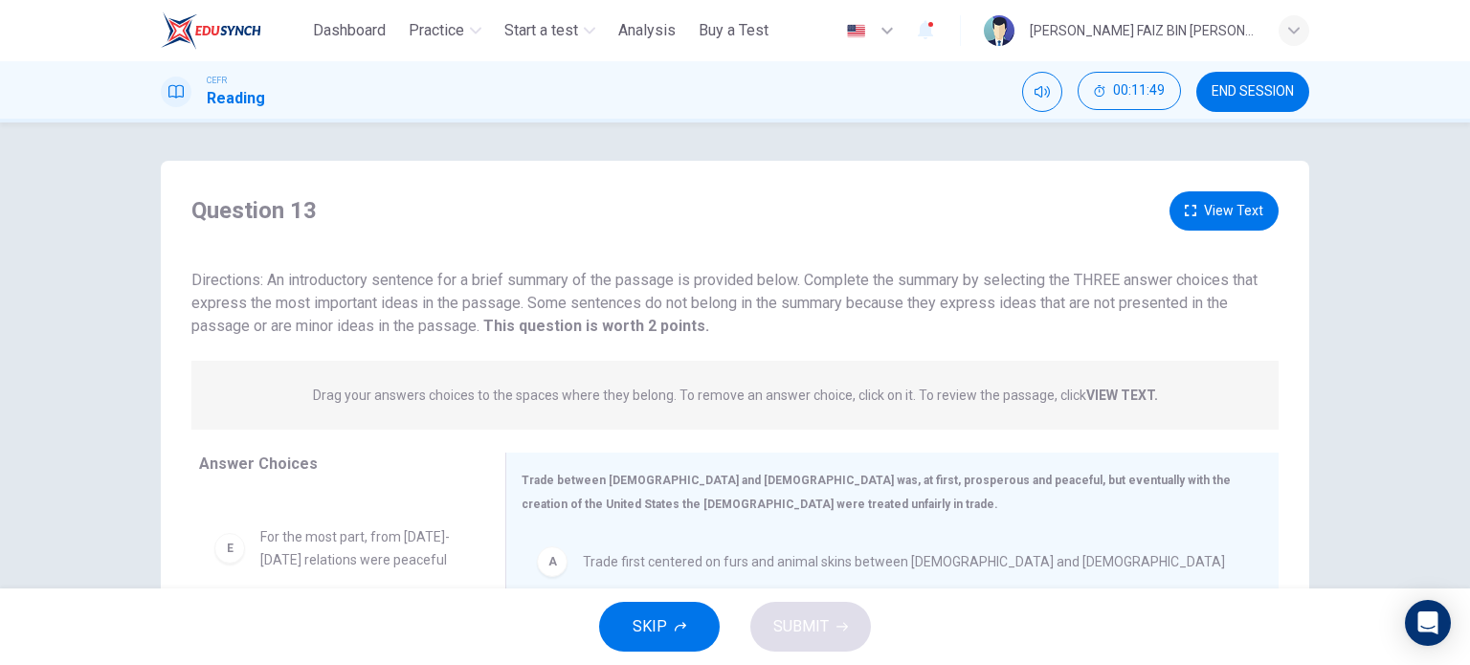
click at [1195, 216] on button "View Text" at bounding box center [1224, 210] width 109 height 39
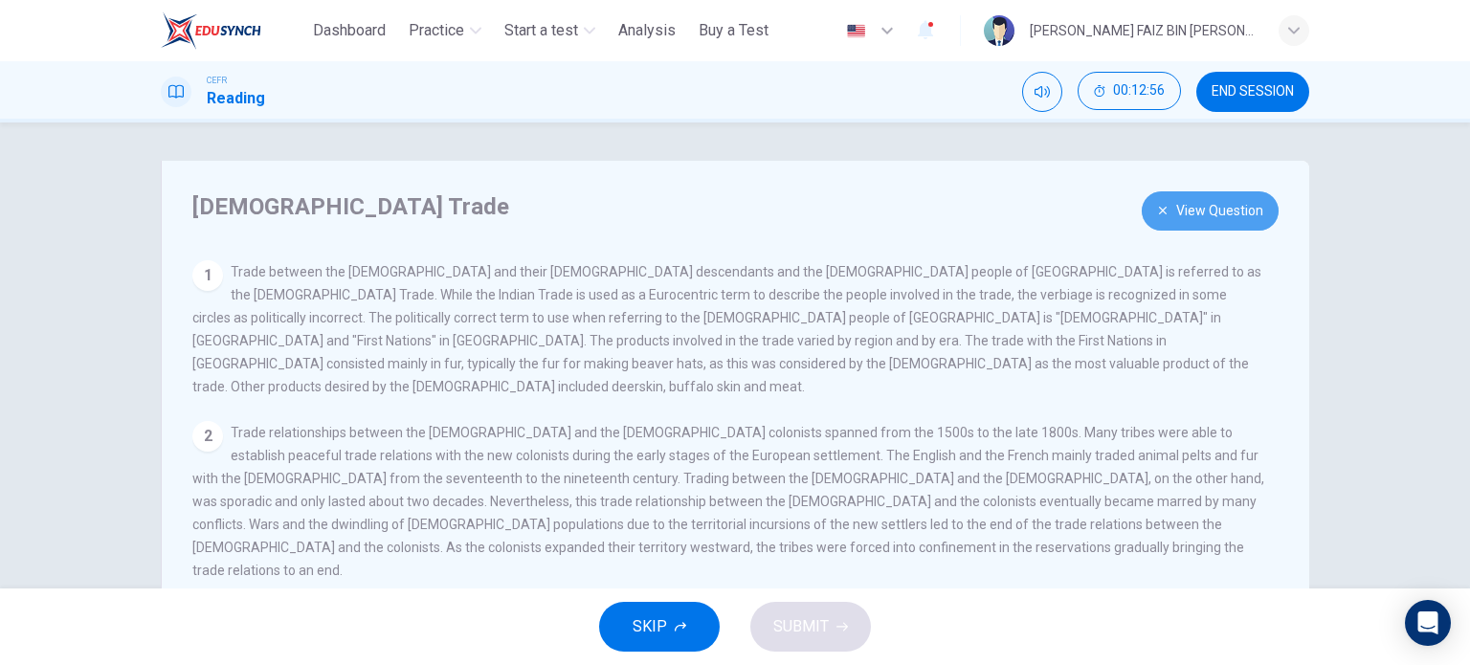
click at [1157, 213] on icon "button" at bounding box center [1162, 210] width 11 height 11
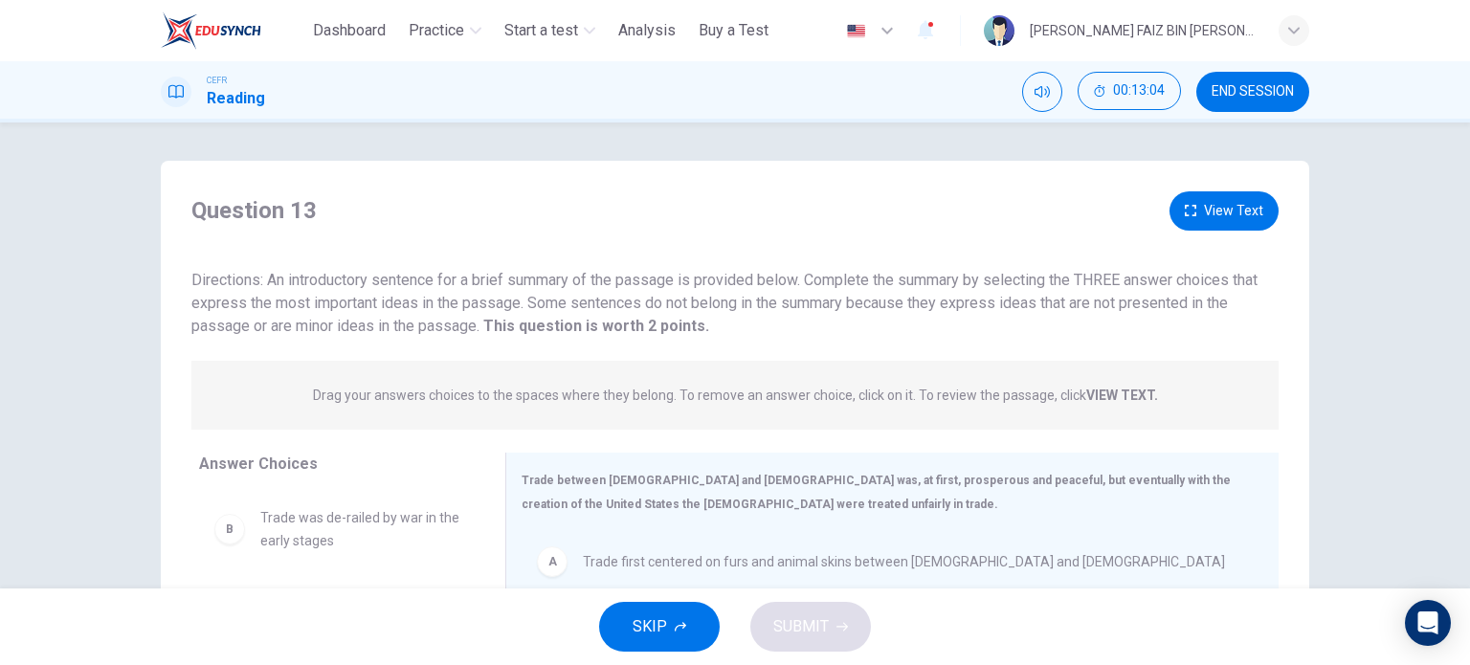
click at [1215, 210] on button "View Text" at bounding box center [1224, 210] width 109 height 39
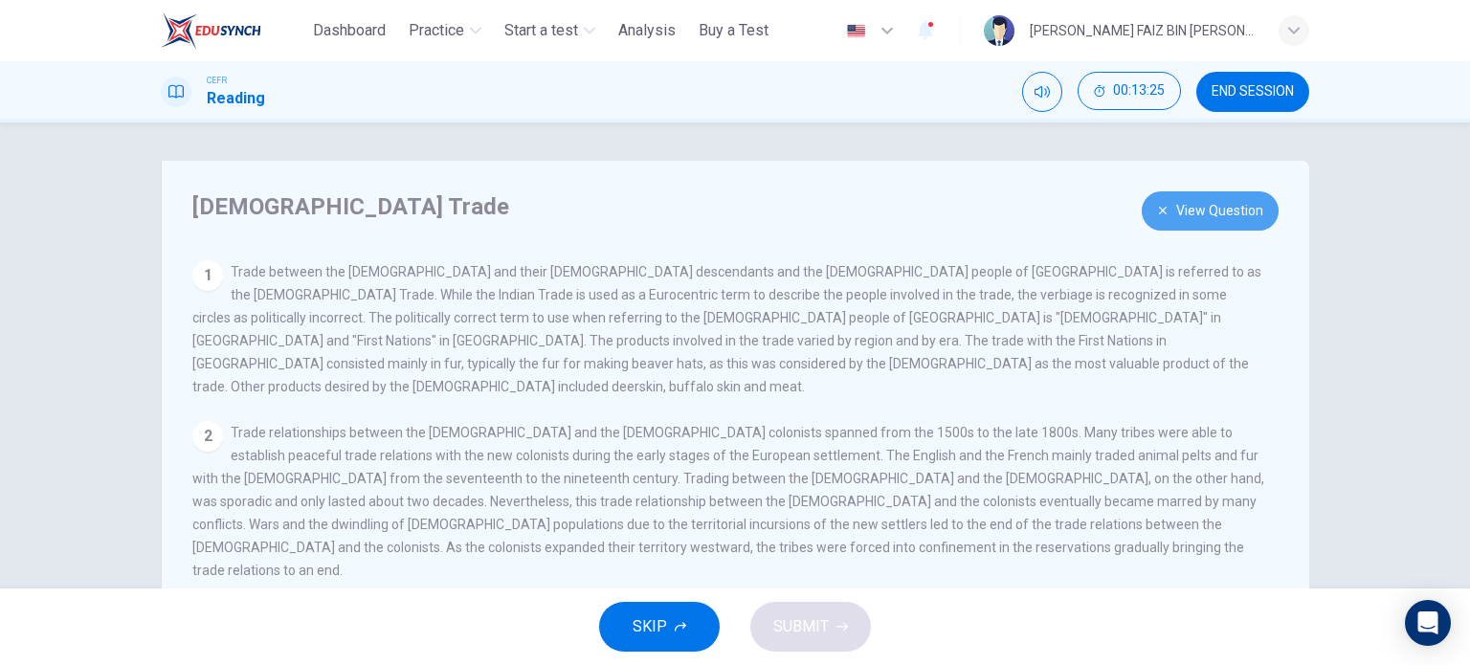
click at [1211, 216] on button "View Question" at bounding box center [1210, 210] width 137 height 39
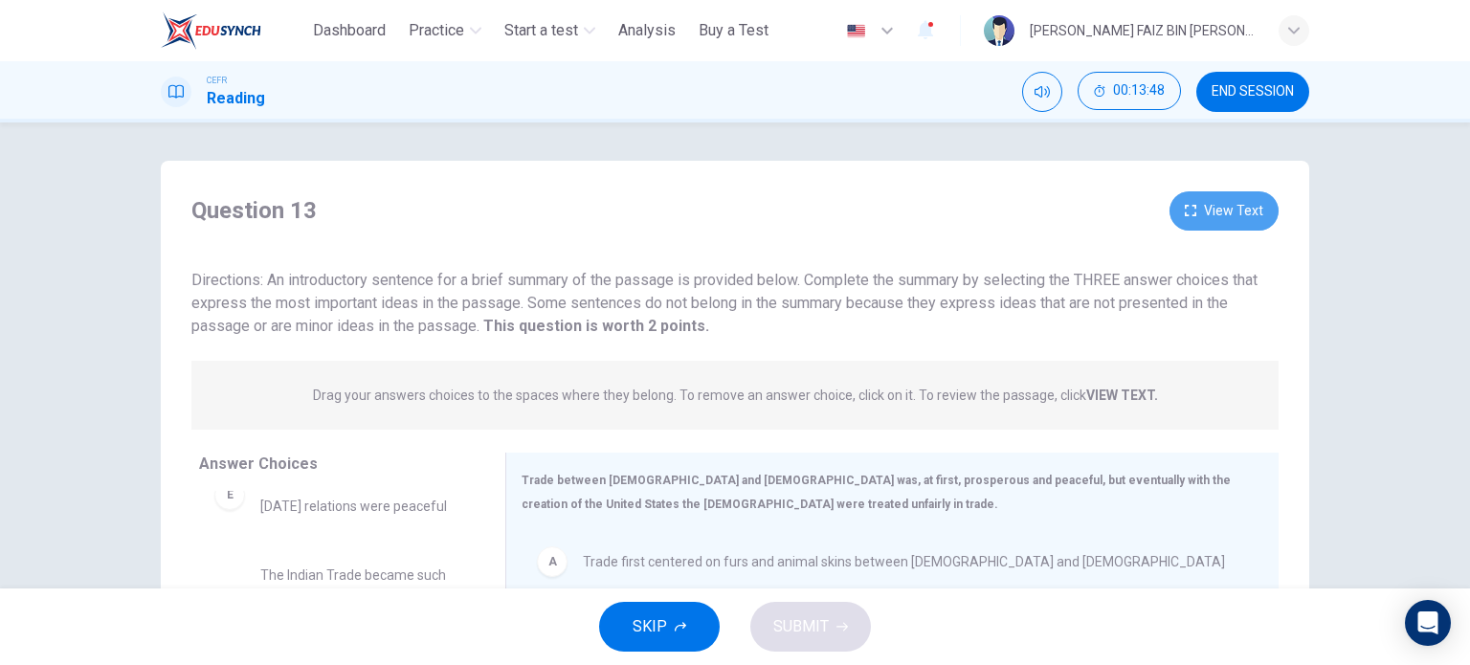
click at [1248, 201] on button "View Text" at bounding box center [1224, 210] width 109 height 39
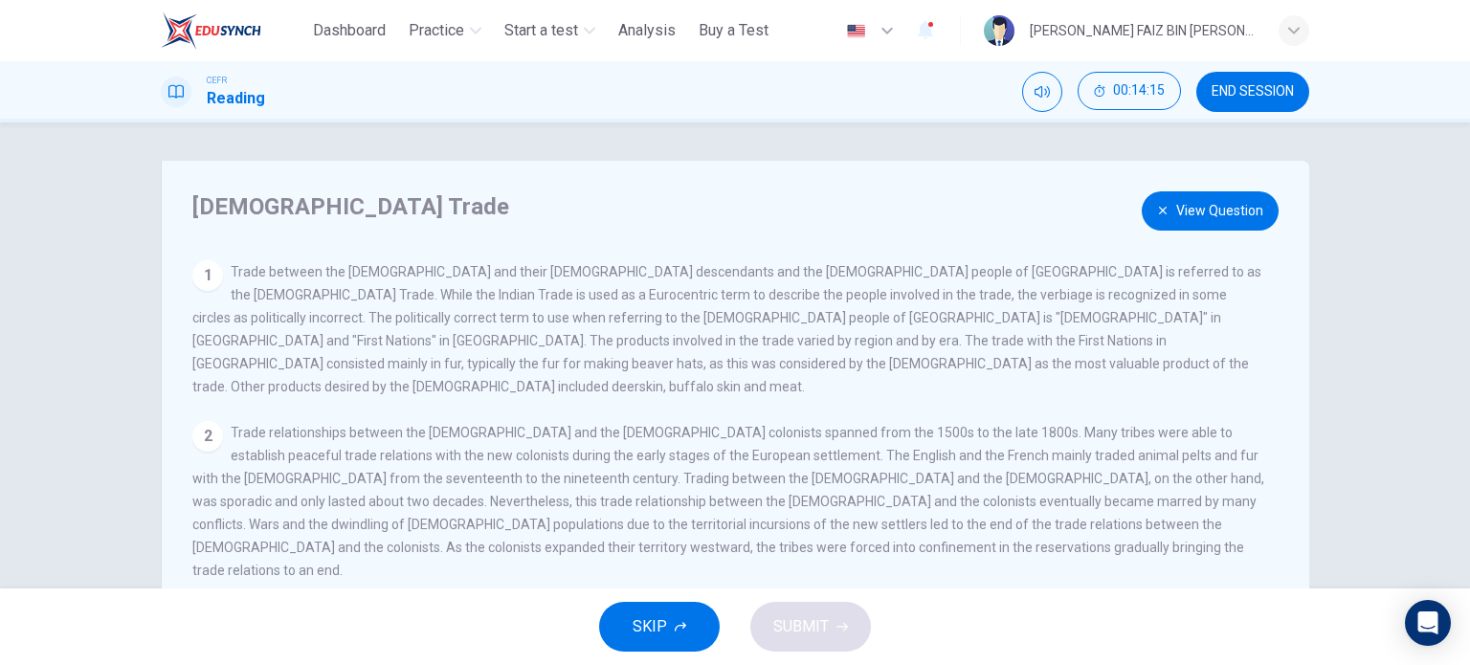
click at [1157, 208] on icon "button" at bounding box center [1162, 210] width 11 height 11
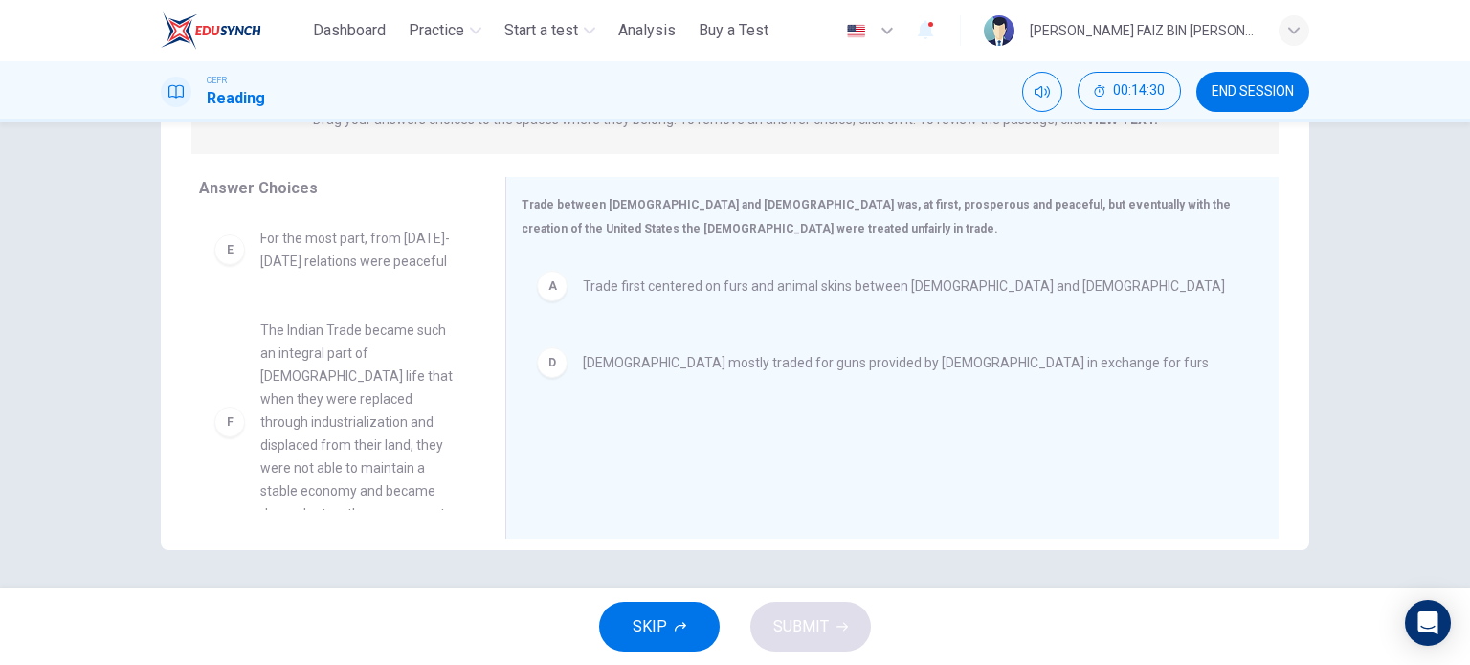
scroll to position [241, 0]
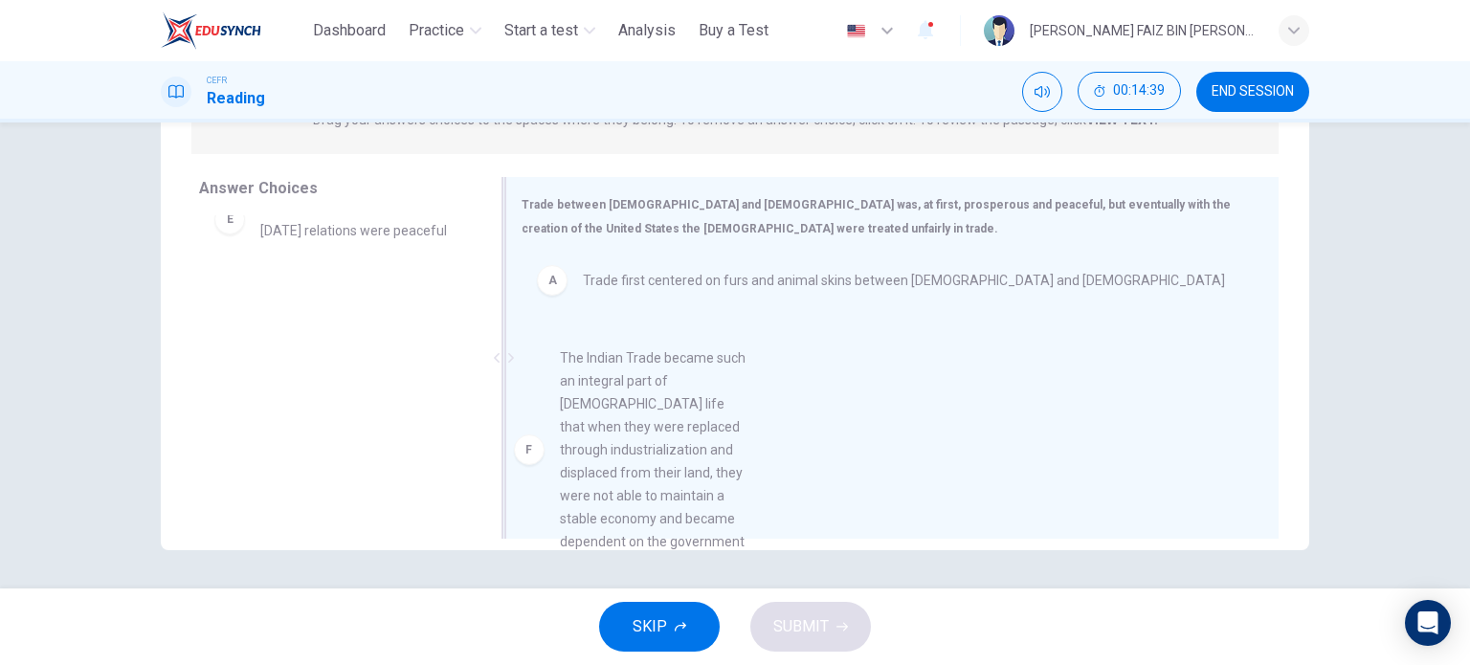
drag, startPoint x: 341, startPoint y: 368, endPoint x: 664, endPoint y: 428, distance: 328.9
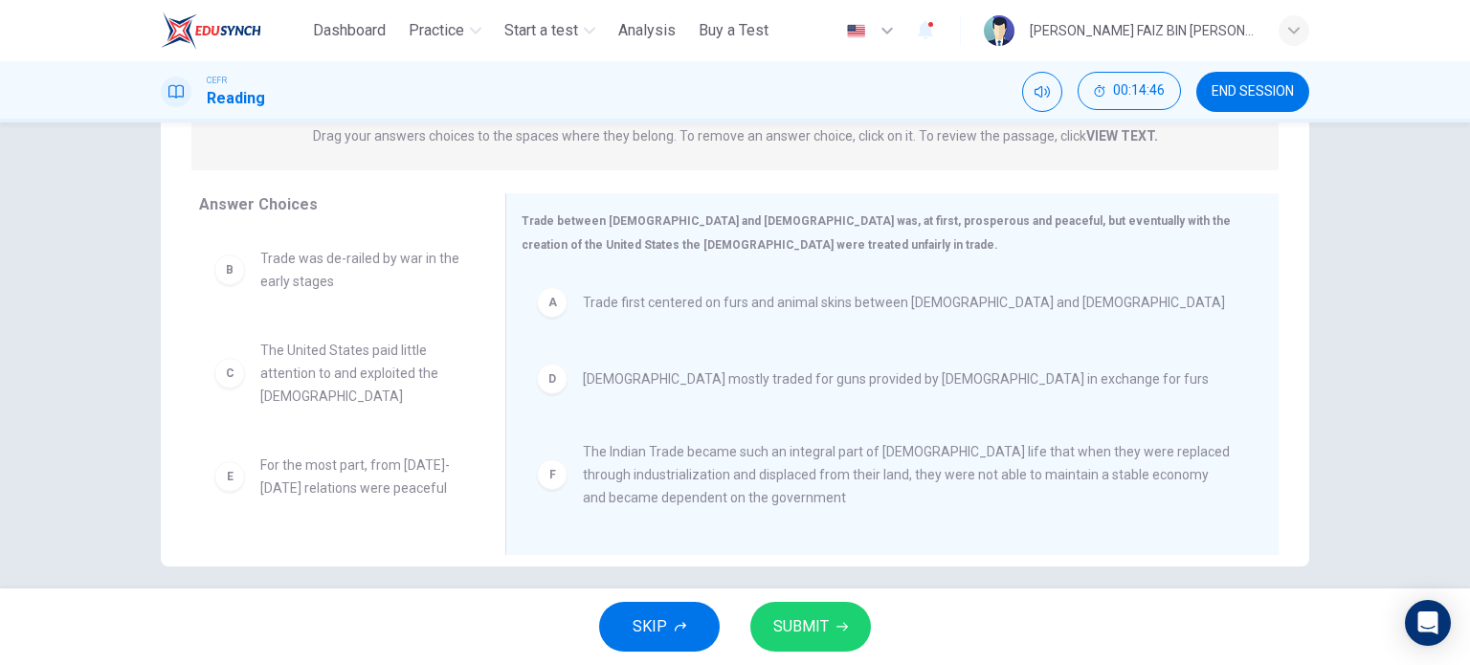
scroll to position [276, 0]
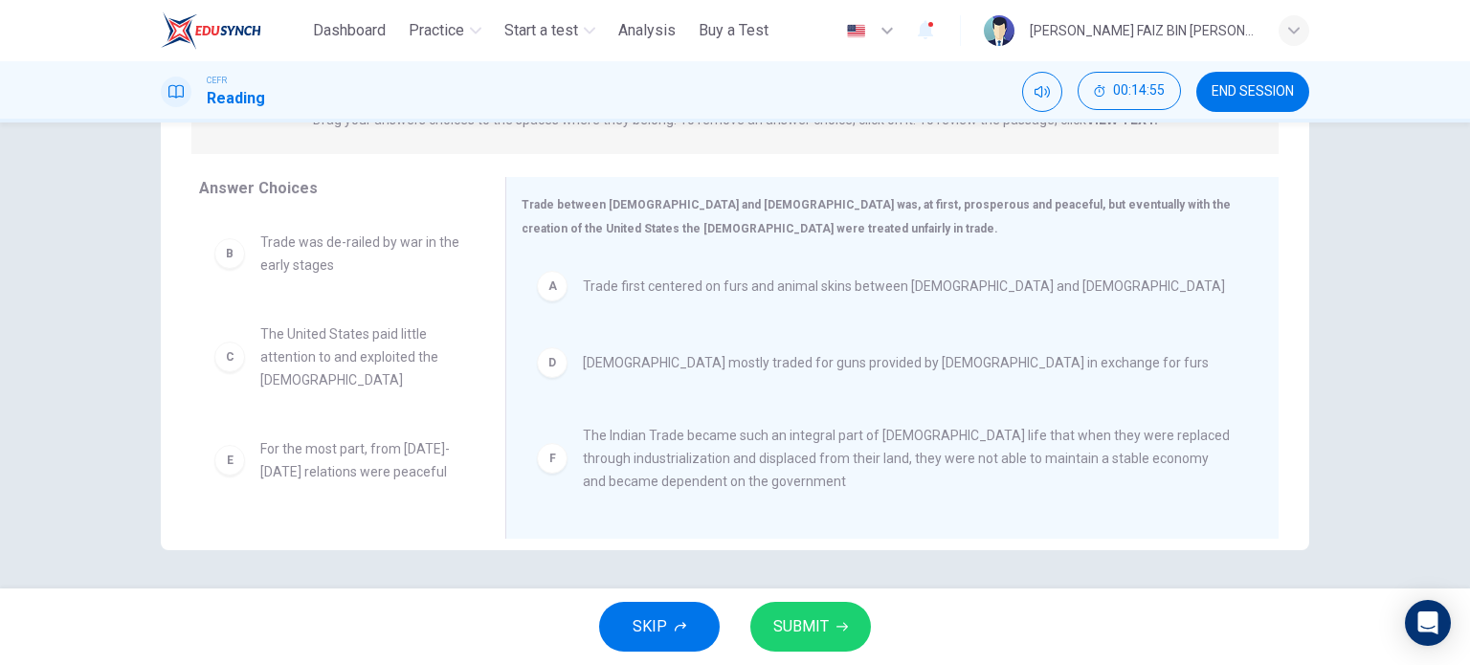
click at [836, 613] on button "SUBMIT" at bounding box center [810, 627] width 121 height 50
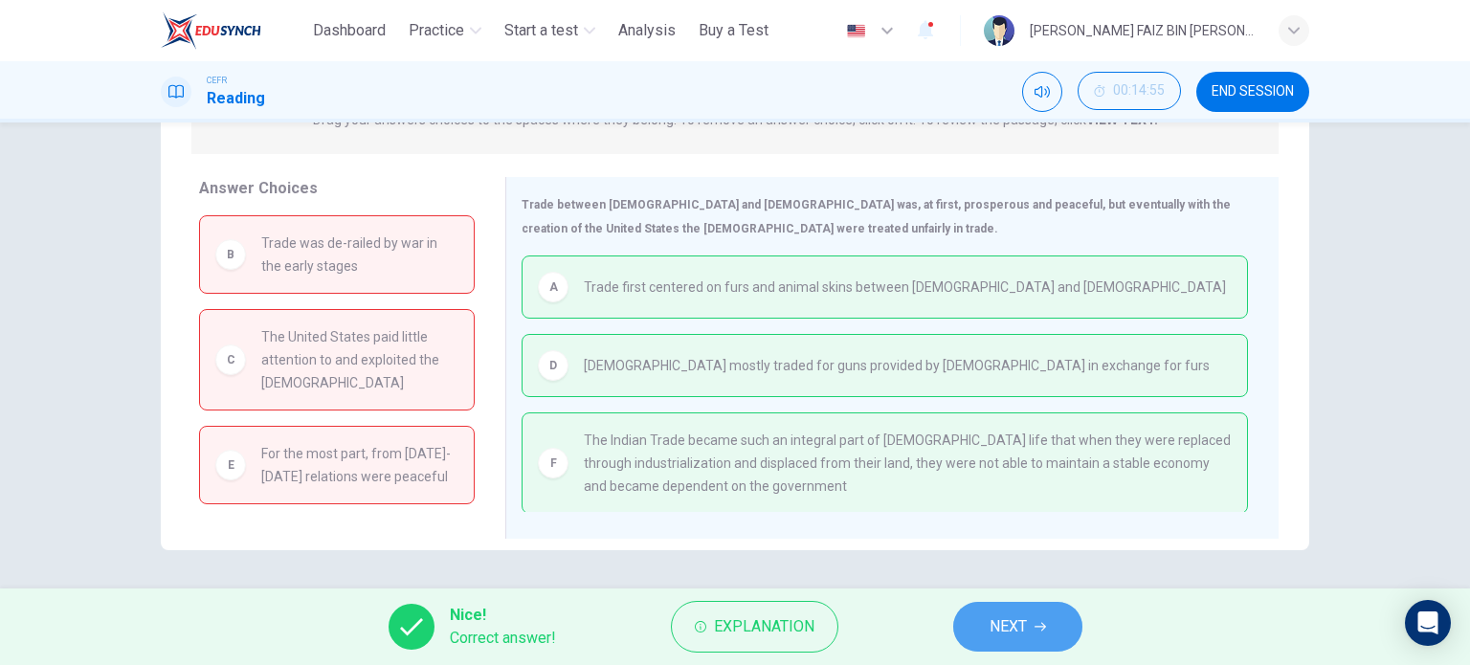
click at [1042, 616] on button "NEXT" at bounding box center [1017, 627] width 129 height 50
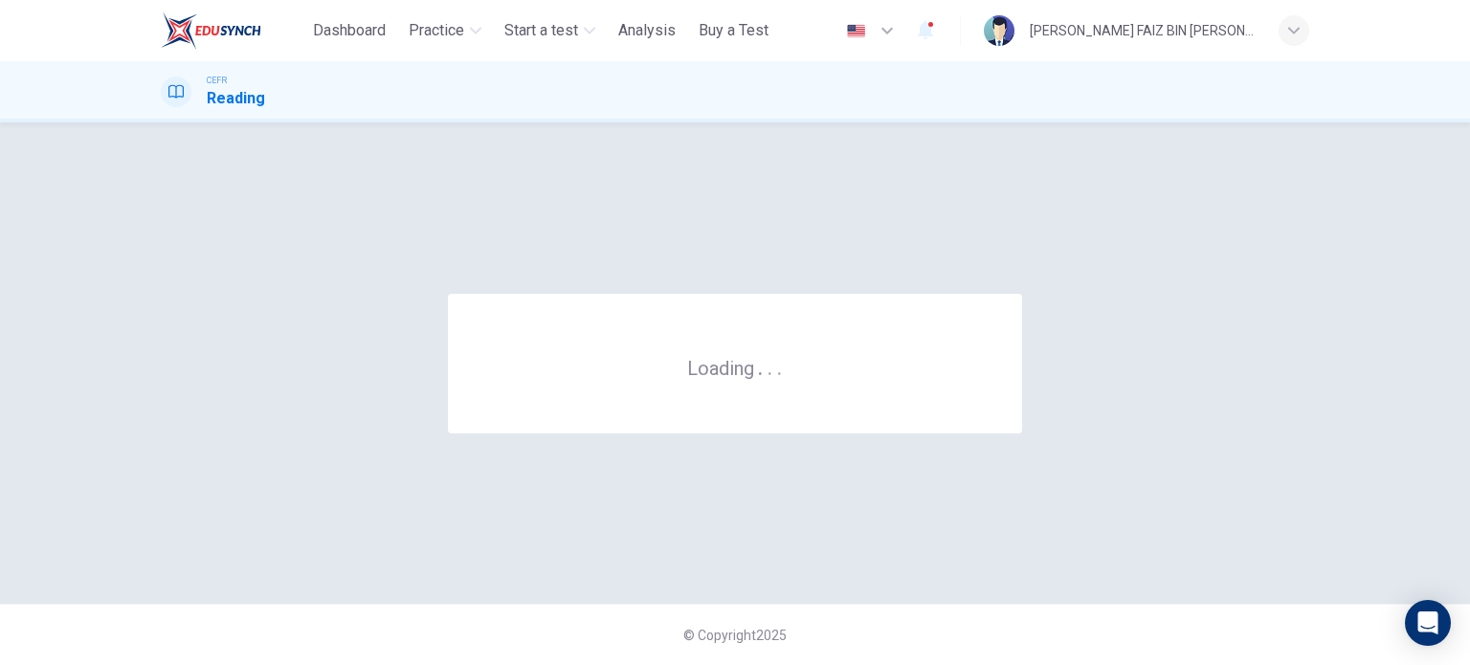
scroll to position [0, 0]
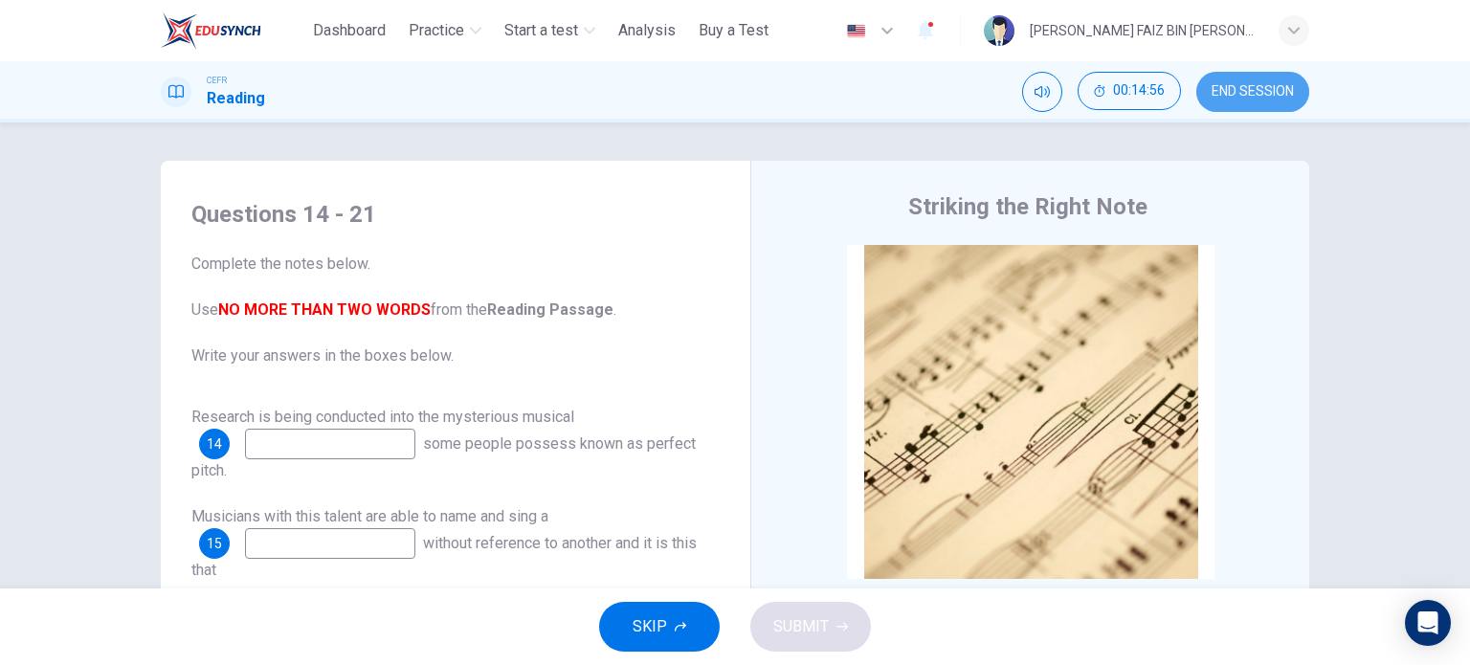
click at [1268, 88] on span "END SESSION" at bounding box center [1253, 91] width 82 height 15
